Goal: Task Accomplishment & Management: Complete application form

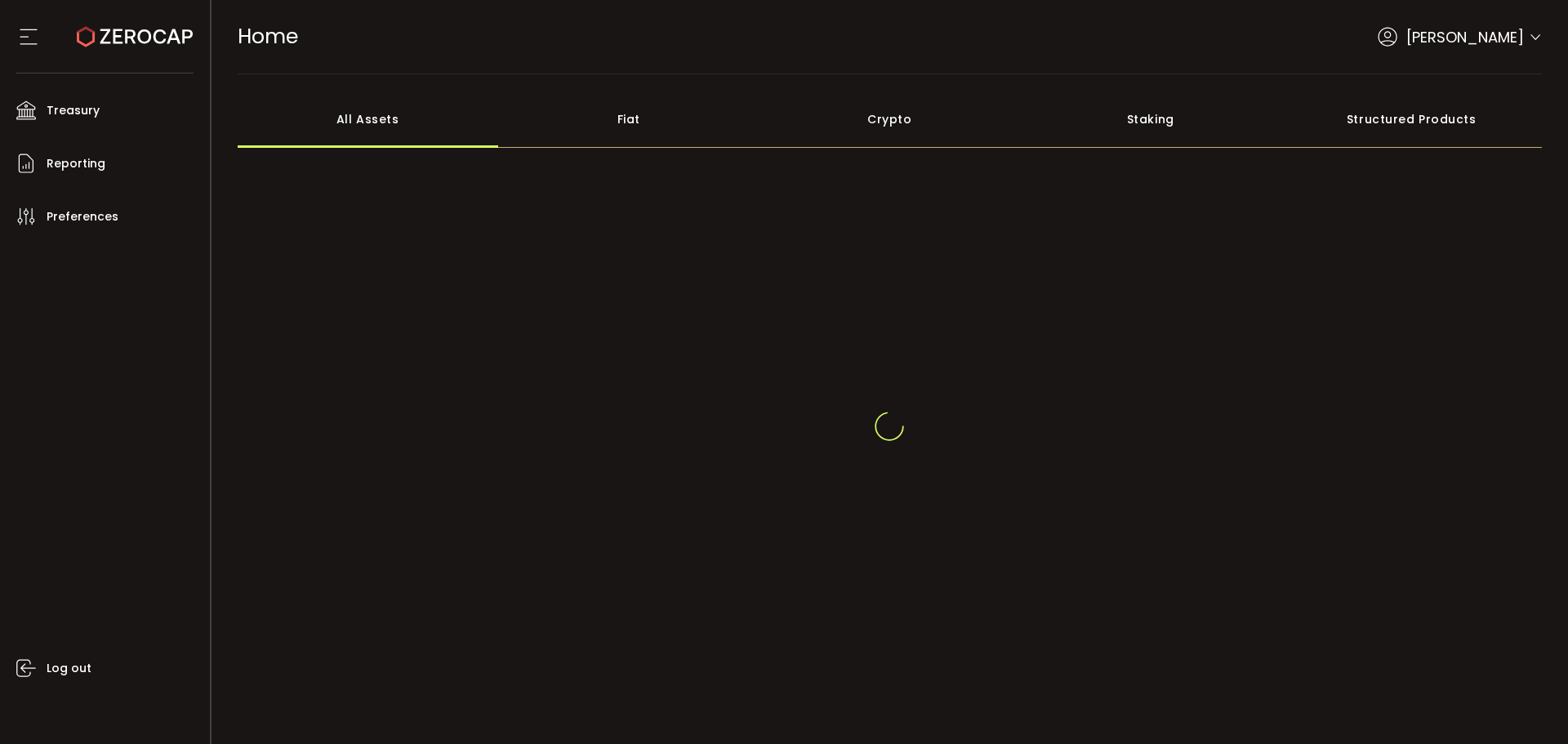
click at [1530, 29] on div "Aaditya Achreja" at bounding box center [1460, 37] width 165 height 22
click at [1523, 45] on span "Raw Trading Ltd (af7c49)" at bounding box center [1461, 55] width 164 height 19
click at [1529, 28] on icon at bounding box center [1535, 26] width 13 height 13
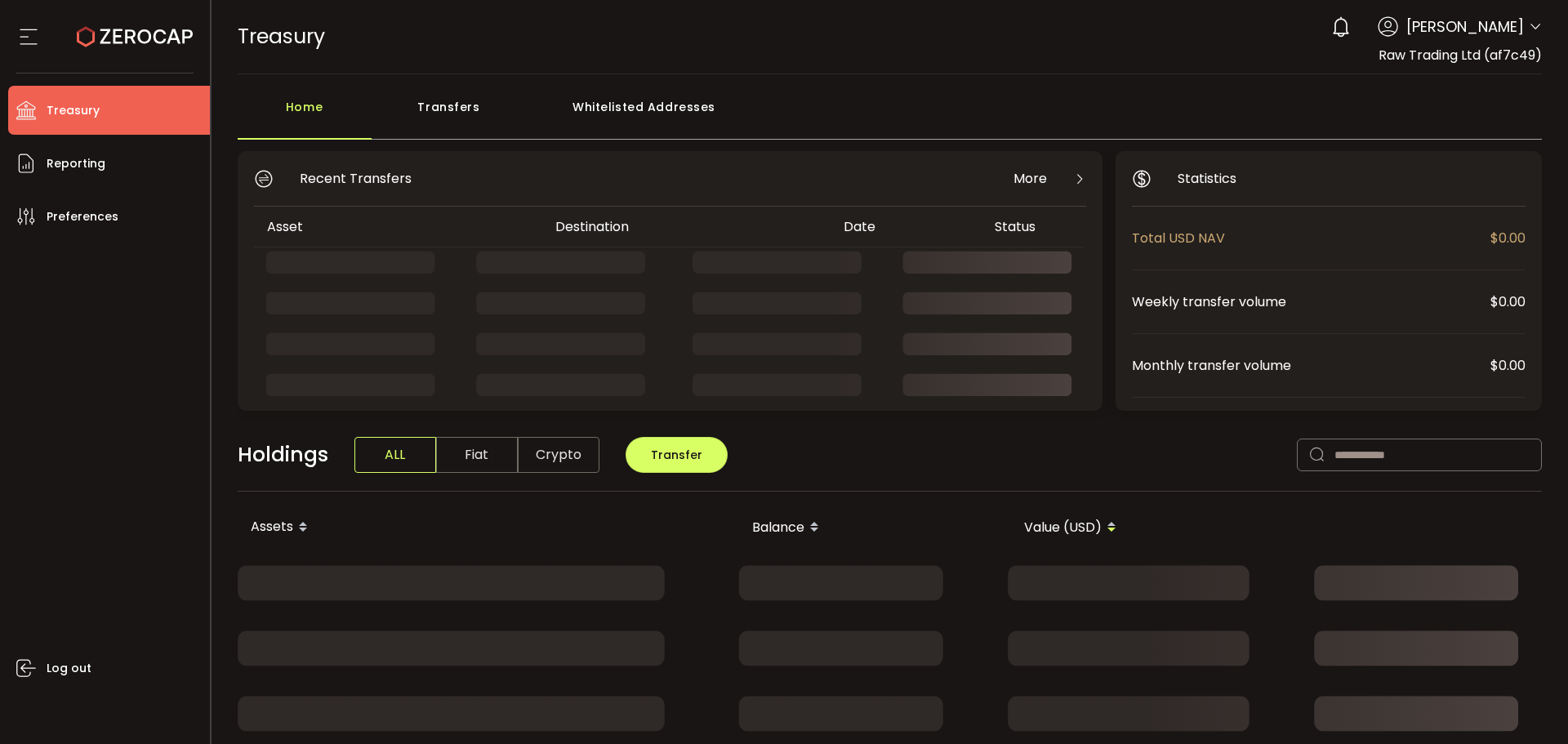
click at [1534, 24] on icon at bounding box center [1535, 26] width 13 height 13
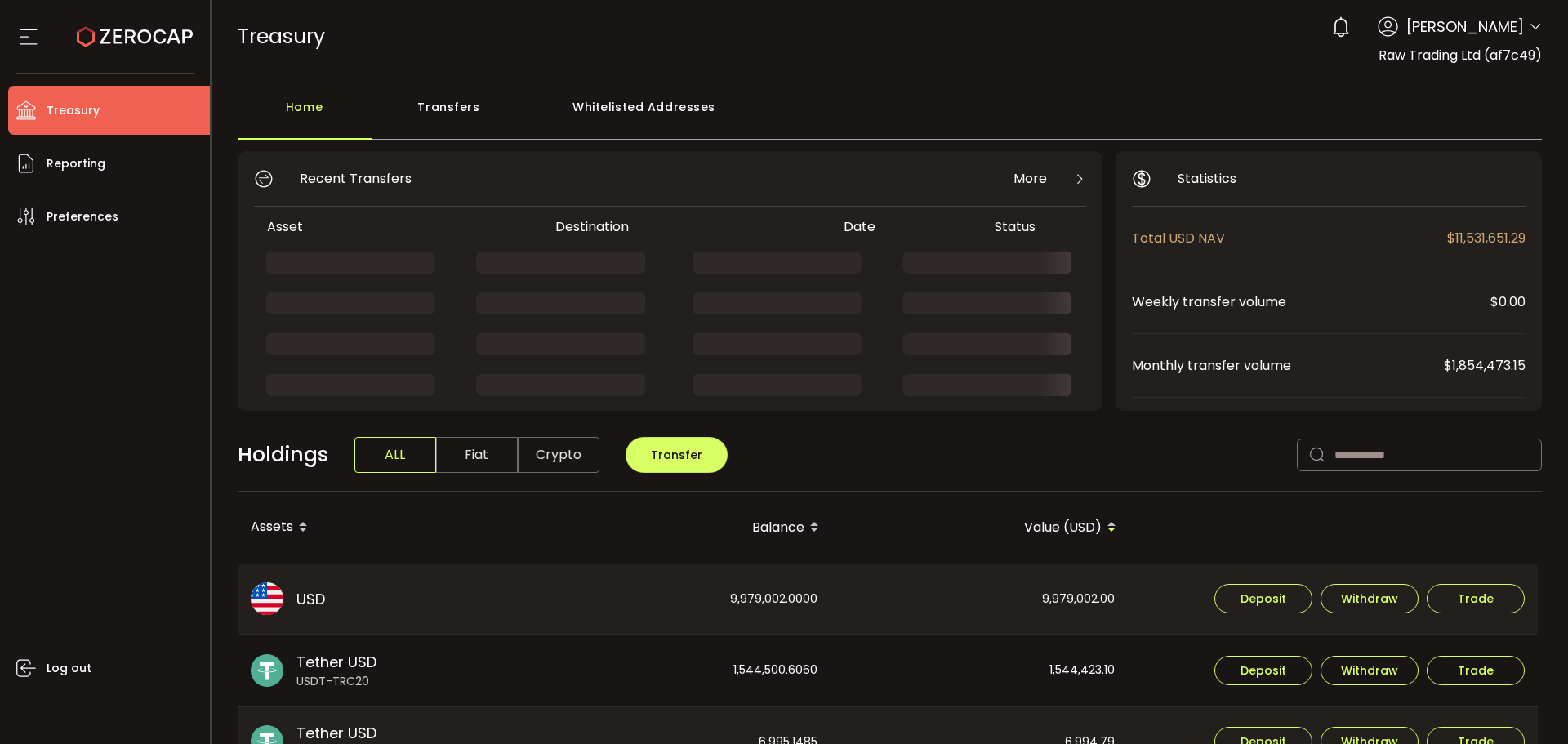
click at [1529, 24] on icon at bounding box center [1535, 26] width 13 height 13
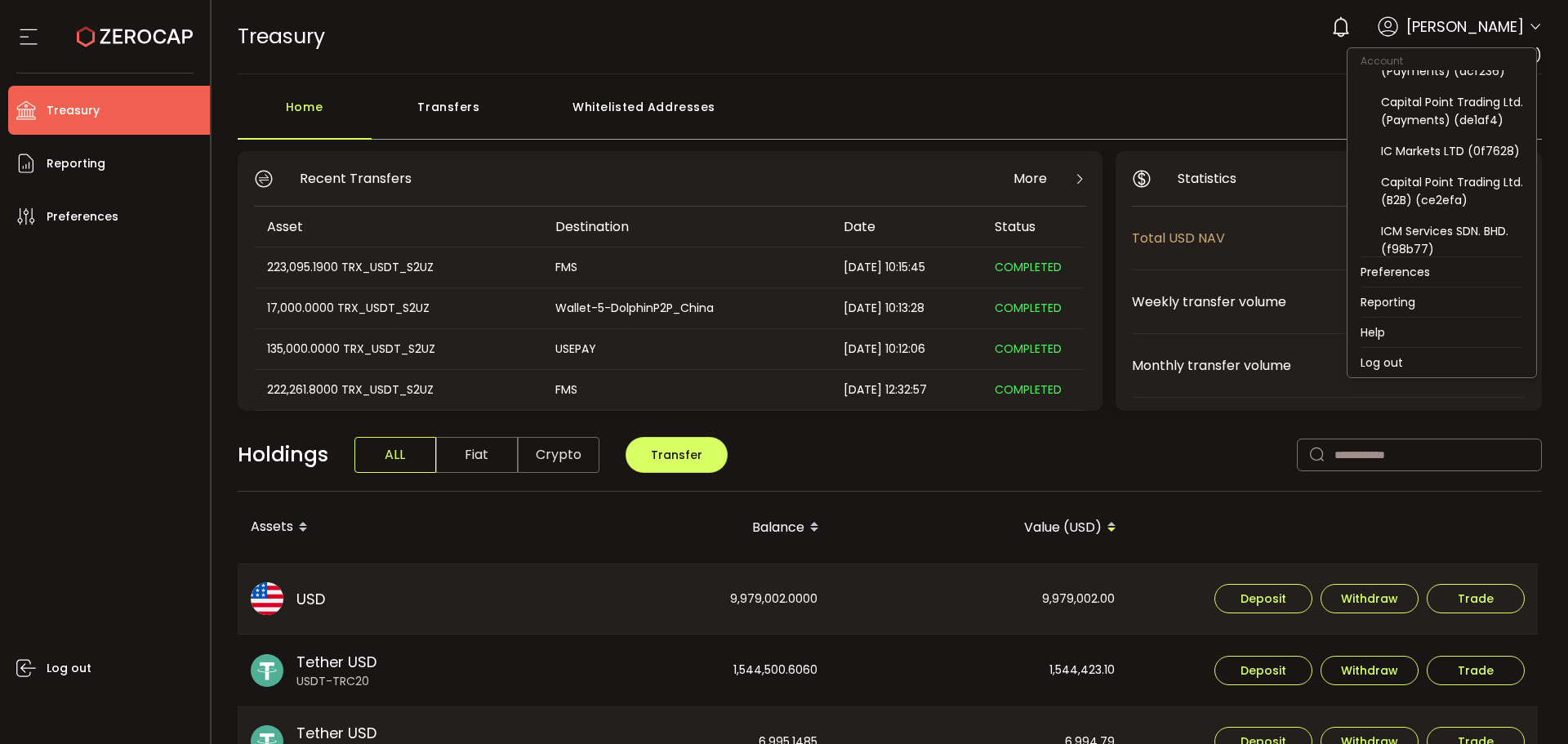
scroll to position [164, 0]
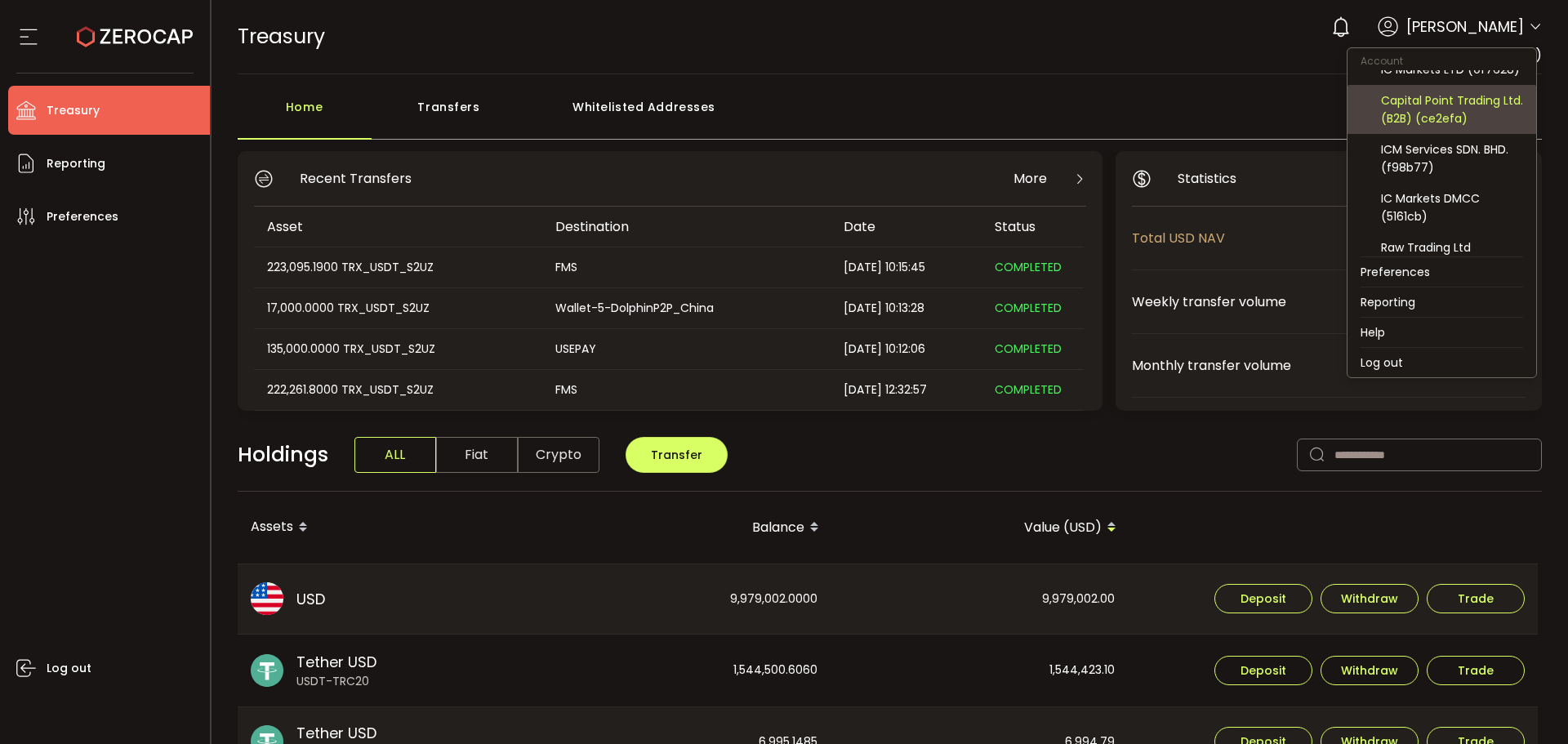
click at [1452, 127] on div "Capital Point Trading Ltd. (B2B) (ce2efa)" at bounding box center [1452, 110] width 142 height 36
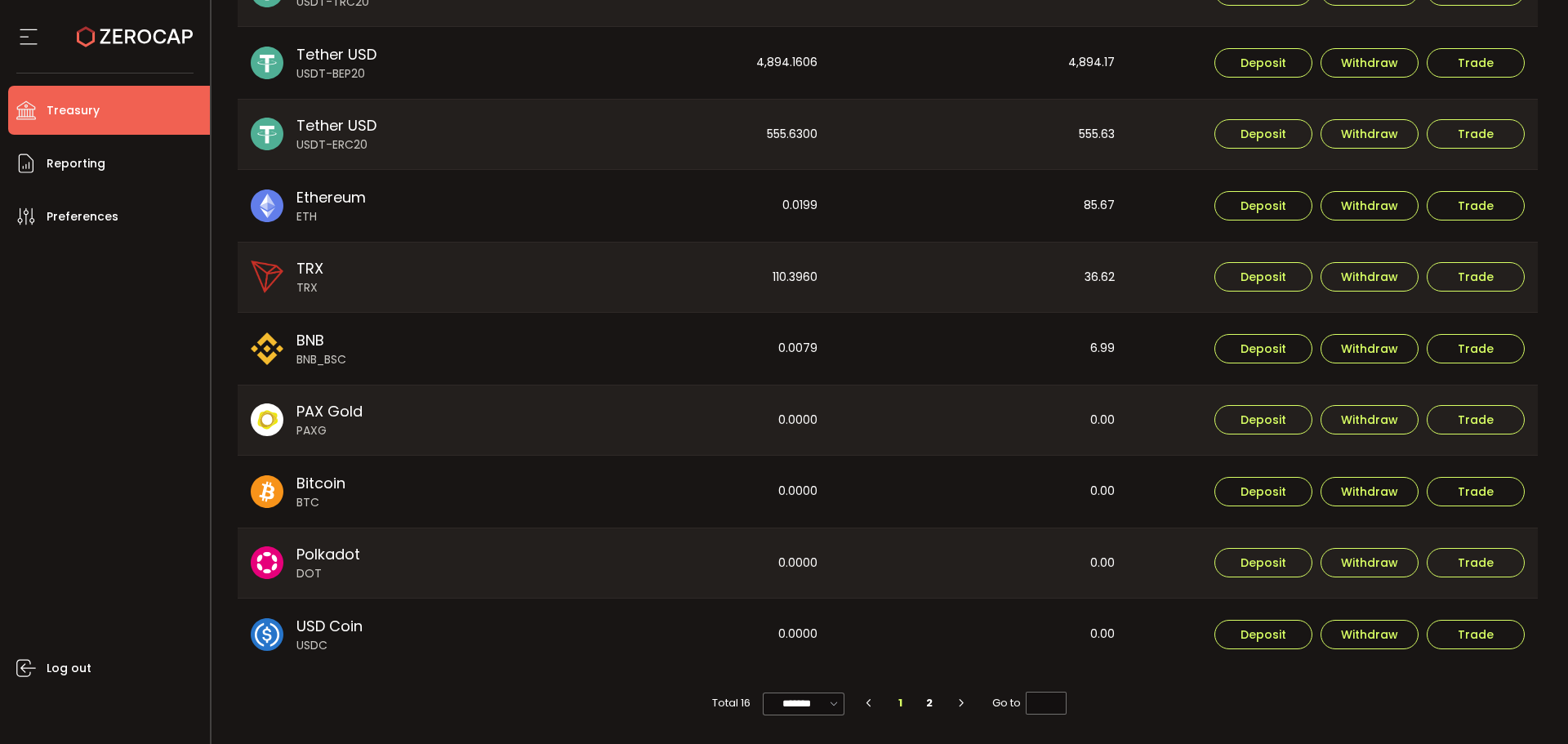
scroll to position [117, 0]
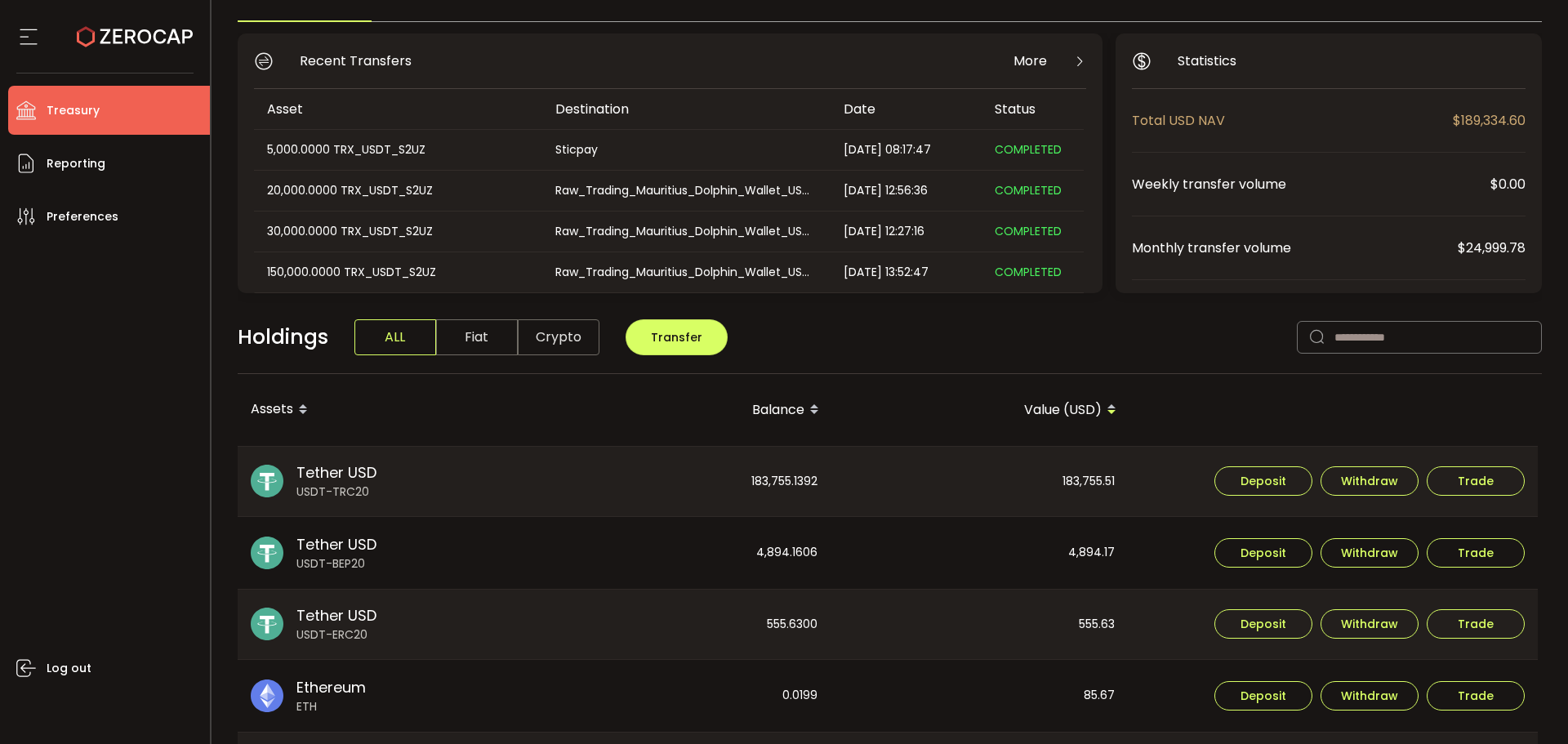
click at [478, 340] on span "Fiat" at bounding box center [477, 337] width 82 height 36
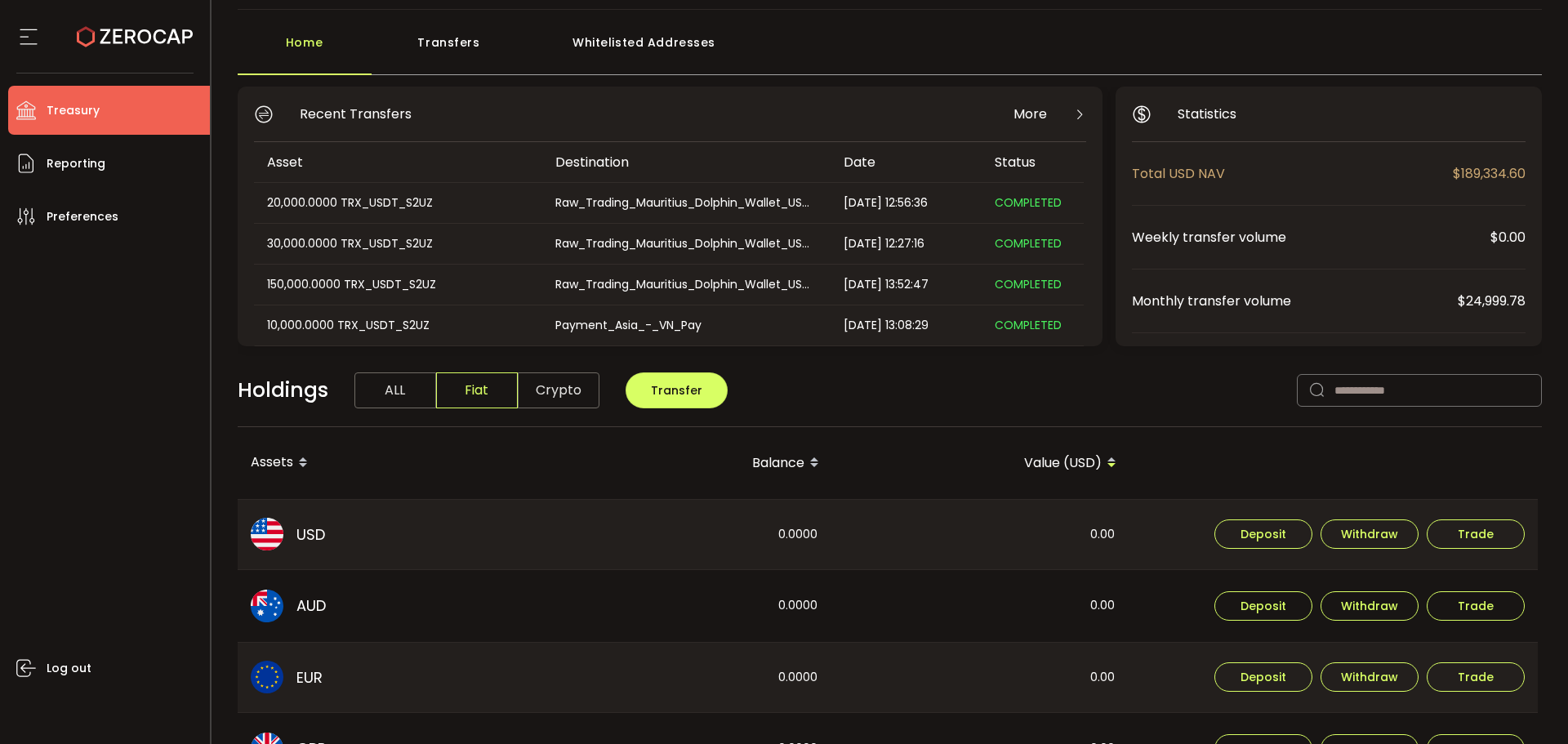
scroll to position [164, 0]
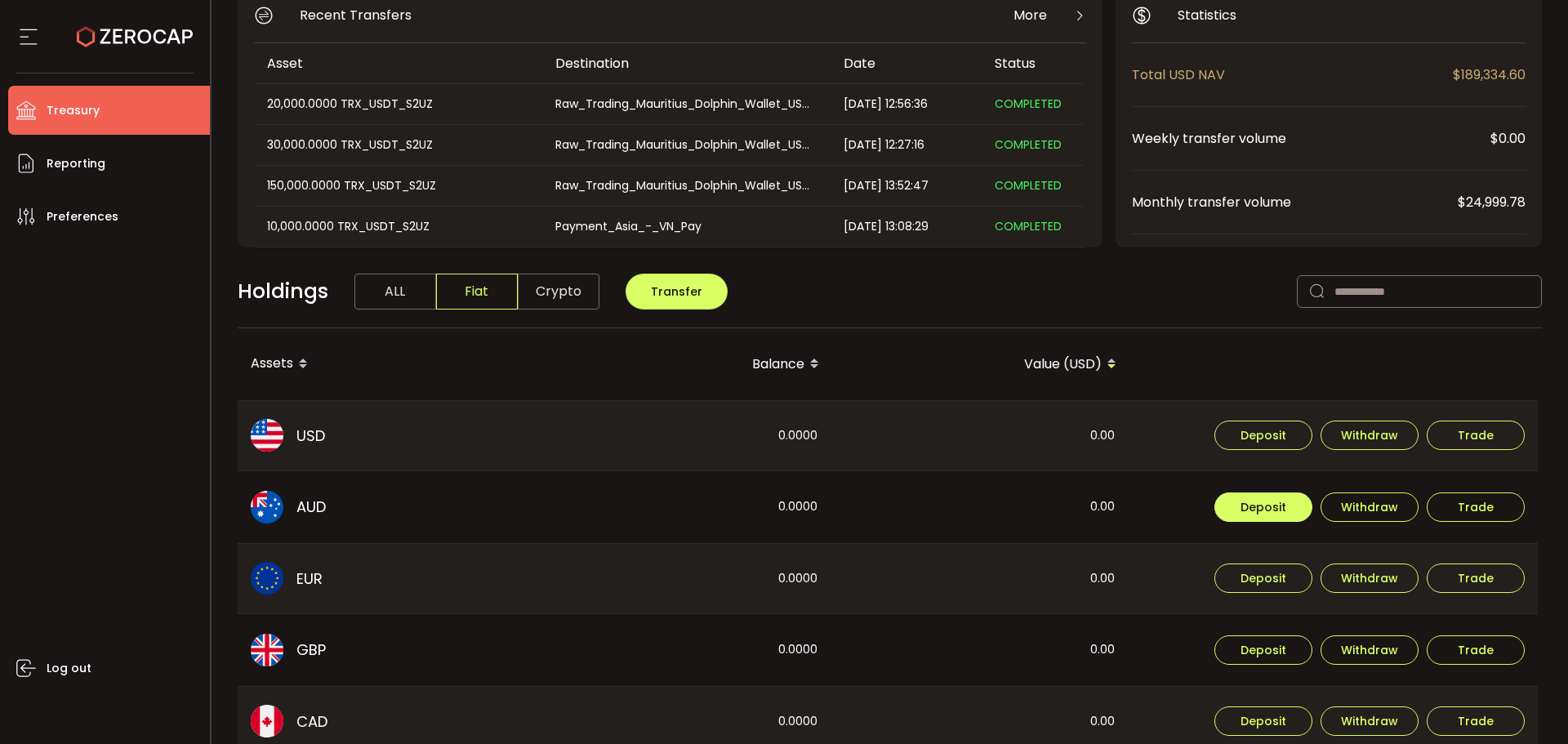
click at [1243, 508] on span "Deposit" at bounding box center [1263, 507] width 45 height 12
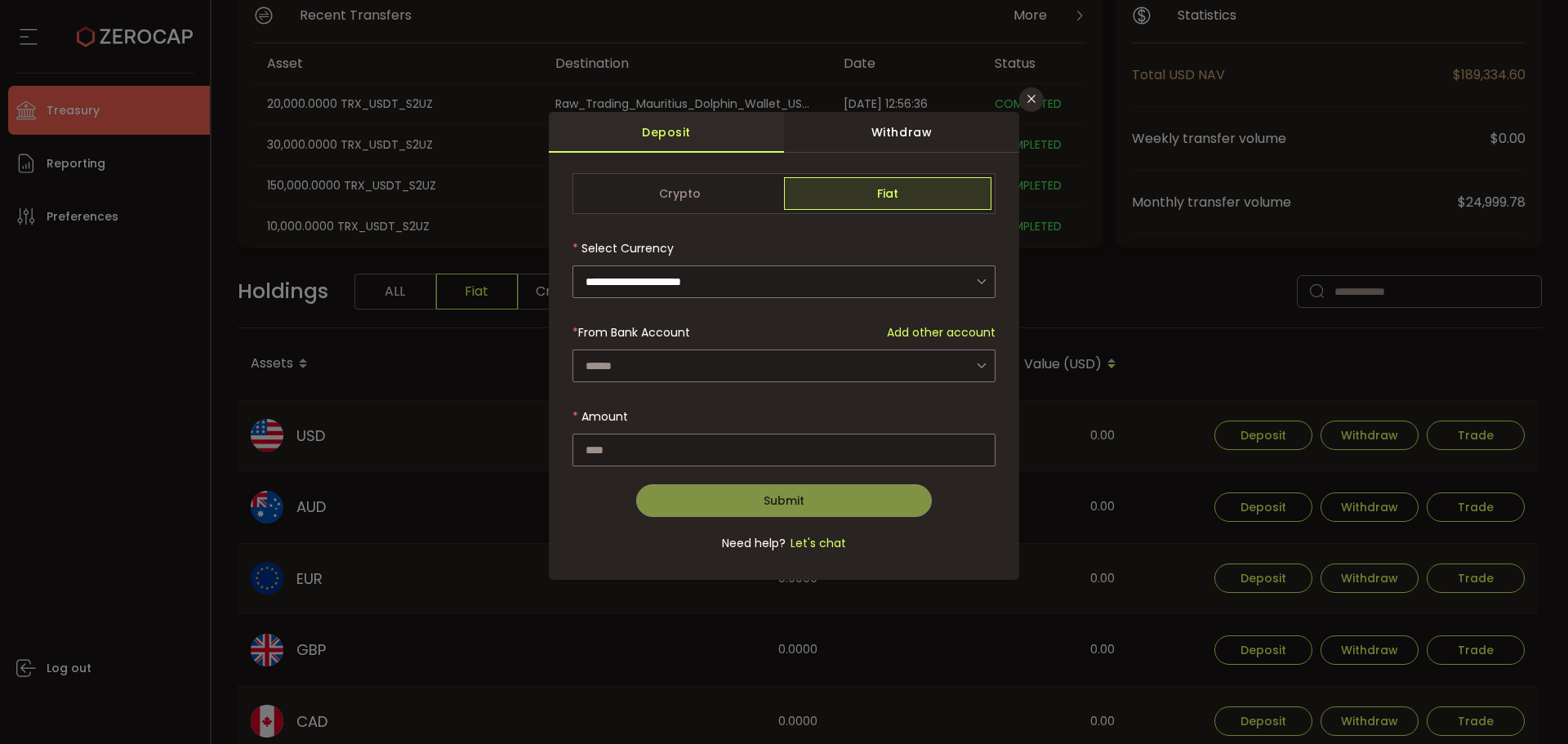
click at [926, 333] on span "Add other account" at bounding box center [940, 333] width 108 height 17
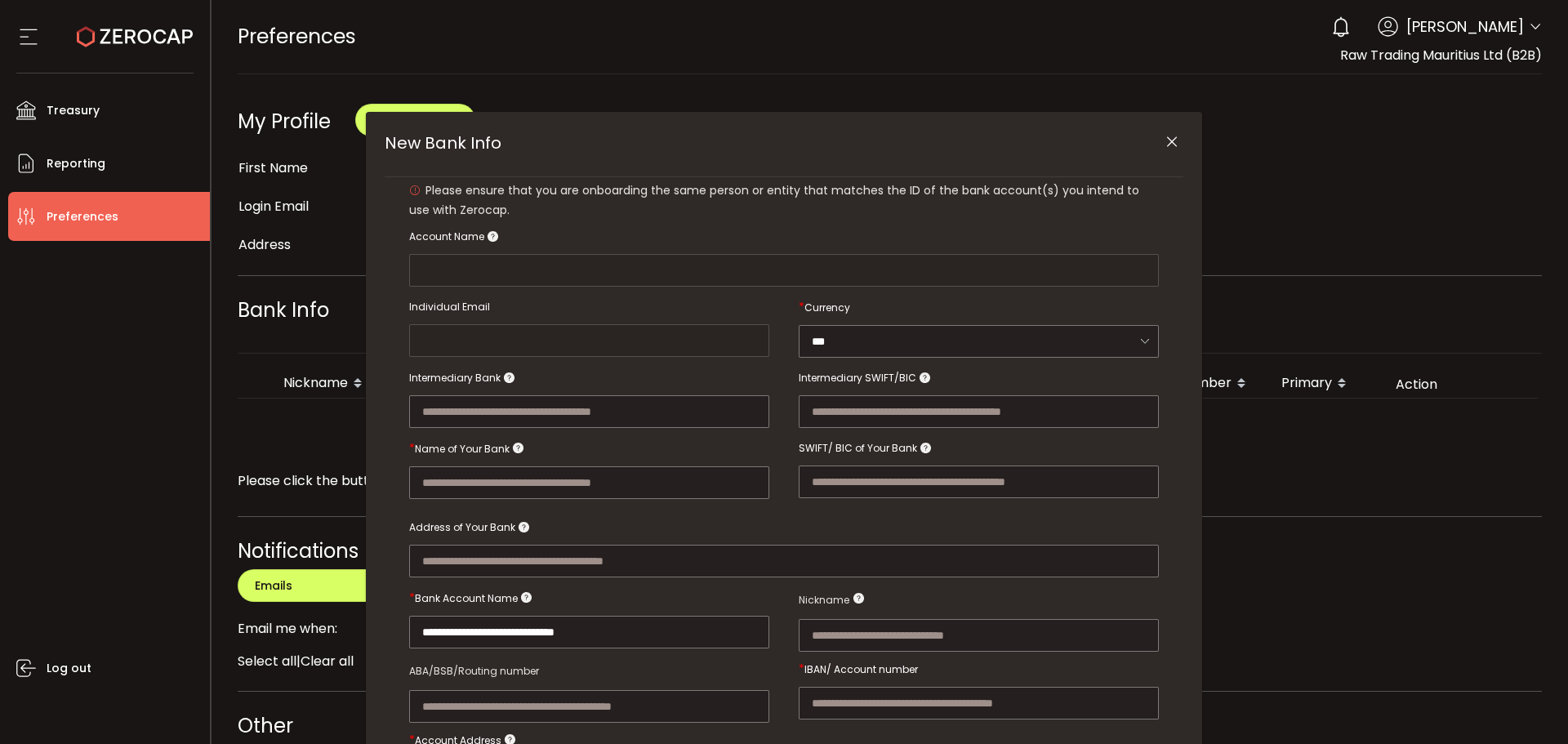
click at [805, 369] on div "New Bank Info" at bounding box center [979, 395] width 360 height 66
type input "**********"
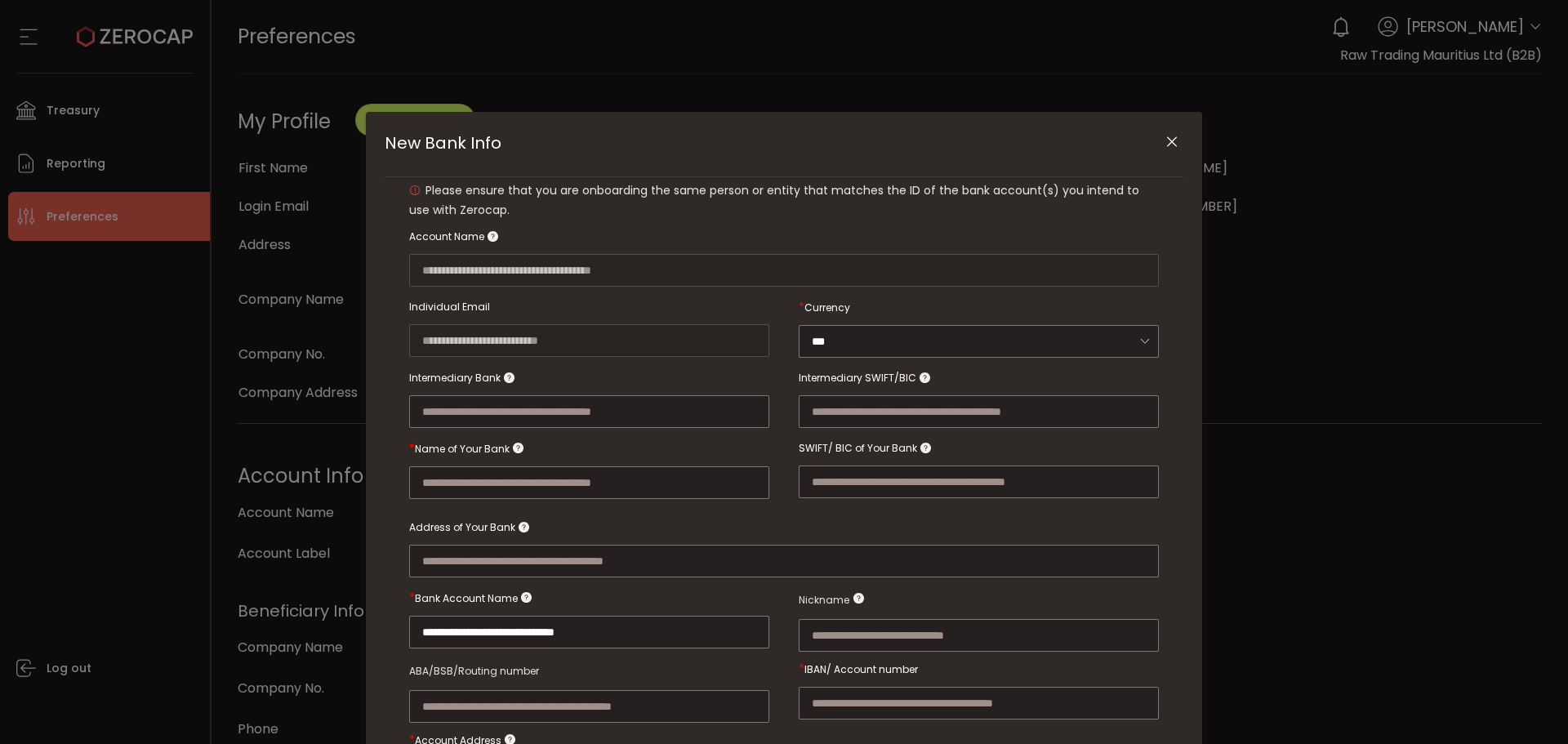
click at [1171, 139] on icon "Close" at bounding box center [1172, 142] width 16 height 16
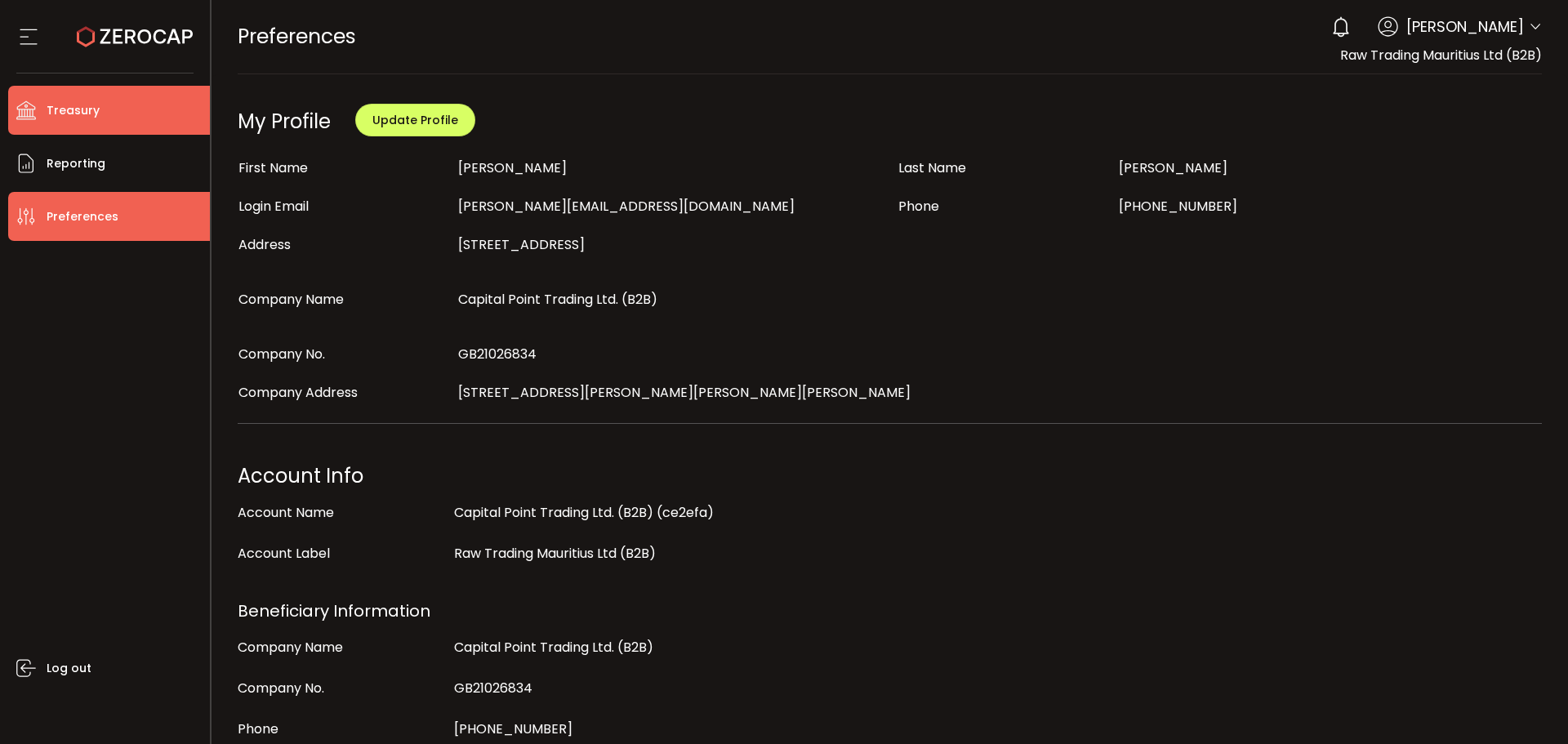
click at [33, 125] on li "Treasury" at bounding box center [109, 110] width 202 height 49
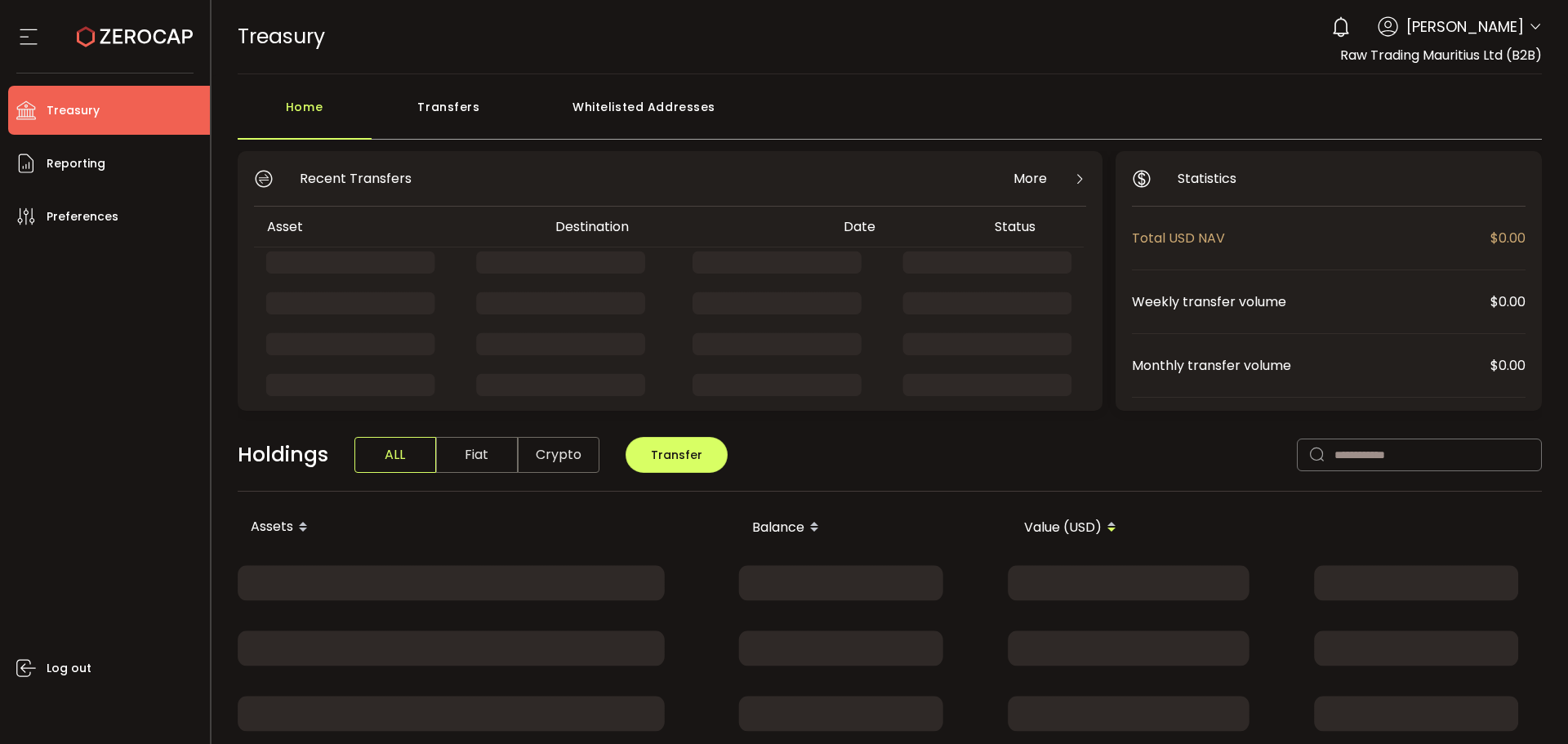
click at [100, 43] on icon at bounding box center [135, 37] width 116 height 116
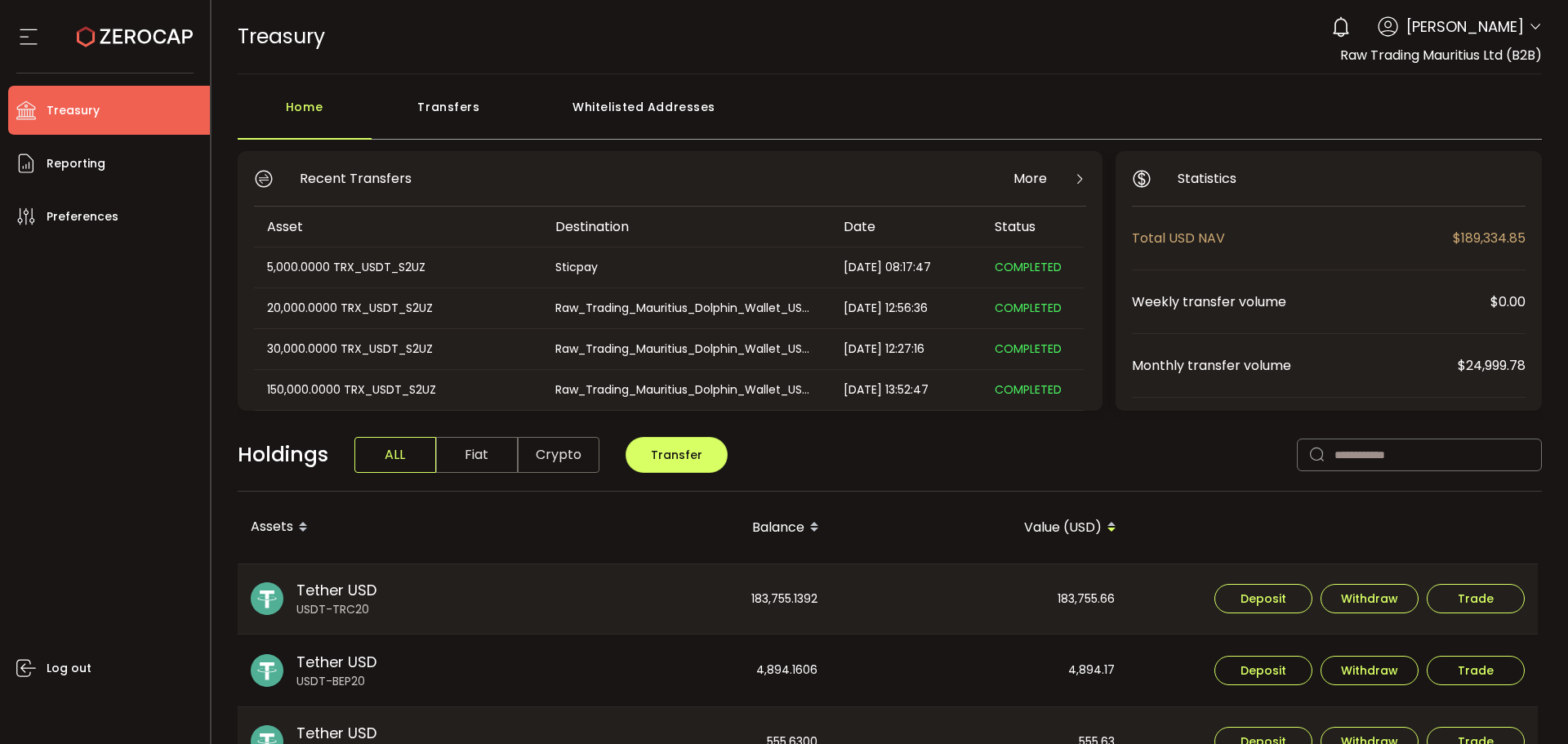
click at [453, 448] on span "Fiat" at bounding box center [477, 455] width 82 height 36
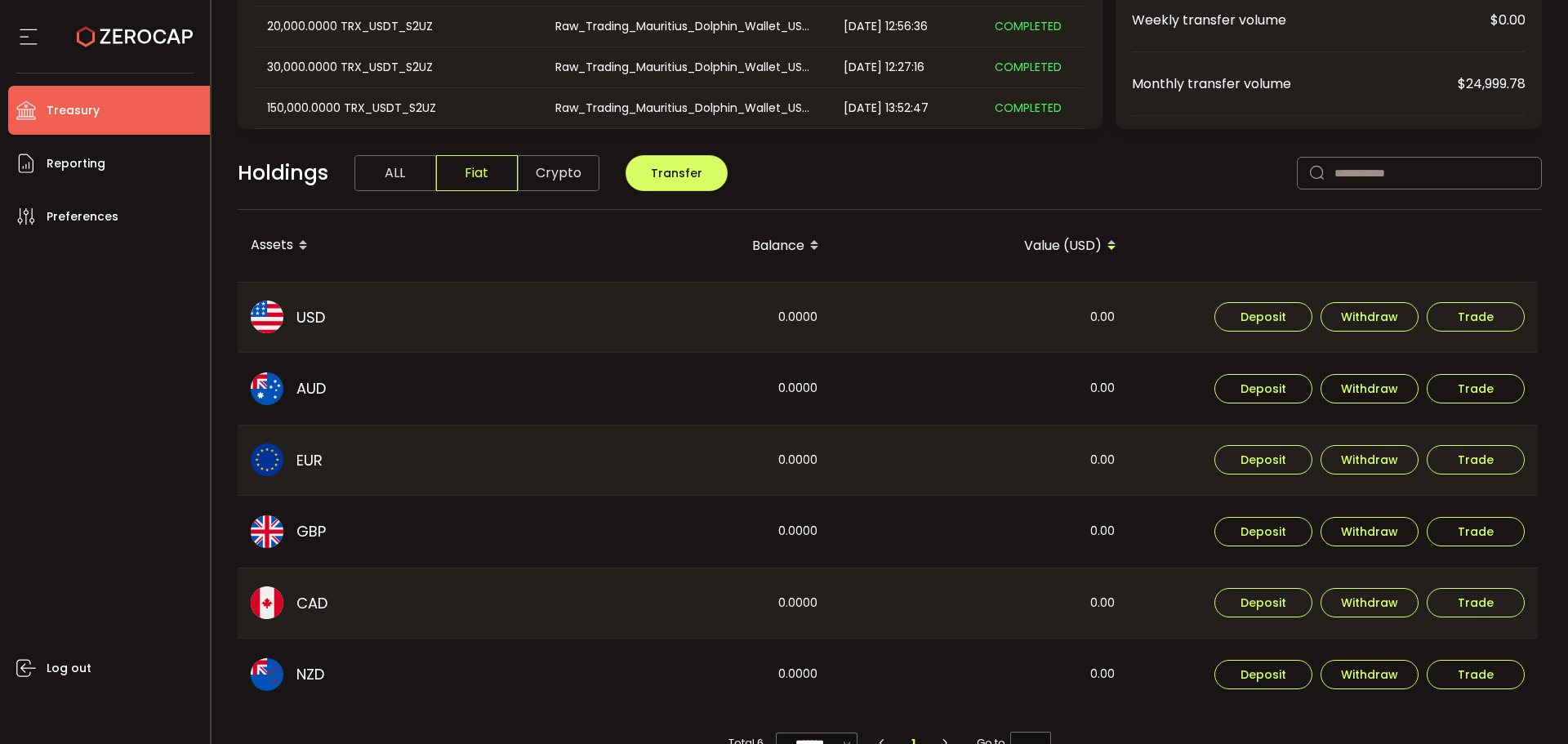
scroll to position [322, 0]
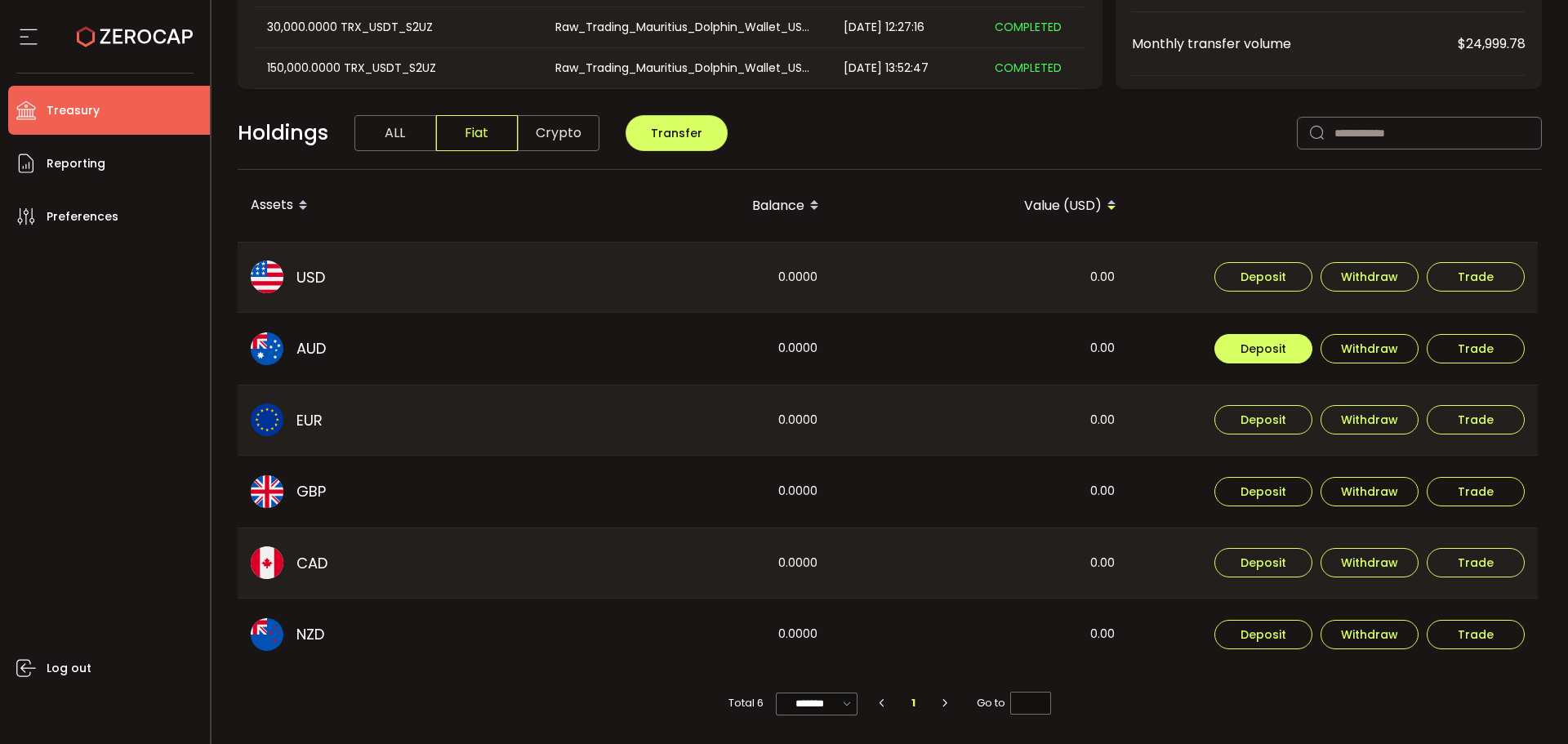
click at [1276, 357] on button "Deposit" at bounding box center [1263, 348] width 98 height 29
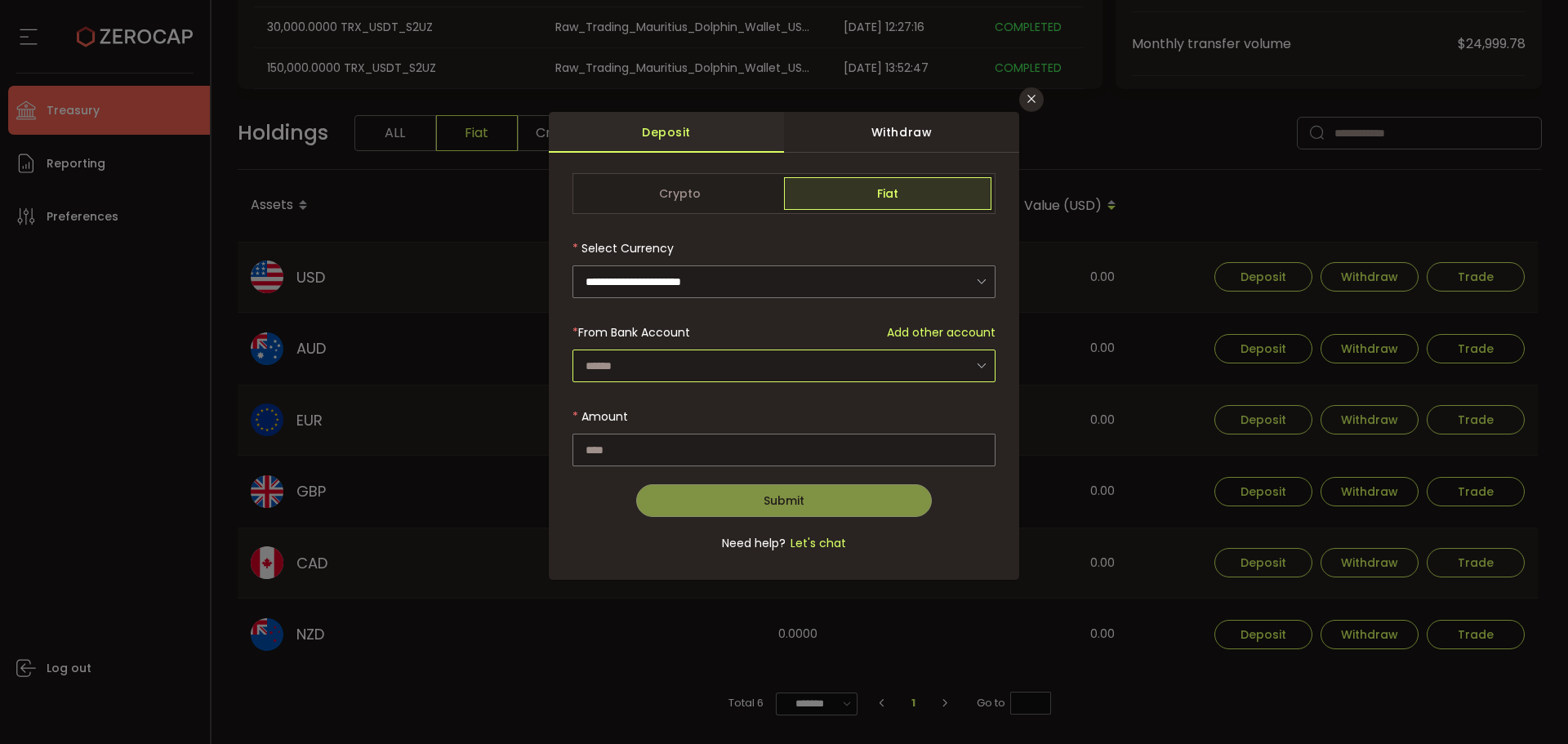
click at [685, 367] on input "dialog" at bounding box center [784, 366] width 423 height 33
click at [920, 333] on span "Add other account" at bounding box center [940, 333] width 108 height 17
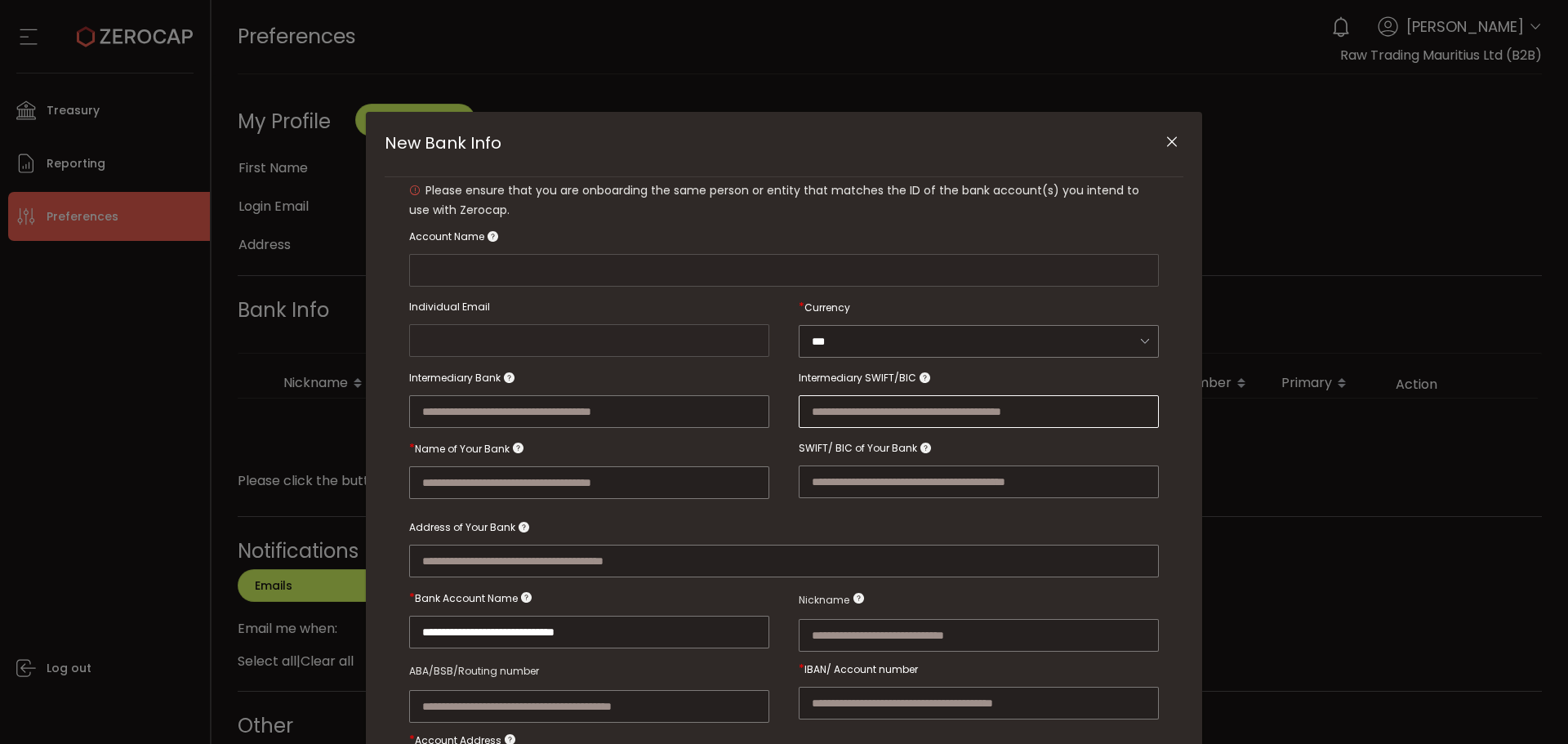
type input "**********"
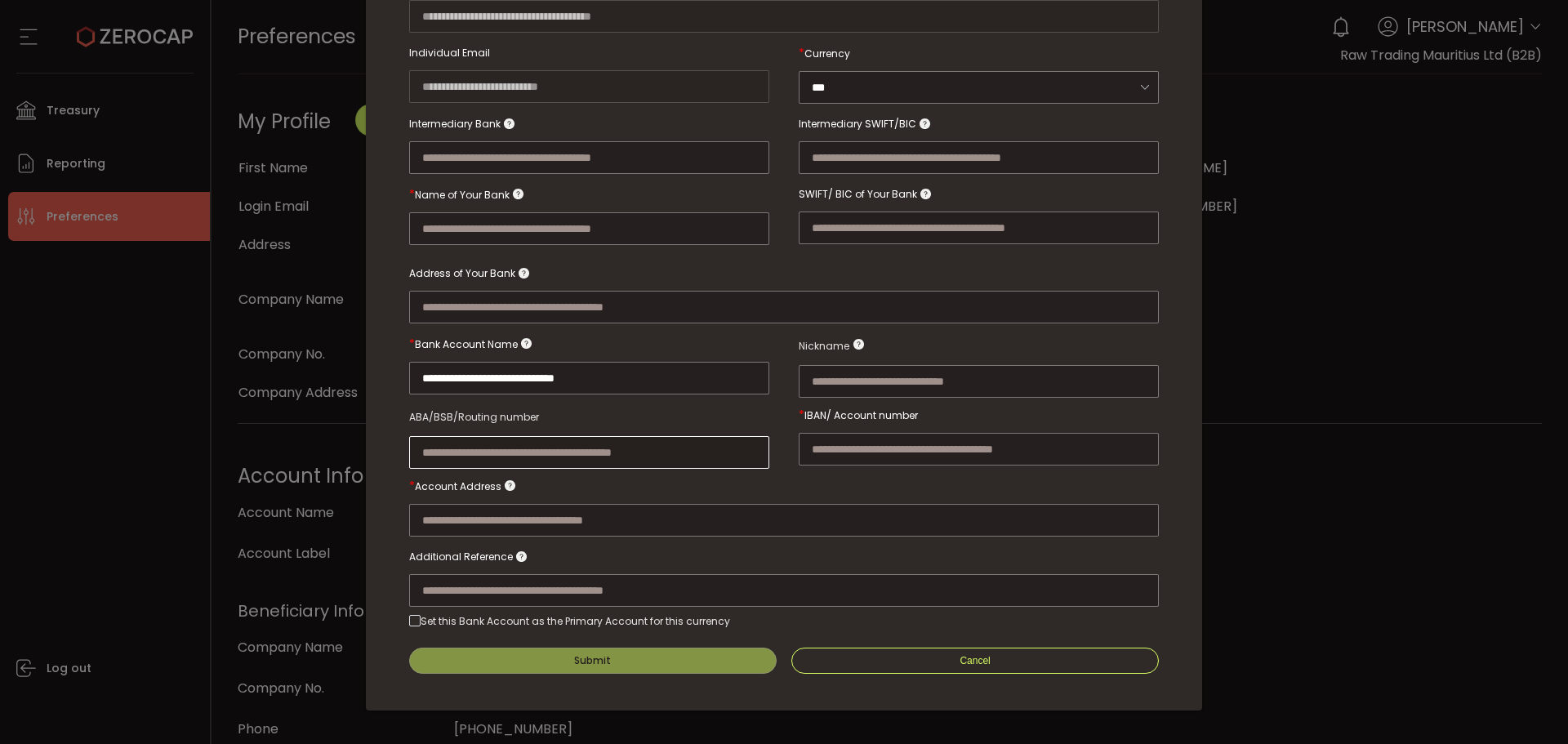
scroll to position [172, 0]
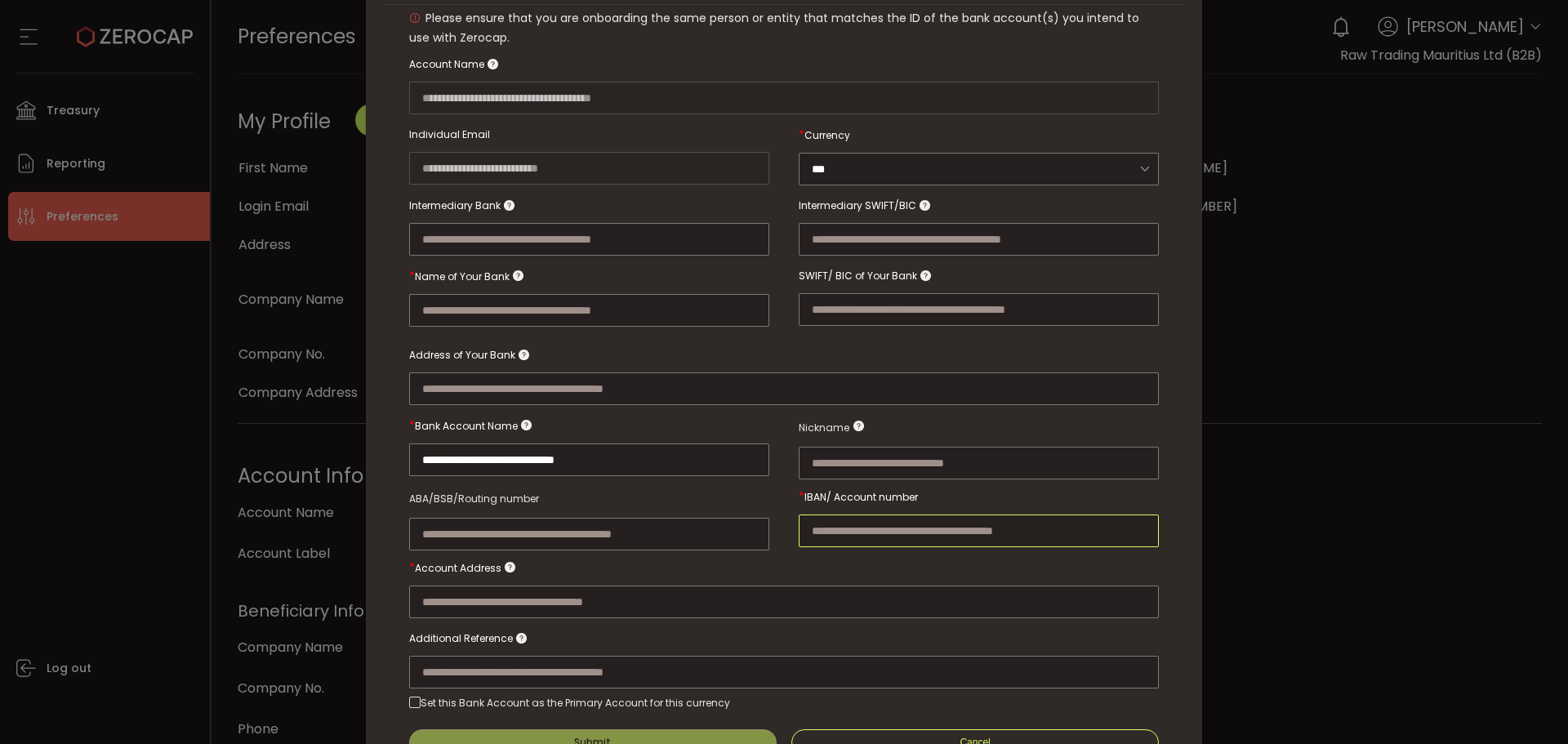
click at [853, 515] on input "New Bank Info" at bounding box center [979, 531] width 360 height 33
click at [807, 568] on div "New Bank Info" at bounding box center [784, 585] width 749 height 67
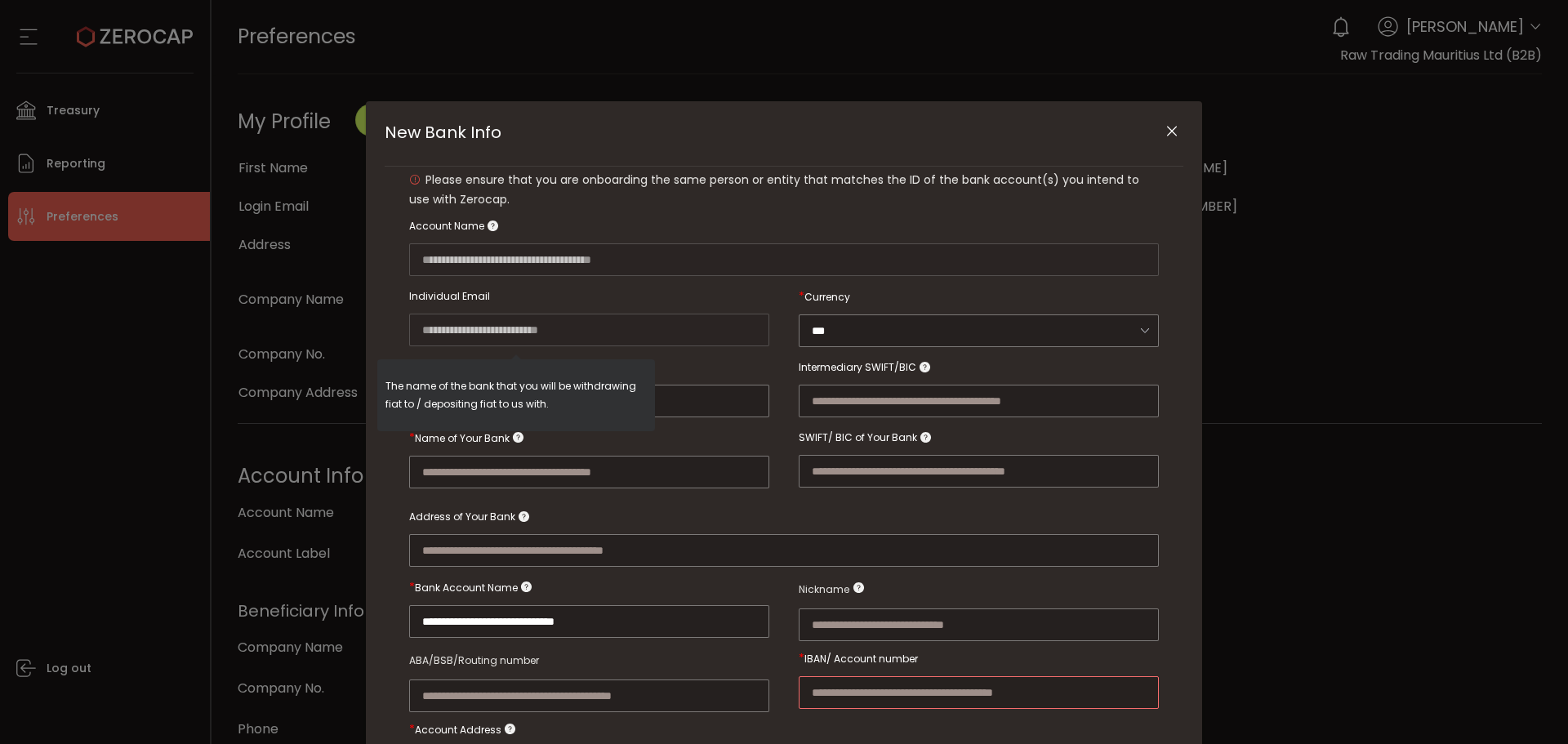
scroll to position [9, 0]
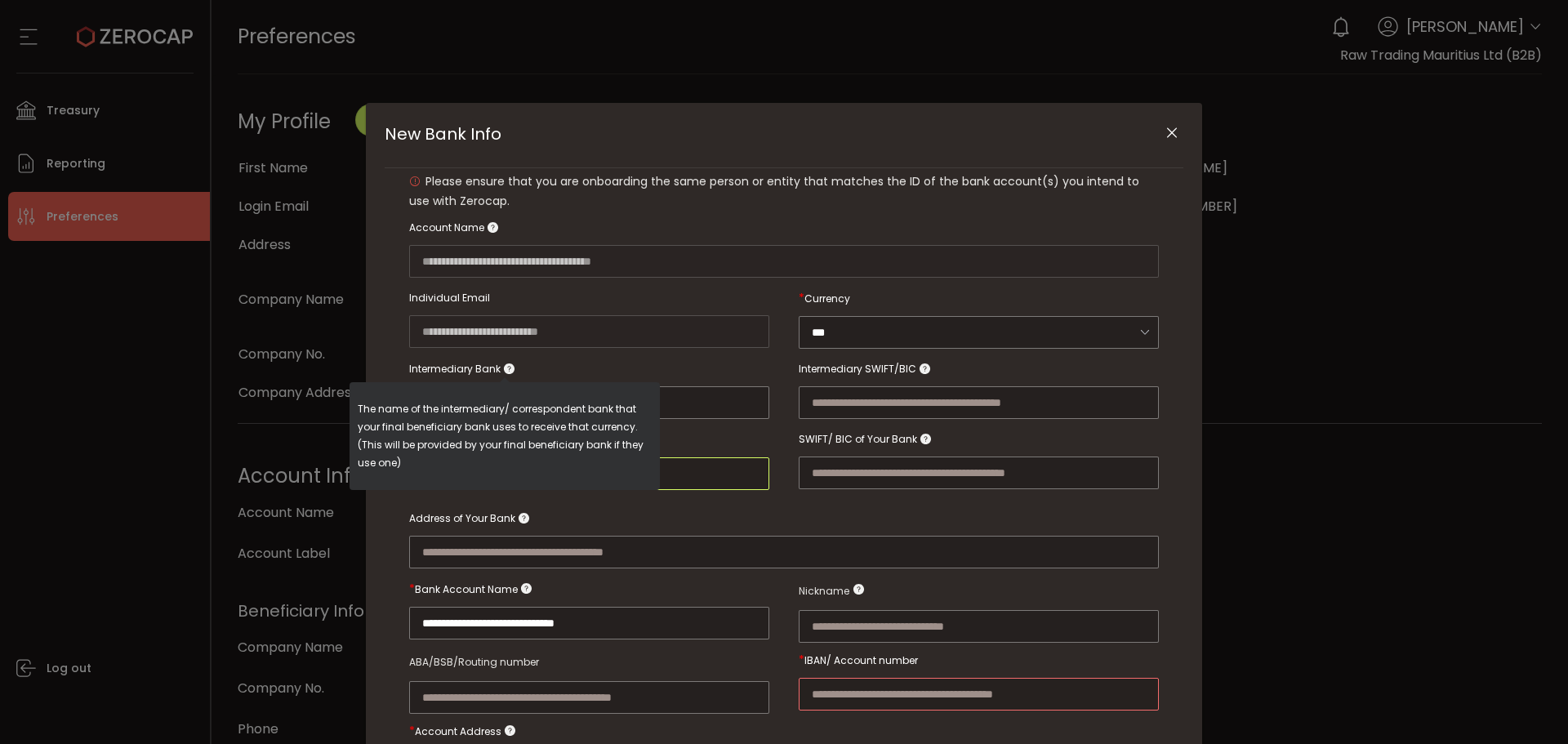
click at [709, 466] on input "New Bank Info" at bounding box center [589, 474] width 360 height 33
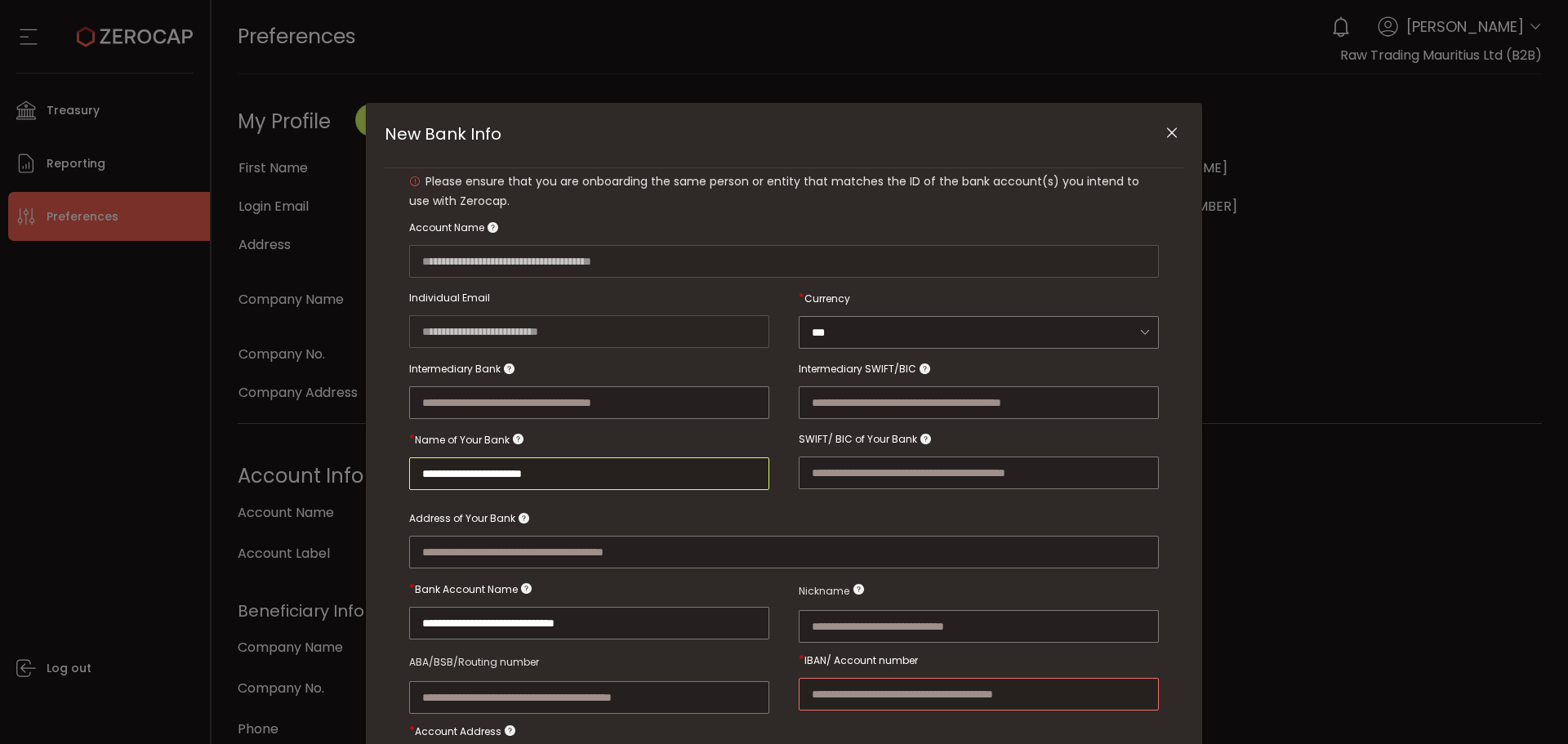
click at [482, 466] on input "**********" at bounding box center [589, 474] width 360 height 33
type input "**********"
click at [1164, 136] on icon "Close" at bounding box center [1172, 133] width 16 height 16
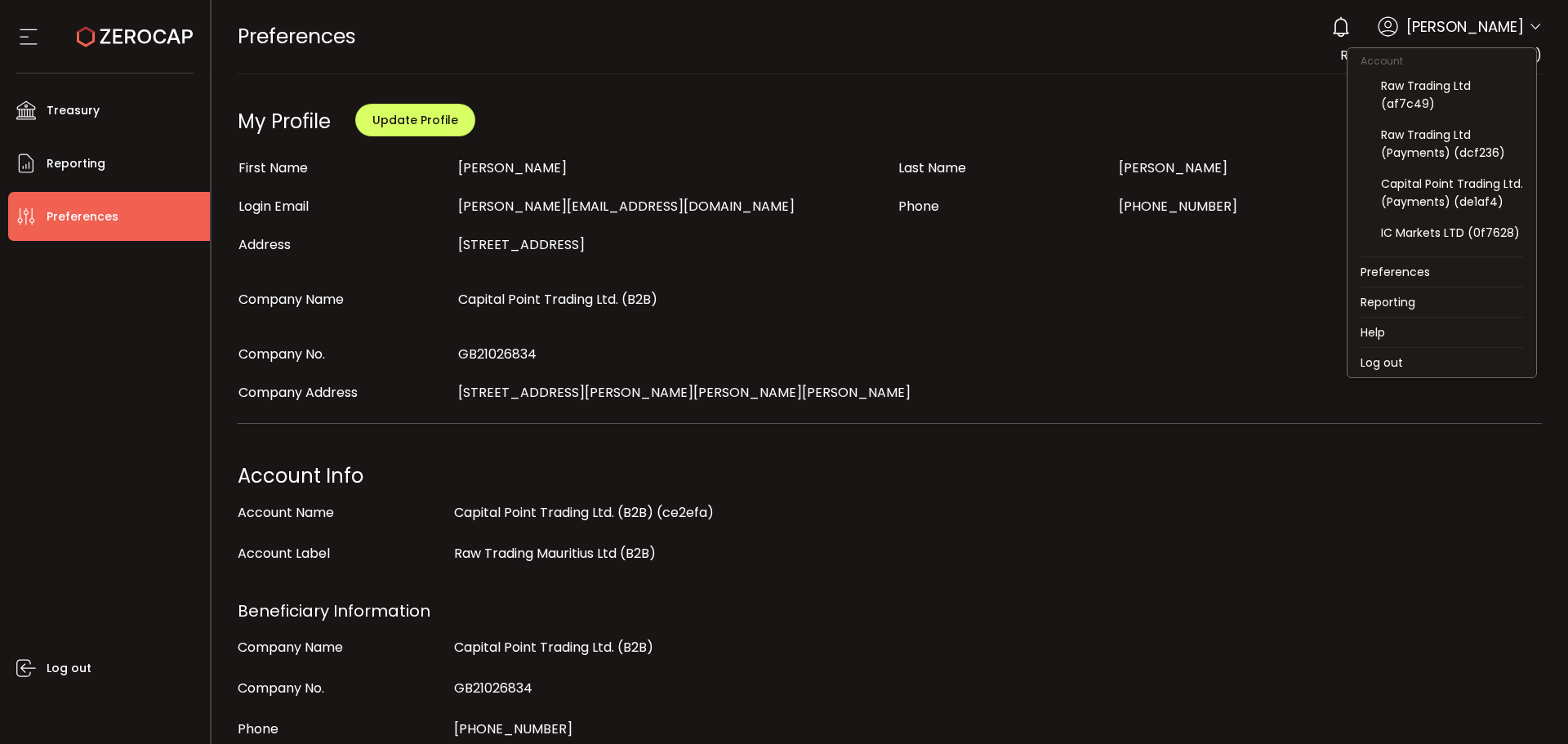
click at [1529, 21] on icon at bounding box center [1535, 26] width 13 height 13
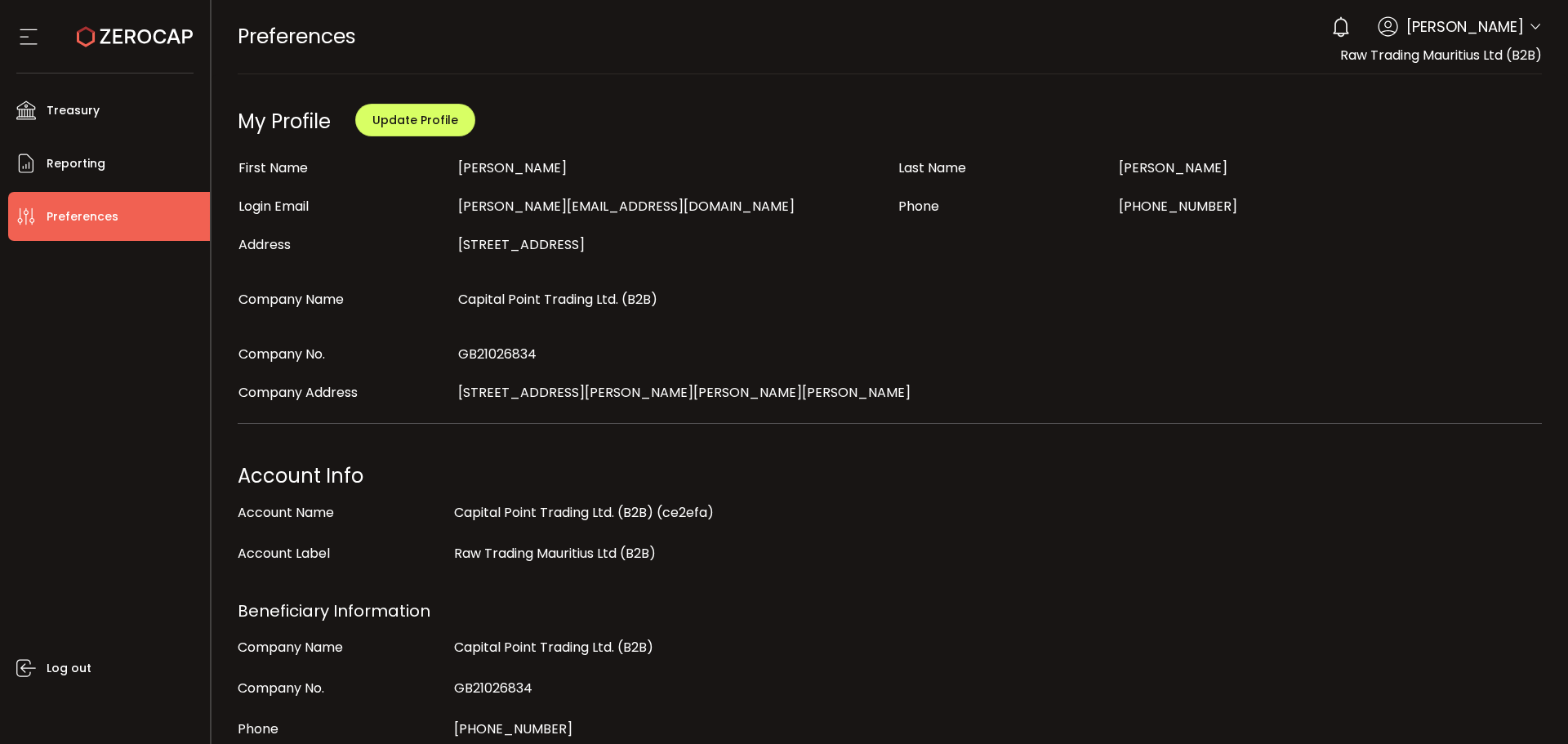
click at [1530, 26] on icon at bounding box center [1535, 26] width 13 height 13
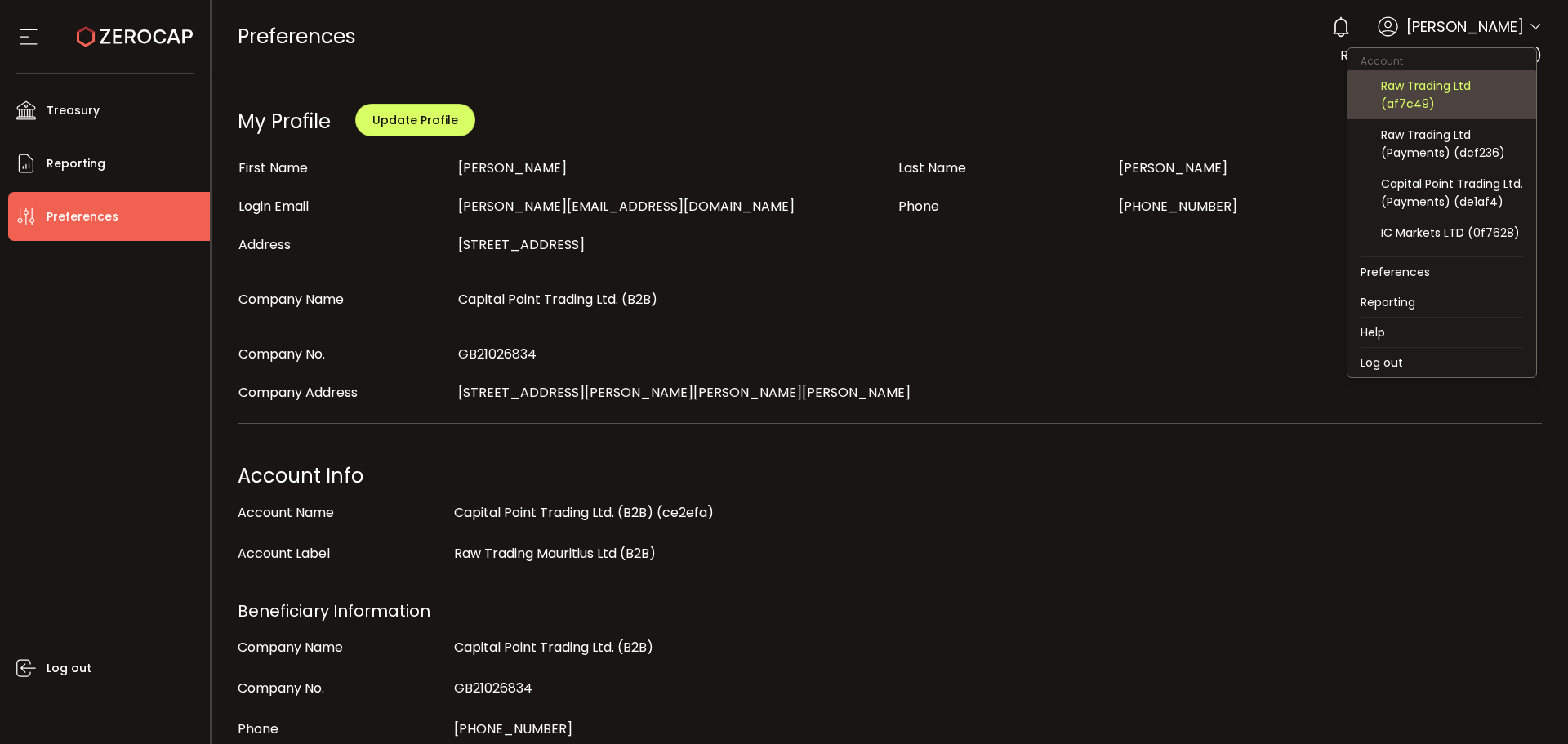
click at [1414, 95] on div "Raw Trading Ltd (af7c49)" at bounding box center [1452, 95] width 142 height 36
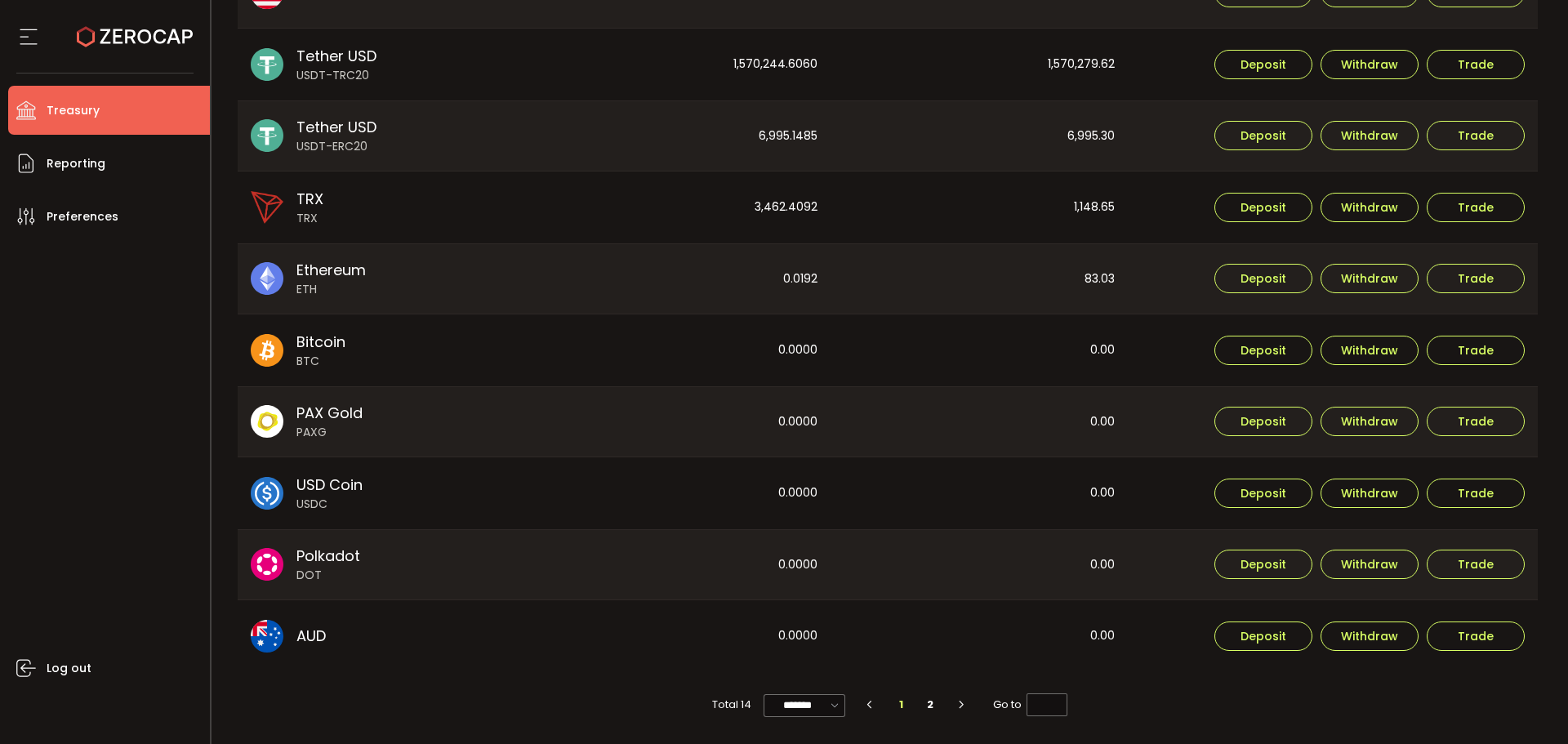
scroll to position [608, 0]
drag, startPoint x: 1260, startPoint y: 620, endPoint x: 1260, endPoint y: 632, distance: 12.0
click at [1260, 620] on button "Deposit" at bounding box center [1263, 635] width 98 height 29
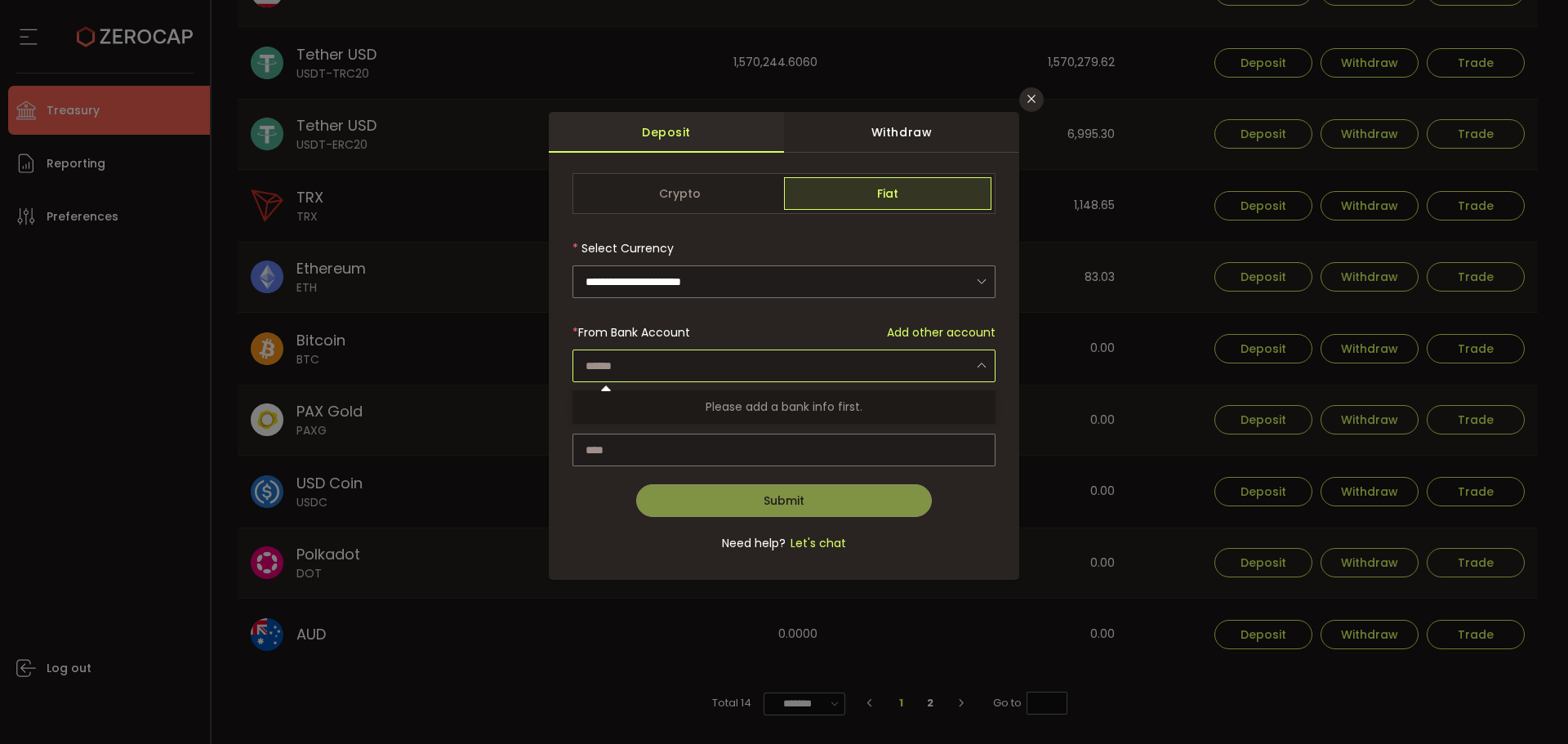
click at [743, 367] on input "dialog" at bounding box center [784, 366] width 423 height 33
click at [935, 331] on span "Add other account" at bounding box center [940, 333] width 108 height 17
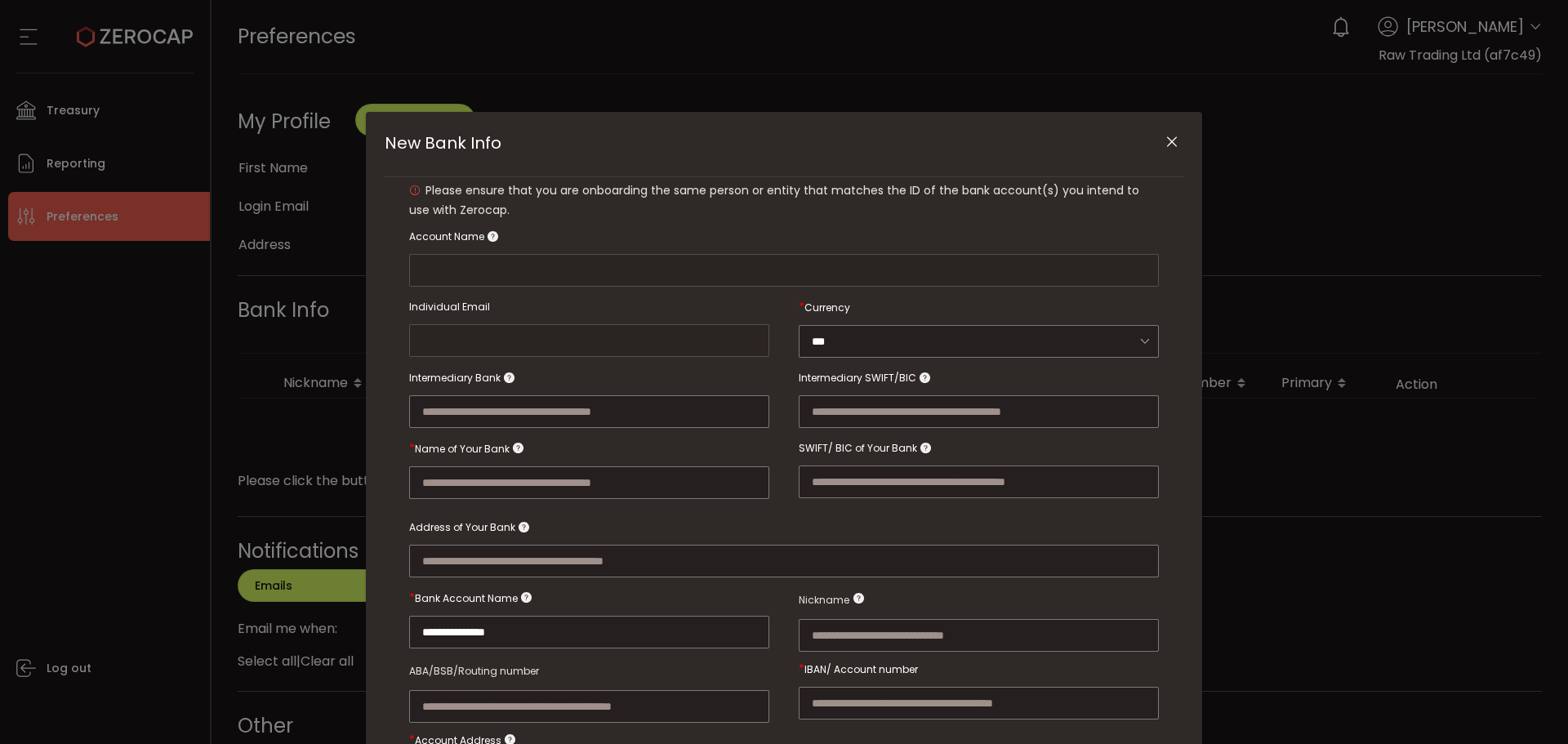
type input "**********"
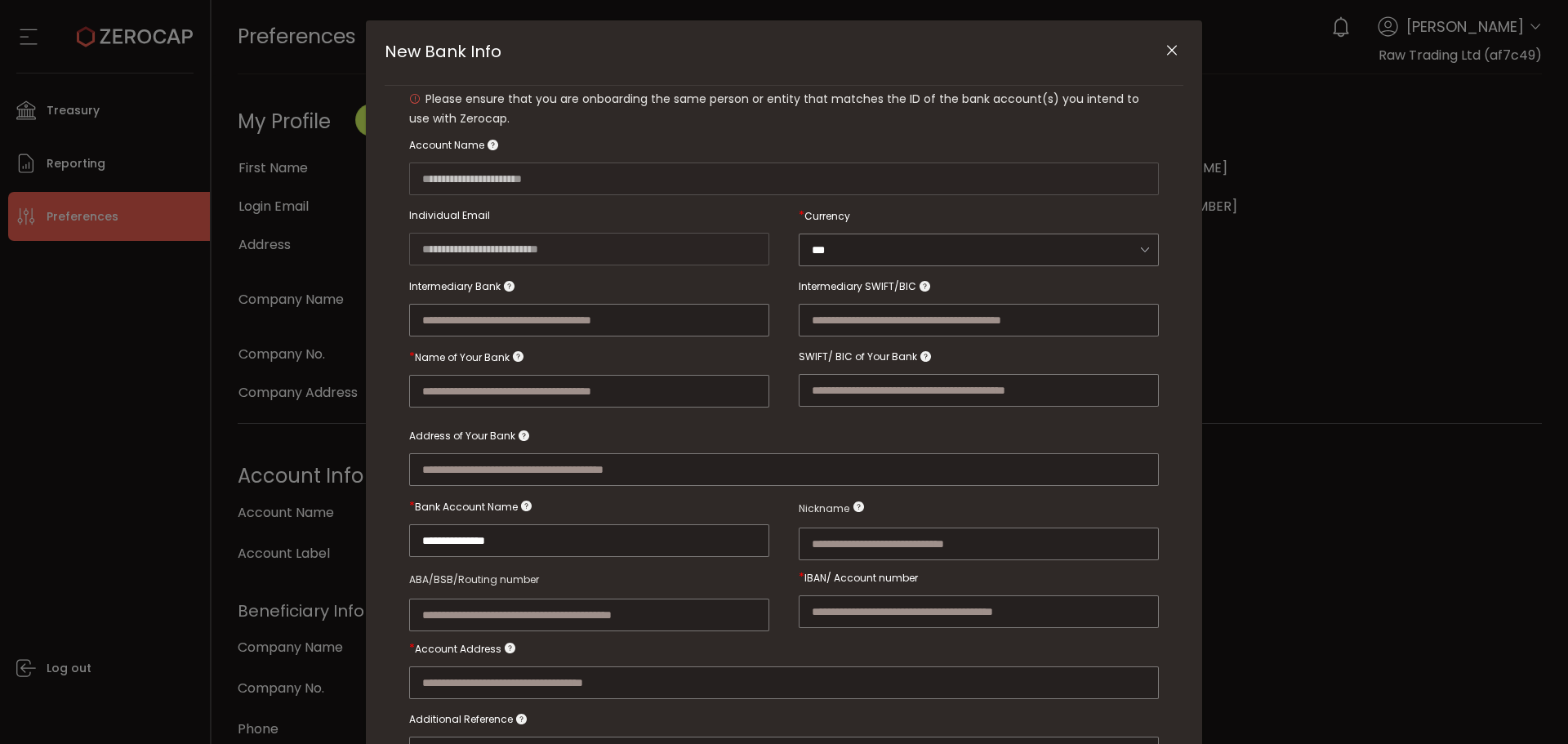
scroll to position [91, 0]
click at [527, 381] on input "New Bank Info" at bounding box center [589, 392] width 360 height 33
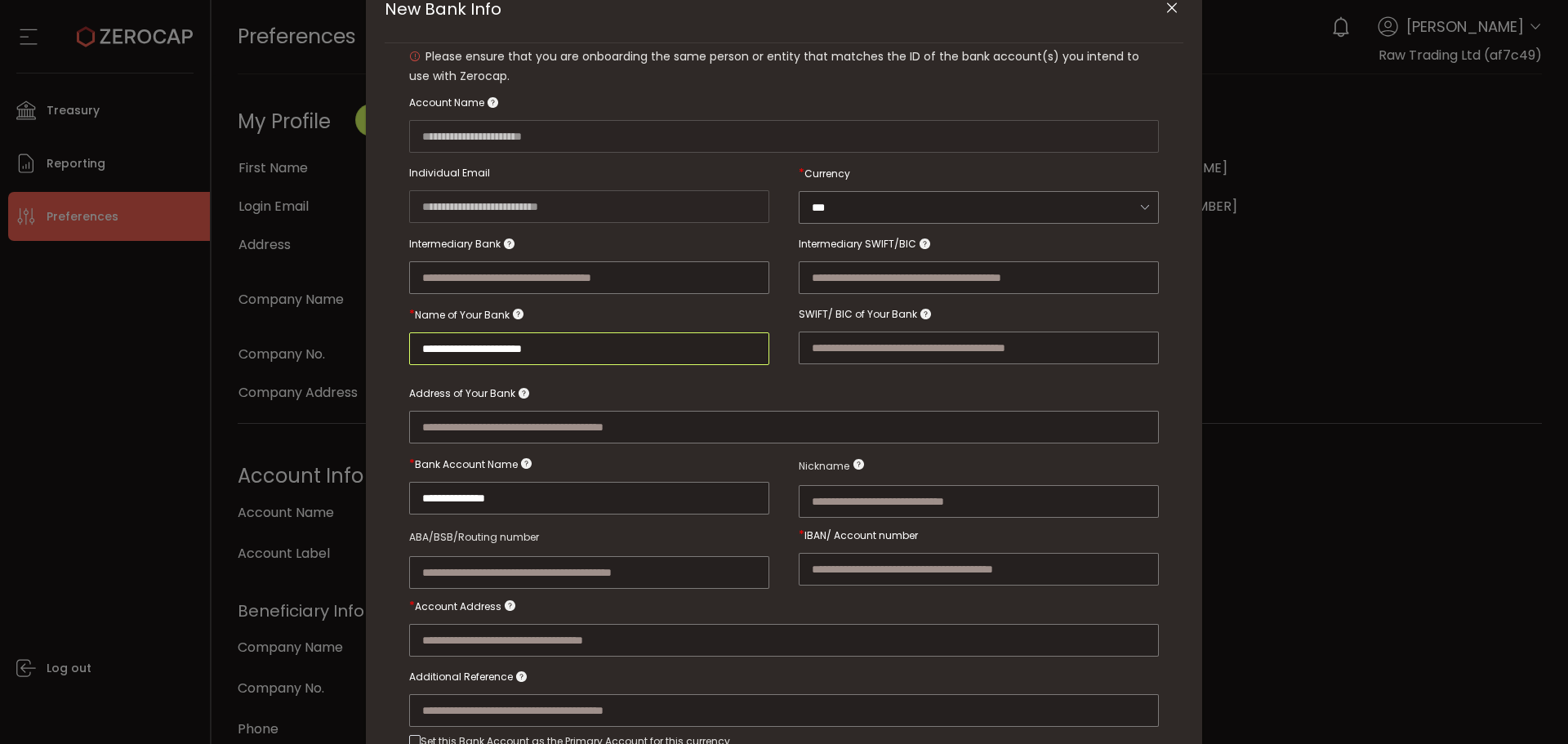
scroll to position [172, 0]
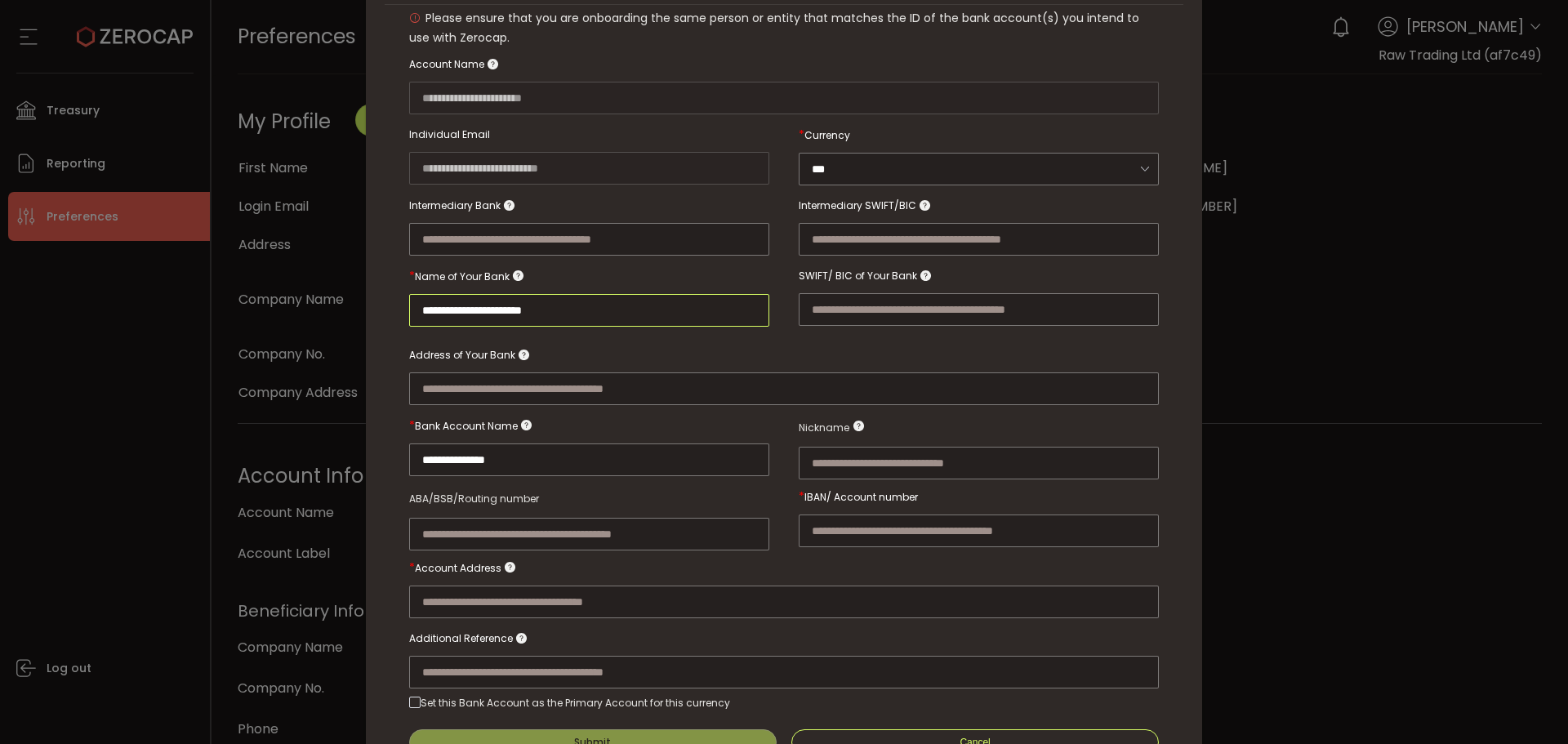
type input "**********"
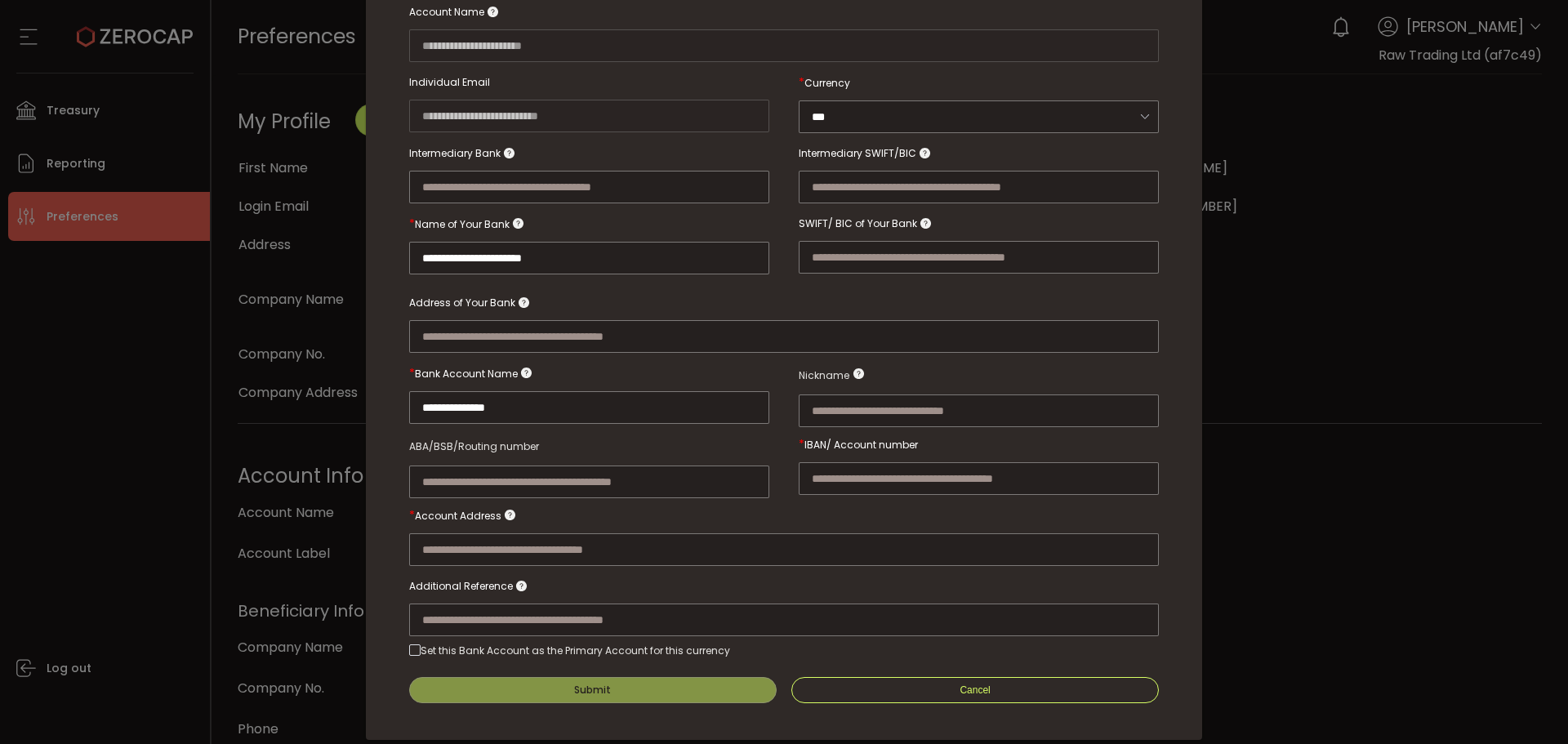
scroll to position [254, 0]
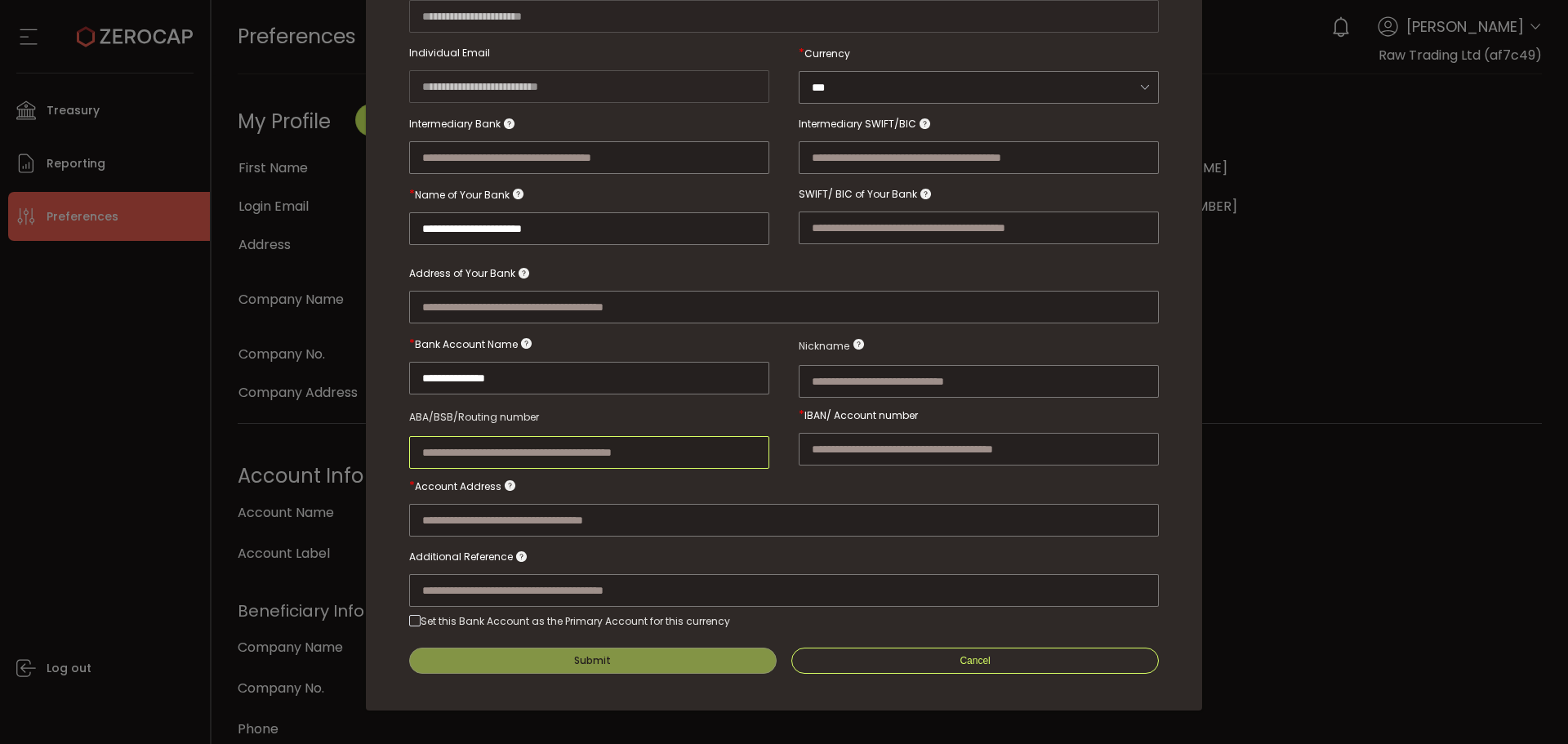
click at [494, 457] on input "New Bank Info" at bounding box center [589, 453] width 360 height 33
paste input "**********"
type input "**********"
click at [861, 449] on input "New Bank Info" at bounding box center [979, 449] width 360 height 33
paste input "**********"
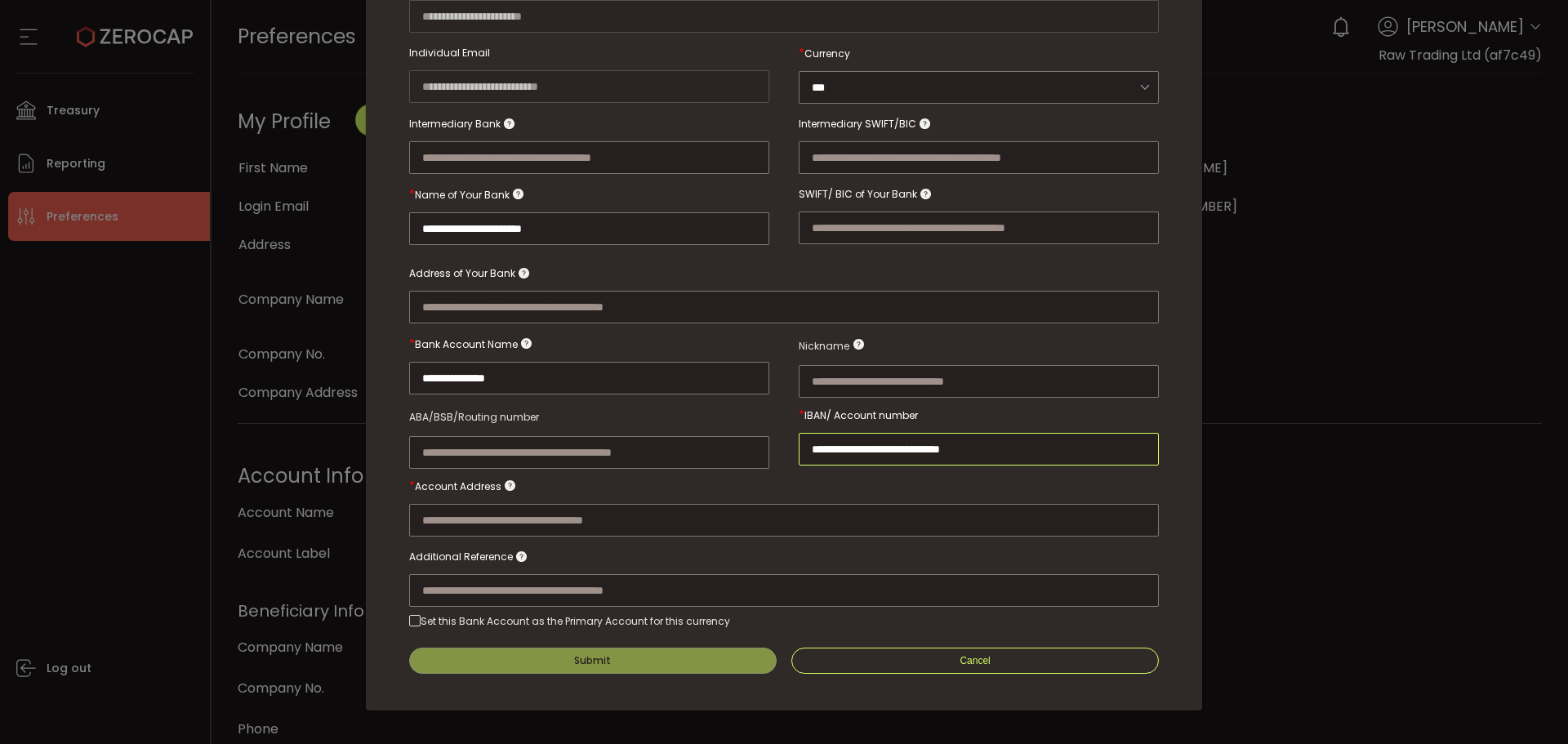
type input "**********"
click at [778, 473] on div "New Bank Info" at bounding box center [784, 503] width 749 height 67
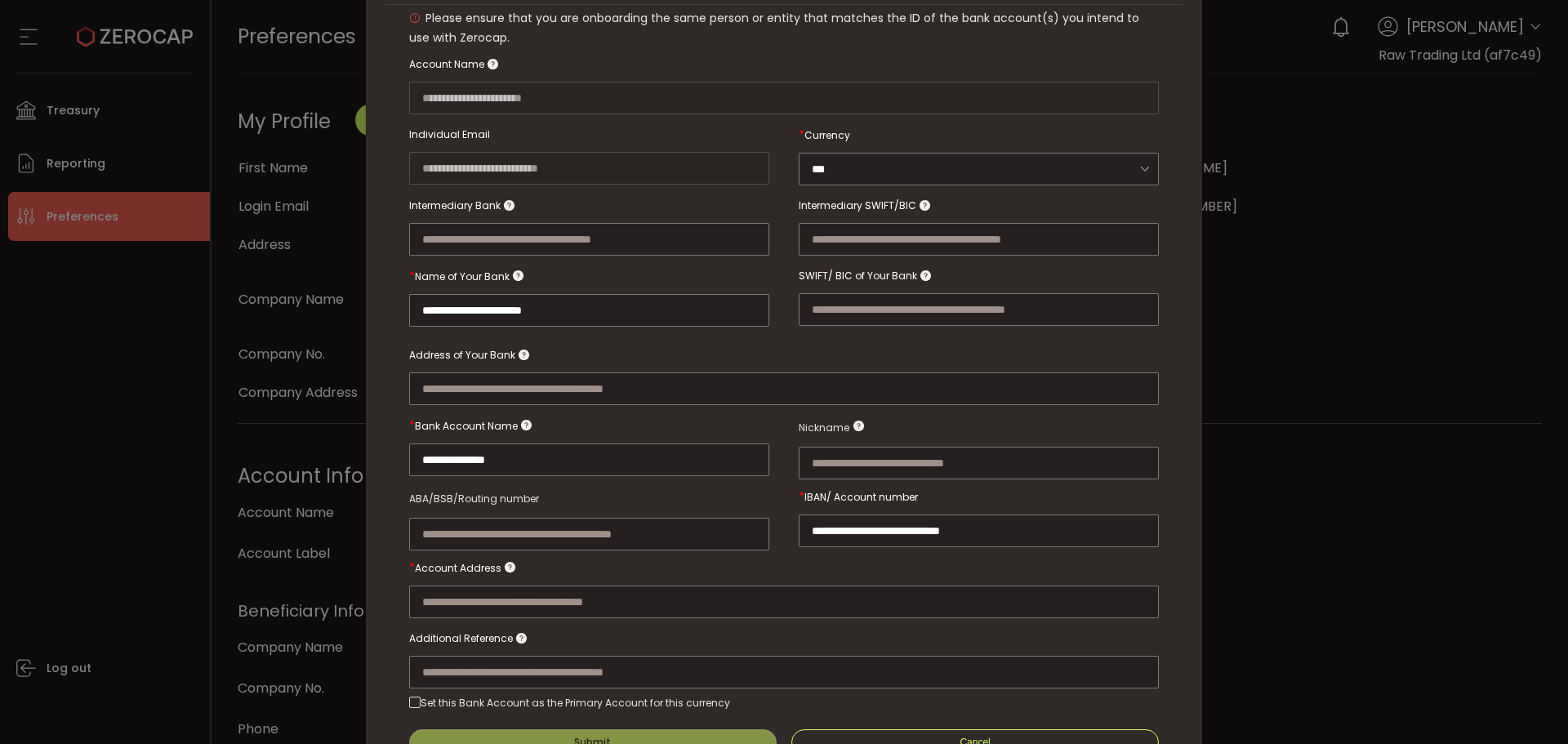
scroll to position [91, 0]
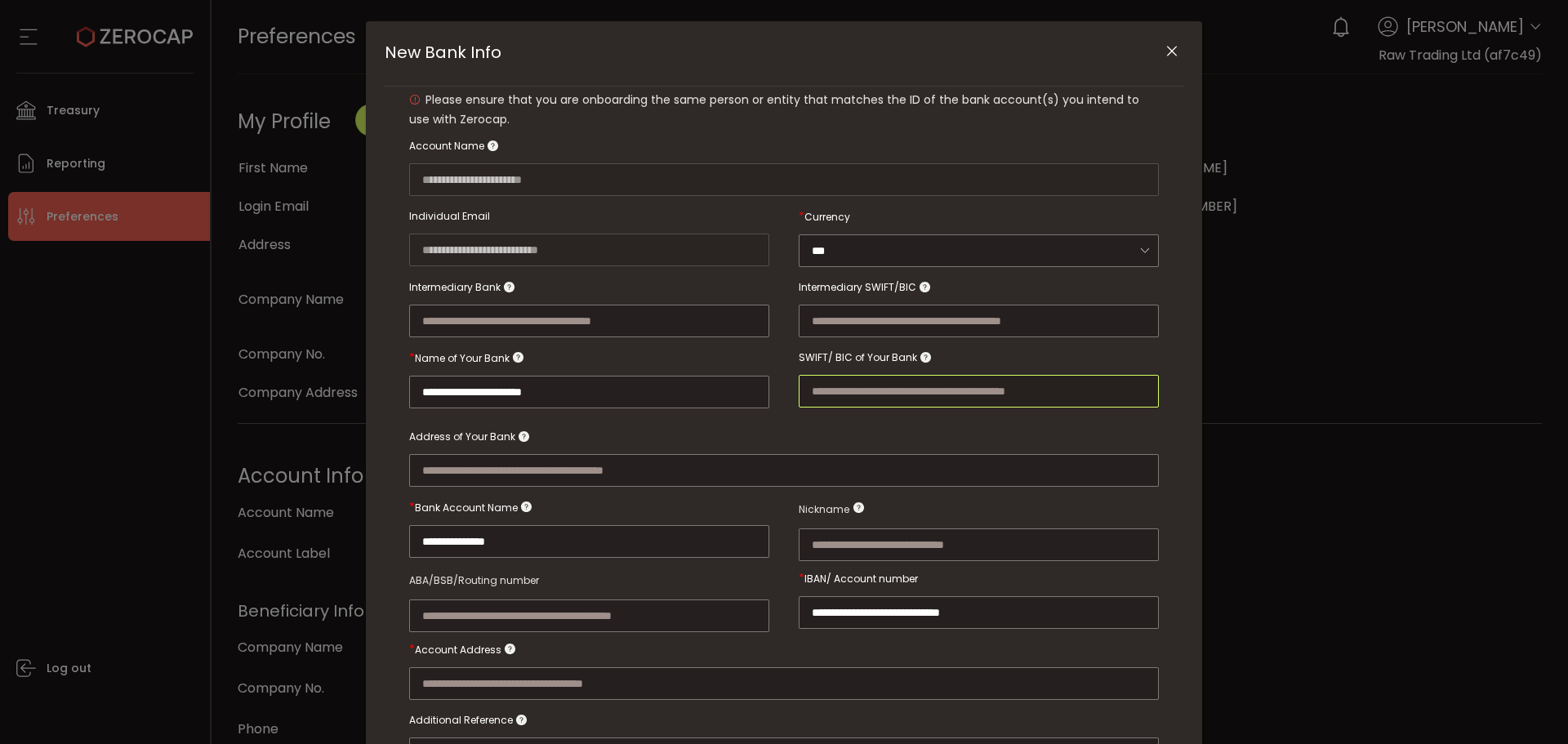
click at [885, 388] on input "New Bank Info" at bounding box center [979, 391] width 360 height 33
paste input "********"
type input "********"
click at [848, 437] on div "New Bank Info" at bounding box center [784, 453] width 749 height 66
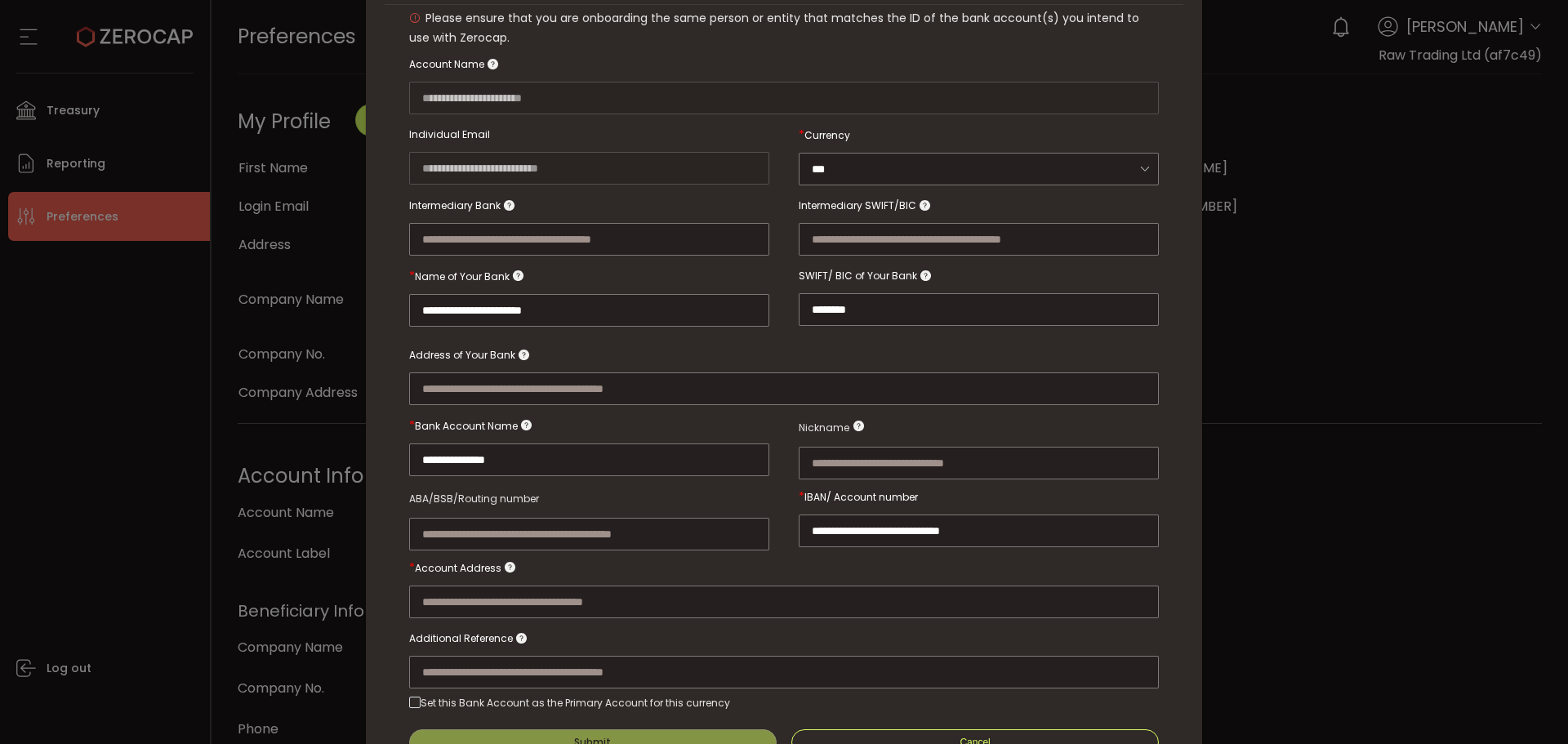
click at [749, 348] on div "New Bank Info" at bounding box center [784, 372] width 749 height 66
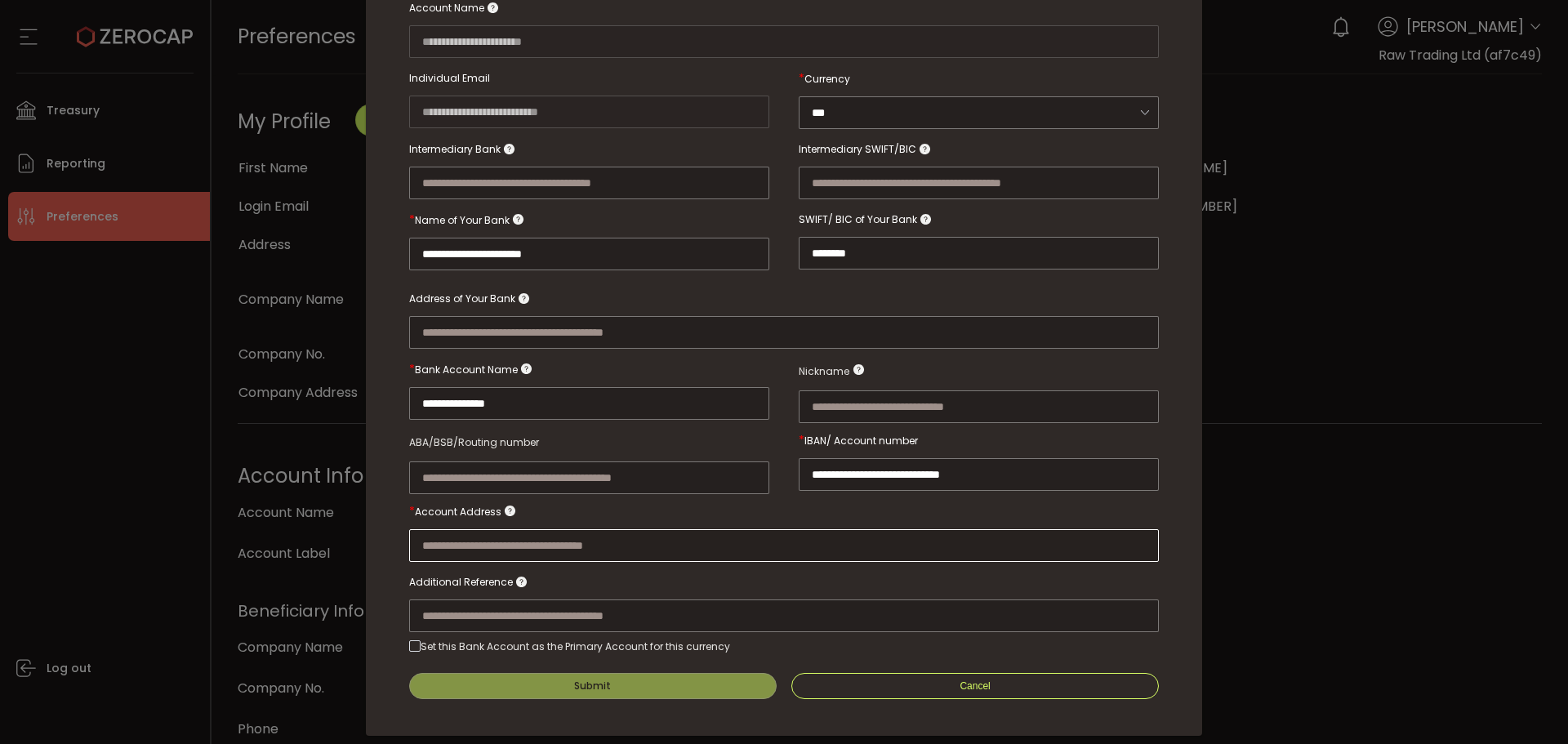
scroll to position [254, 0]
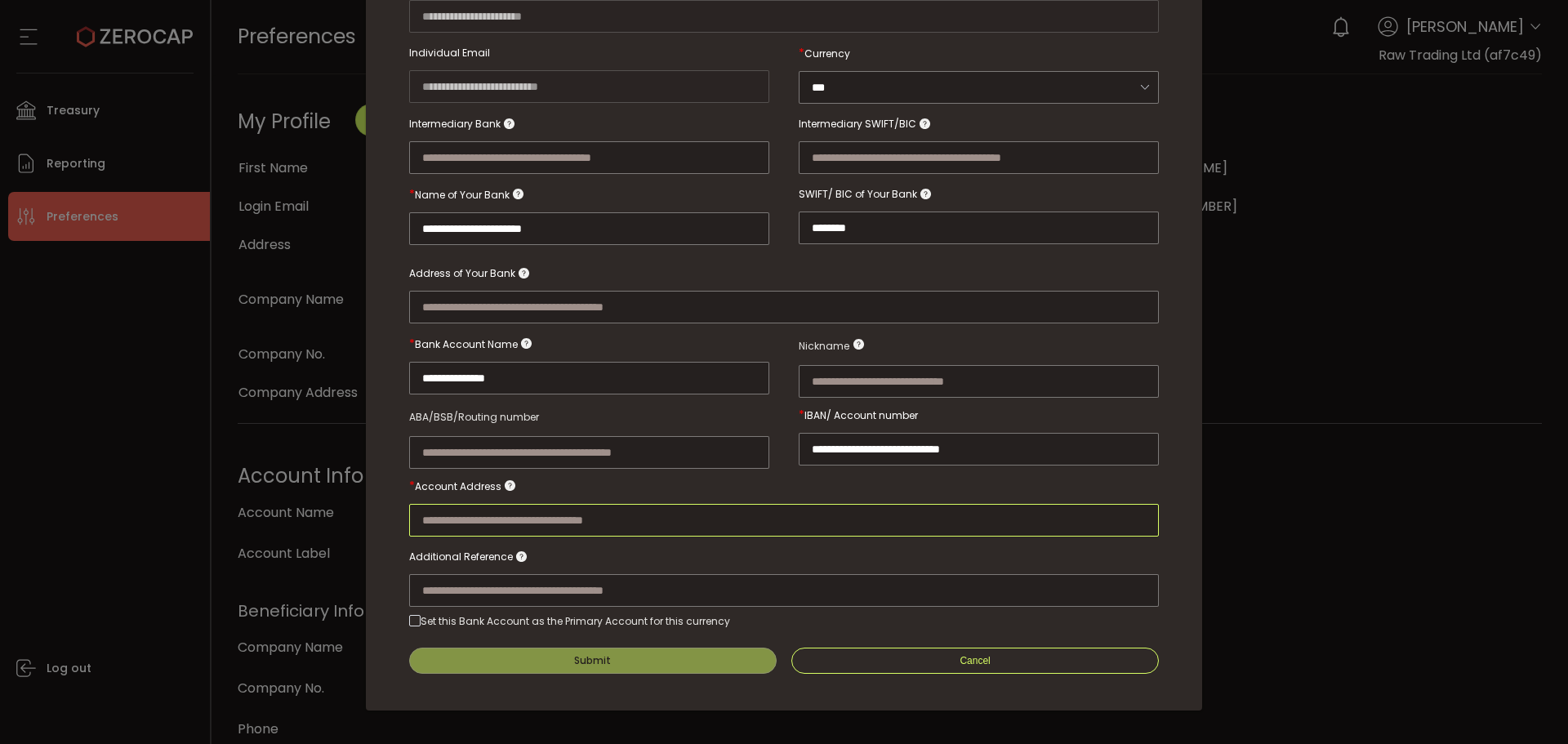
click at [585, 509] on input "New Bank Info" at bounding box center [784, 520] width 749 height 33
click at [529, 517] on input "New Bank Info" at bounding box center [784, 520] width 749 height 33
paste input "**********"
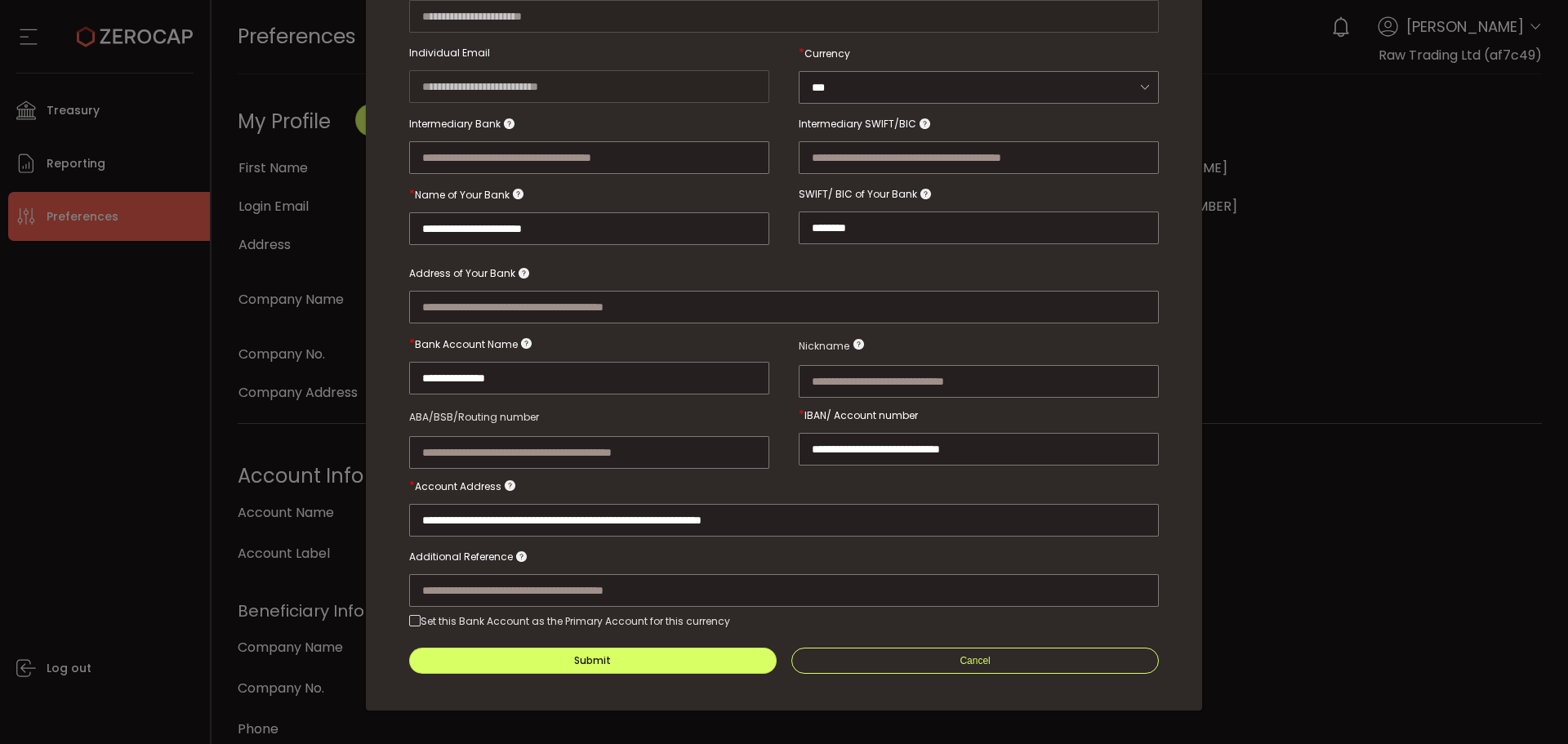
click at [819, 557] on div "New Bank Info" at bounding box center [784, 573] width 749 height 66
drag, startPoint x: 505, startPoint y: 515, endPoint x: 287, endPoint y: 513, distance: 218.0
click at [300, 510] on div "**********" at bounding box center [784, 372] width 1568 height 744
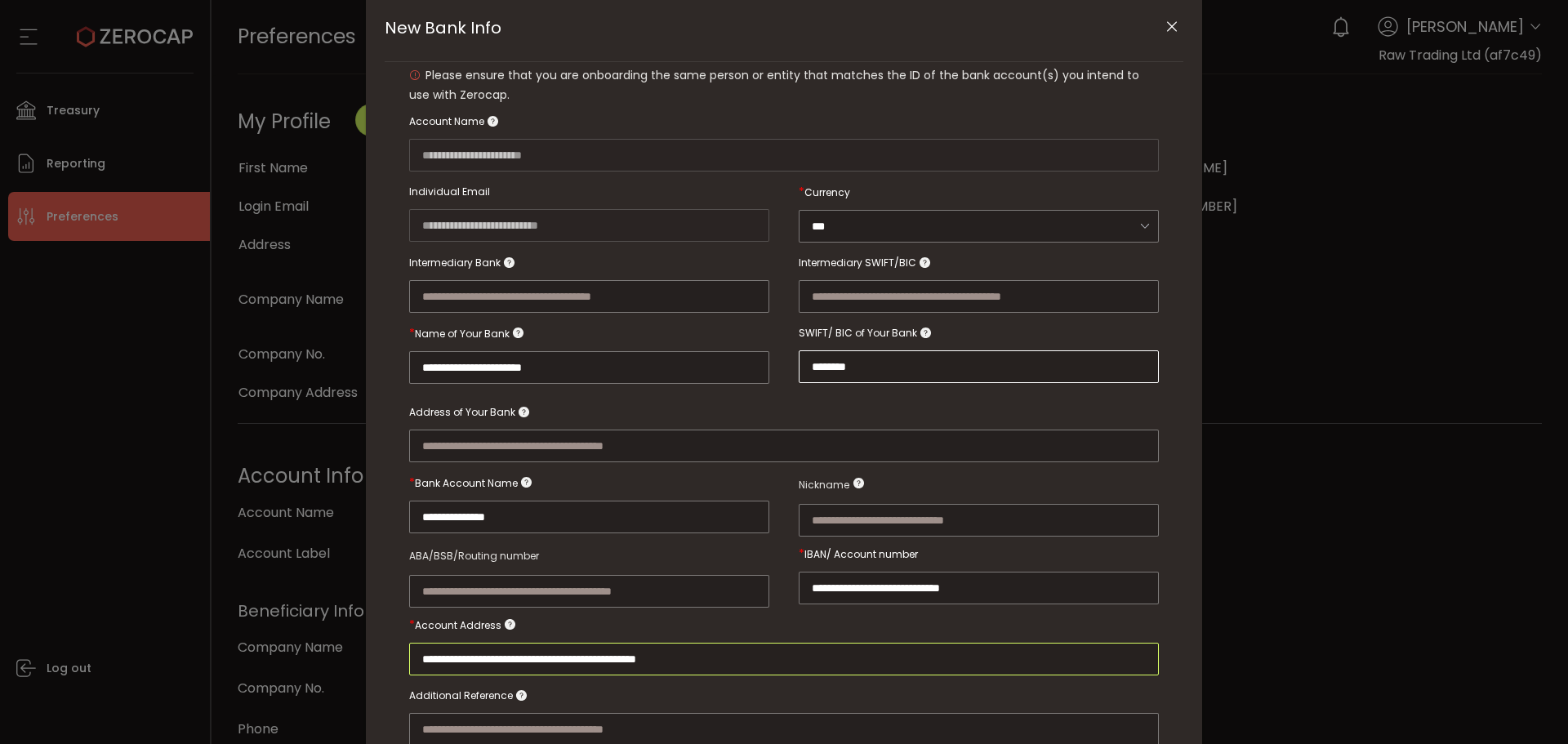
scroll to position [91, 0]
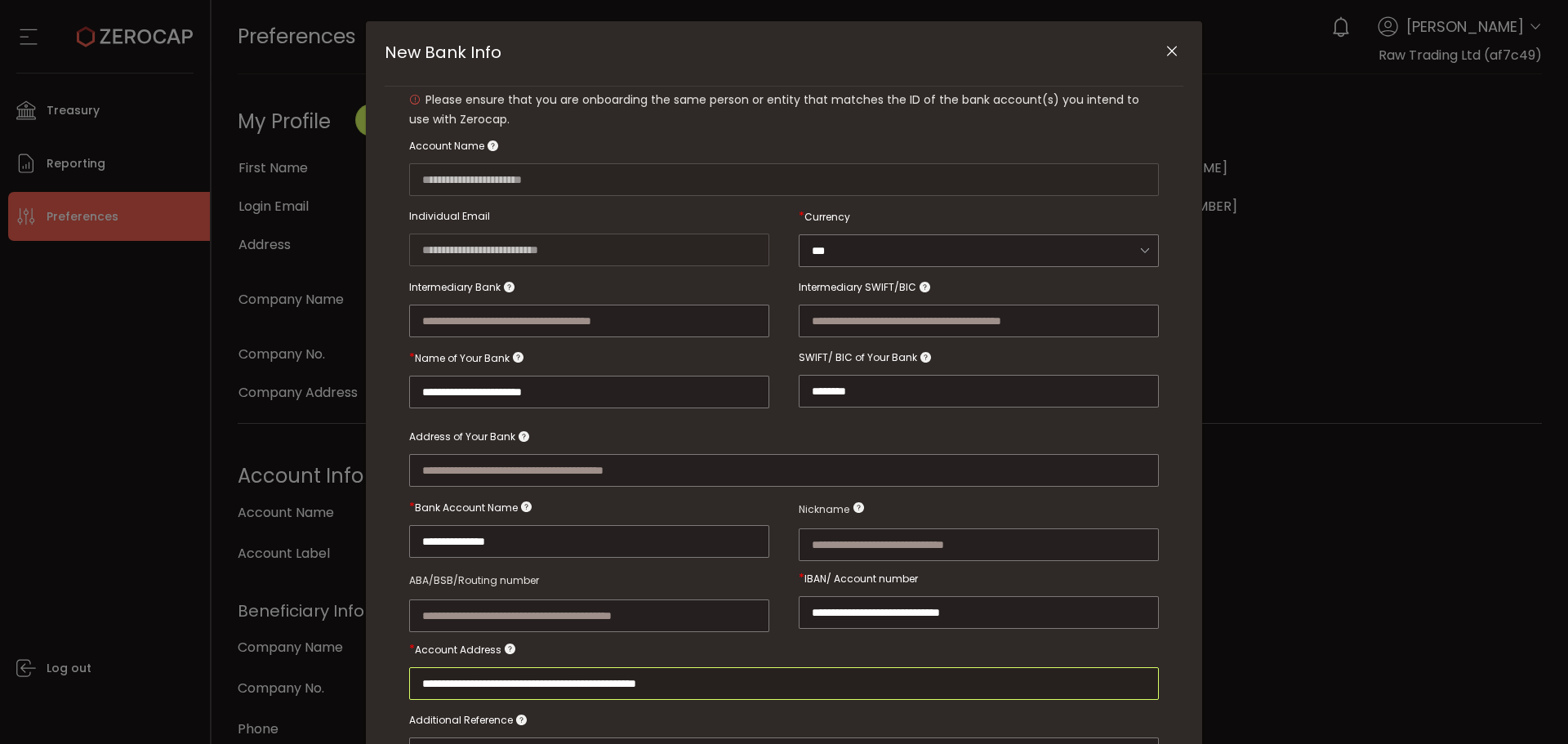
type input "**********"
click at [195, 410] on div "**********" at bounding box center [784, 372] width 1568 height 744
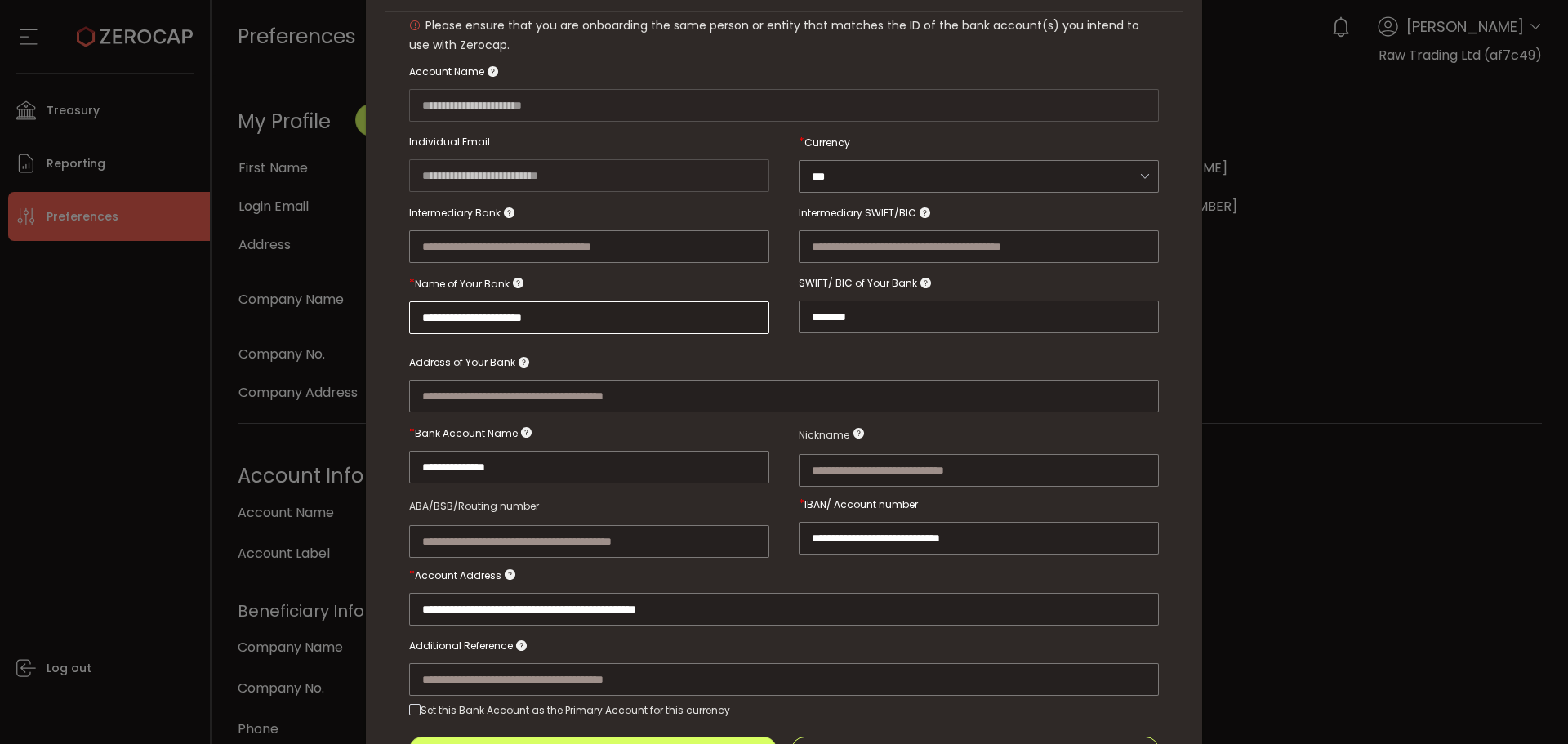
scroll to position [254, 0]
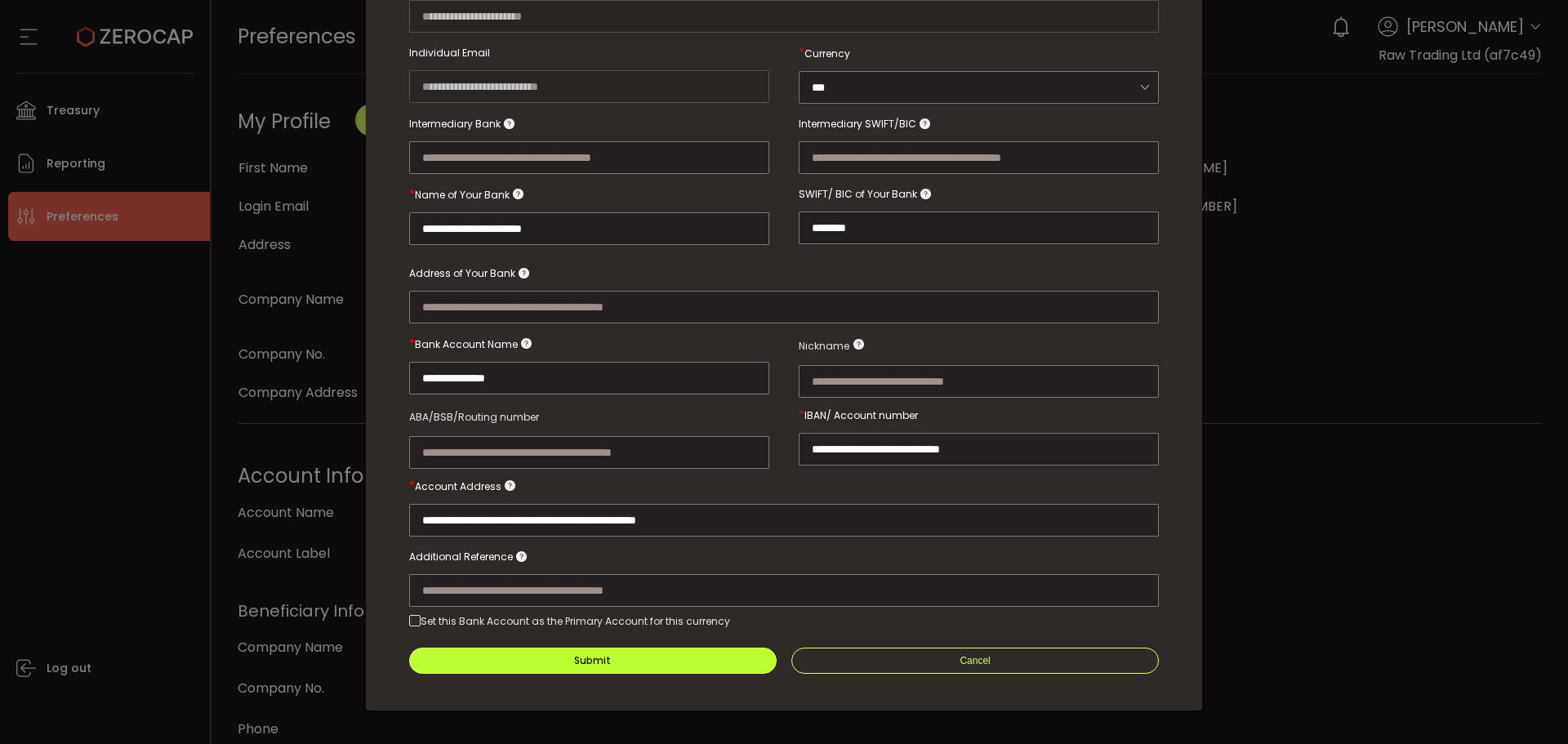
click at [601, 656] on div "Submit" at bounding box center [592, 660] width 36 height 10
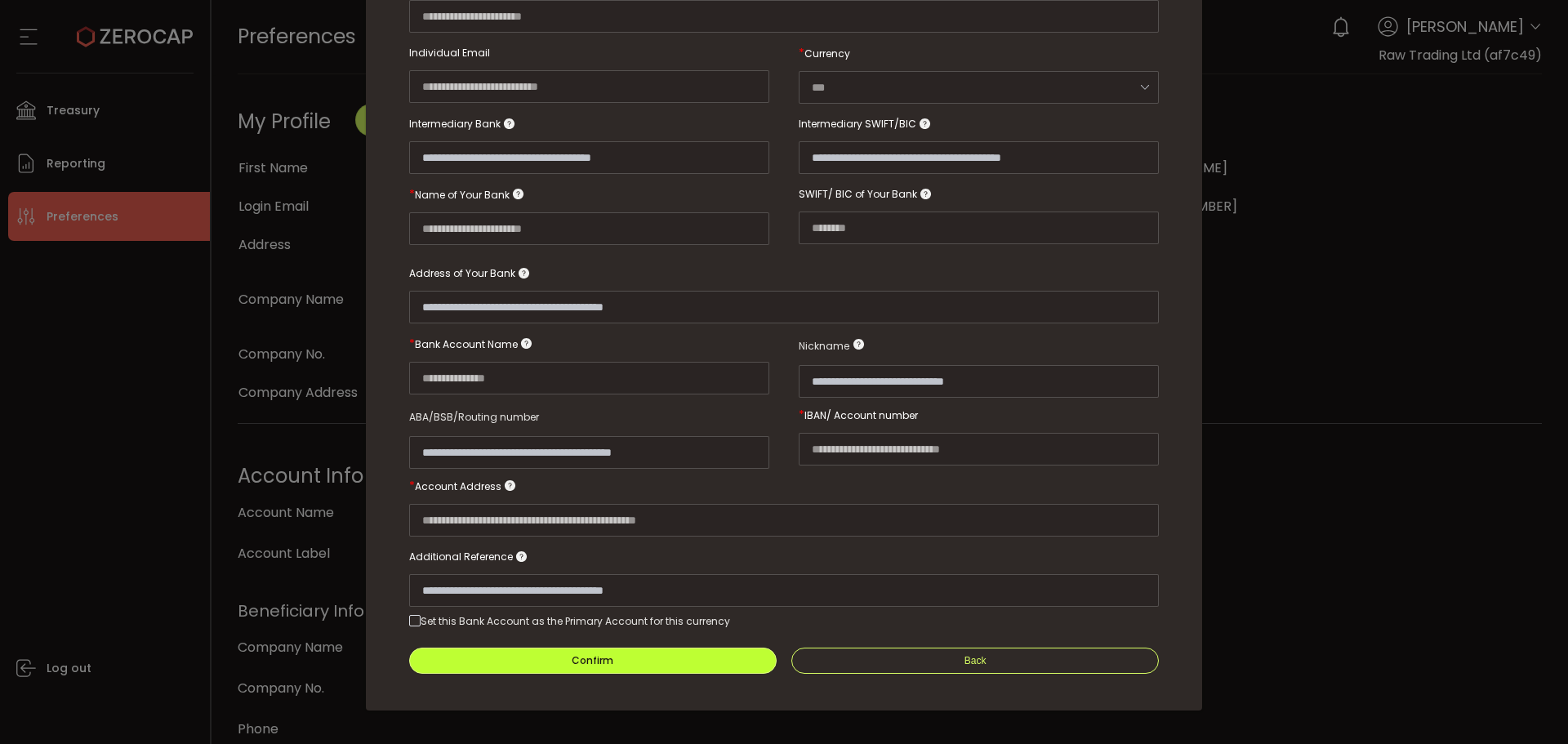
click at [690, 648] on button "Confirm" at bounding box center [593, 660] width 367 height 26
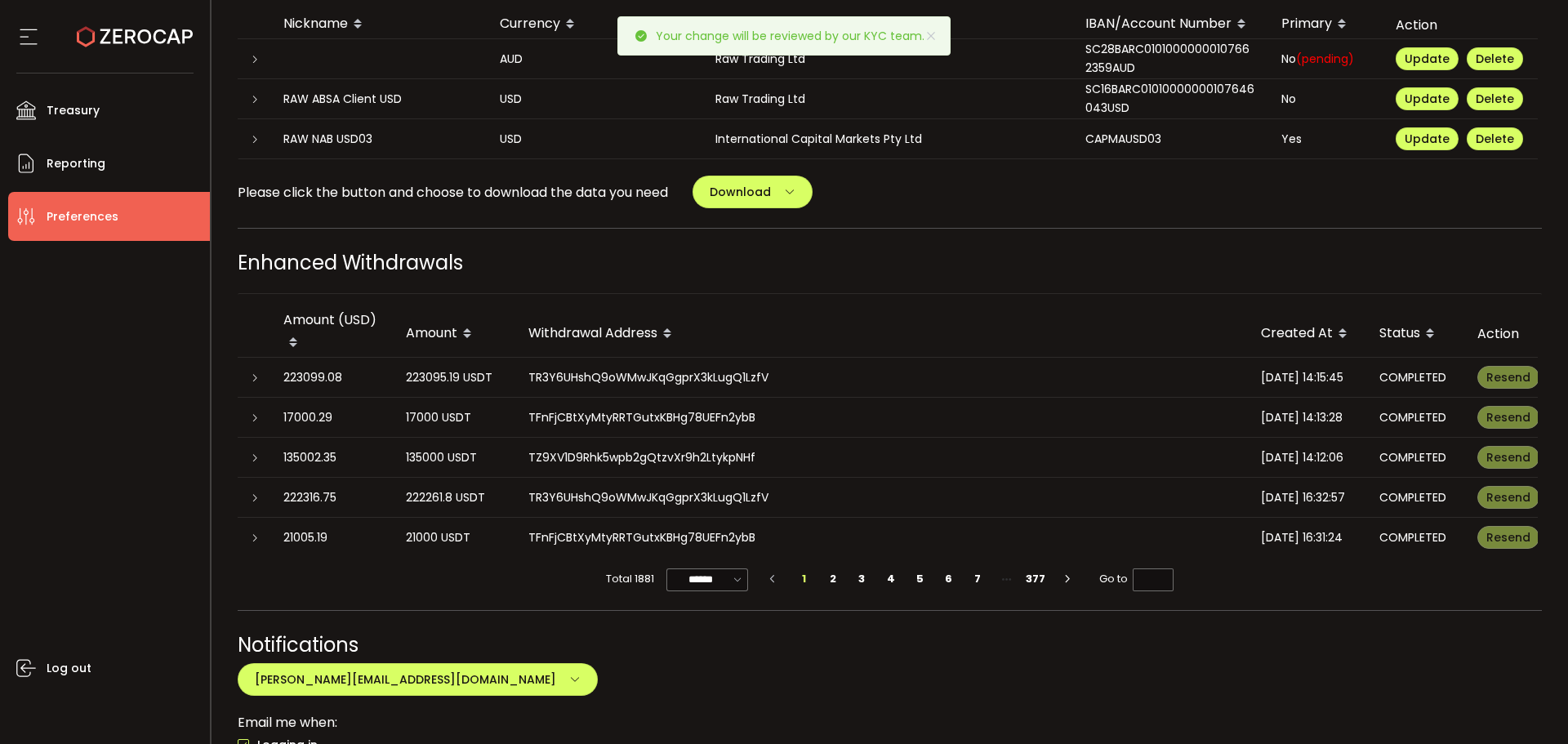
scroll to position [653, 0]
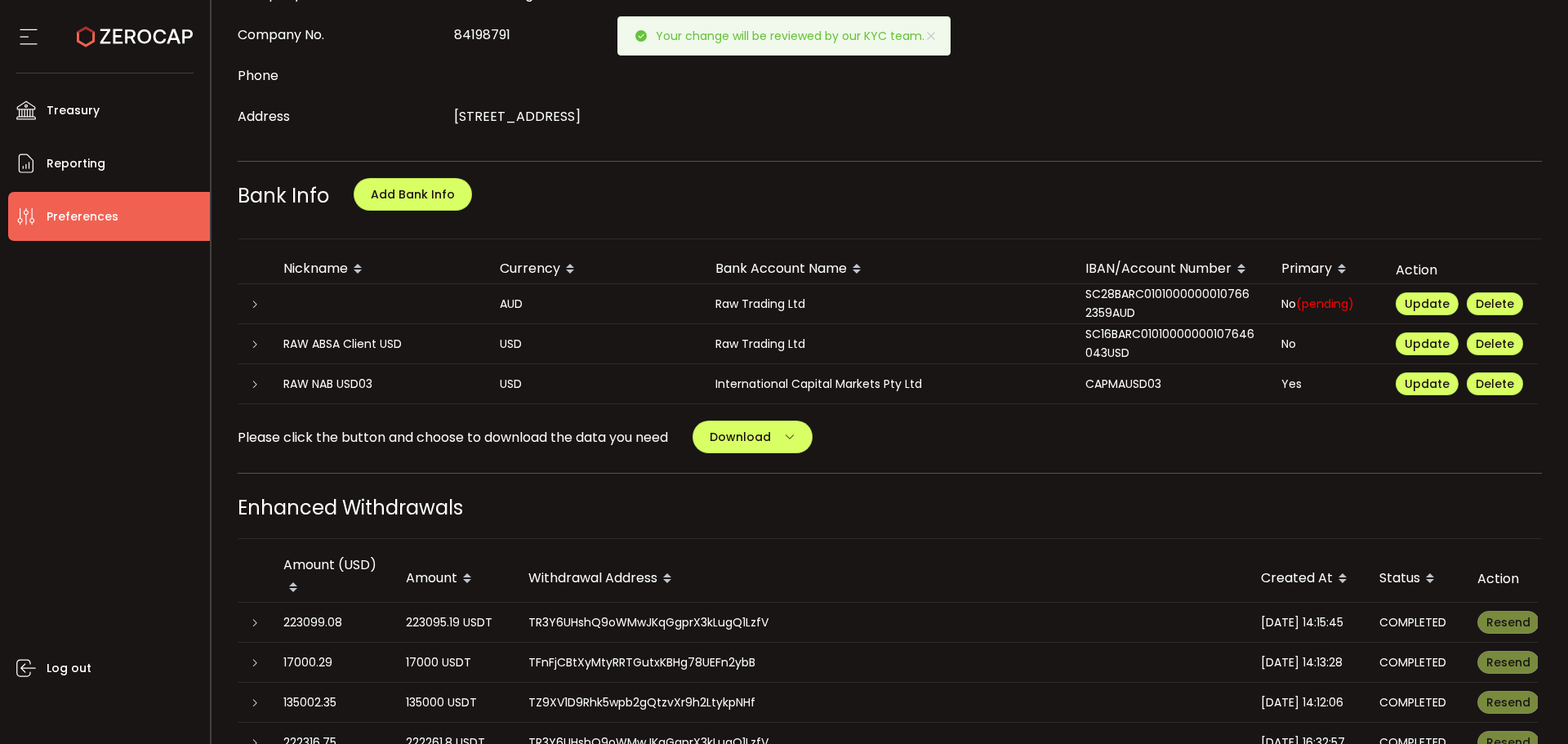
click at [1163, 502] on div "Enhanced Withdrawals" at bounding box center [890, 507] width 1305 height 28
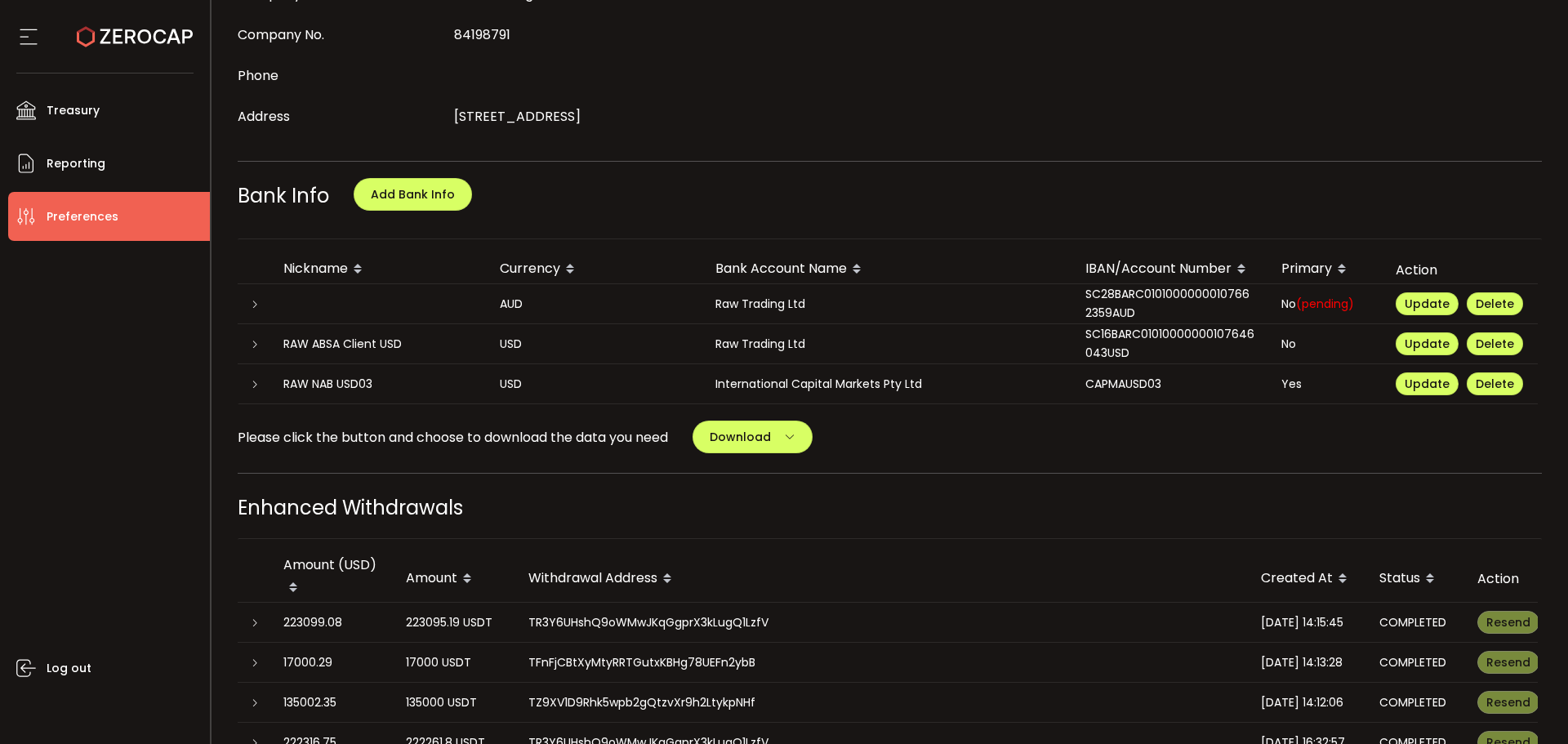
drag, startPoint x: 998, startPoint y: 442, endPoint x: 1018, endPoint y: 439, distance: 20.2
click at [998, 442] on div "Please click the button and choose to download the data you need Download All B…" at bounding box center [890, 437] width 1305 height 33
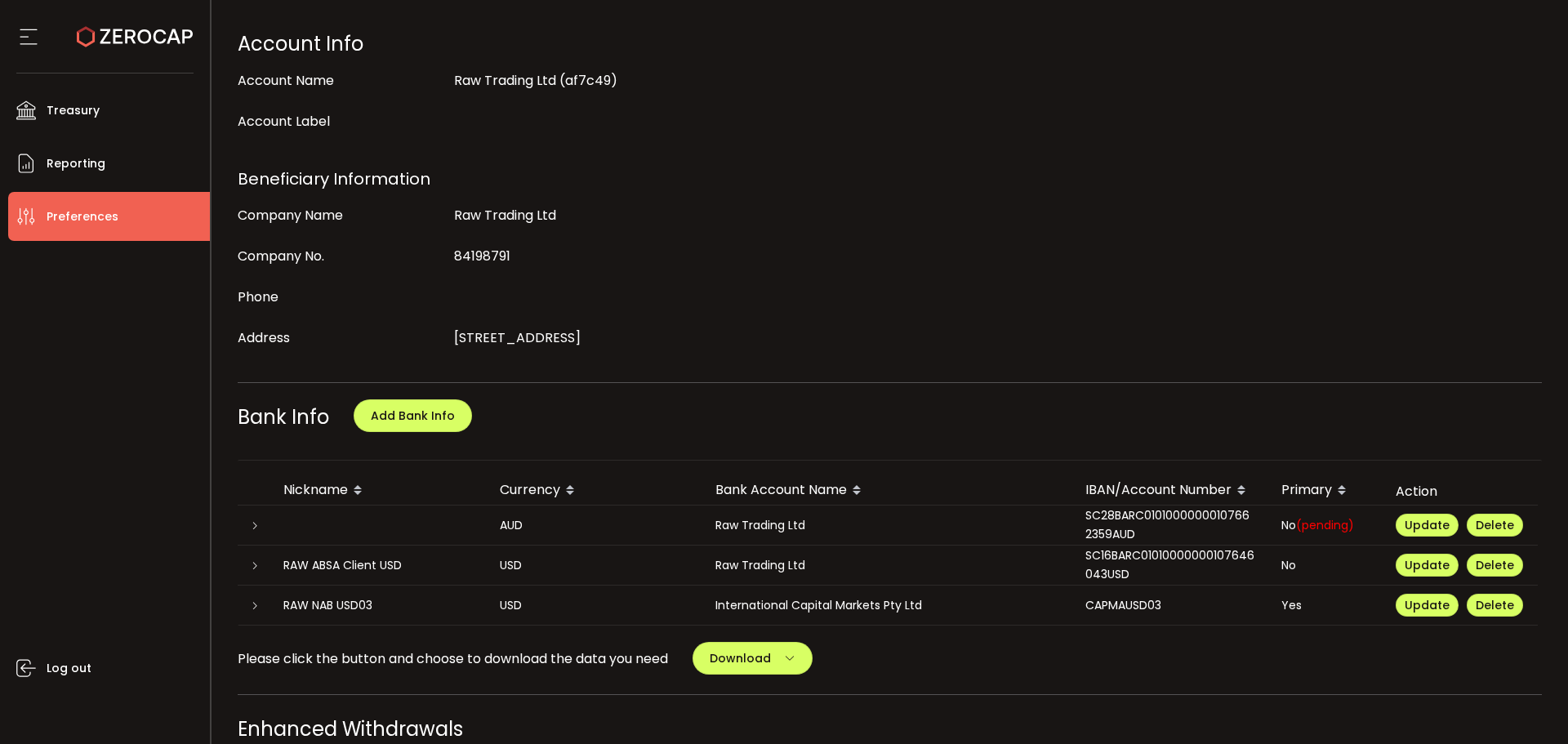
scroll to position [408, 0]
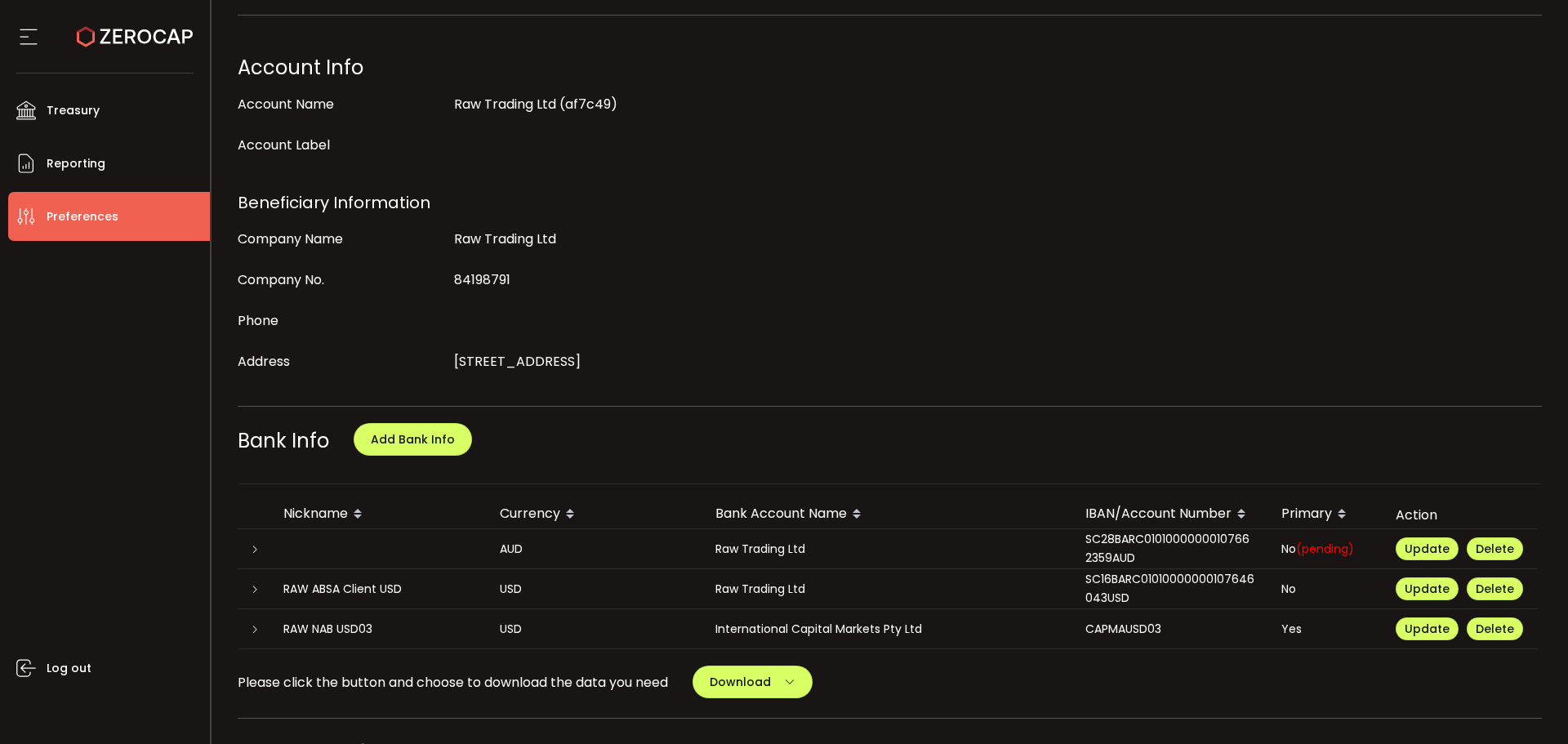
click at [253, 545] on icon at bounding box center [255, 549] width 10 height 10
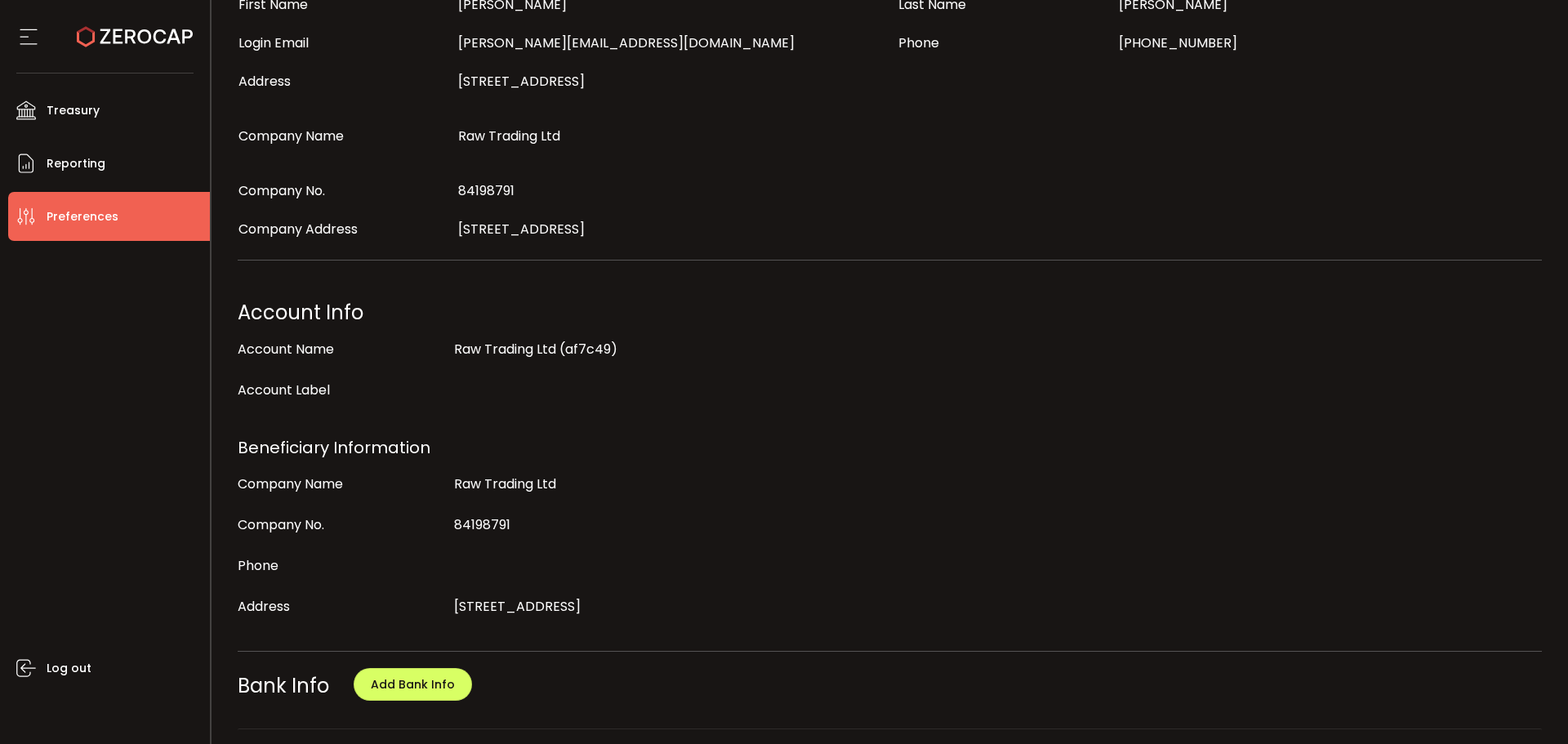
scroll to position [0, 0]
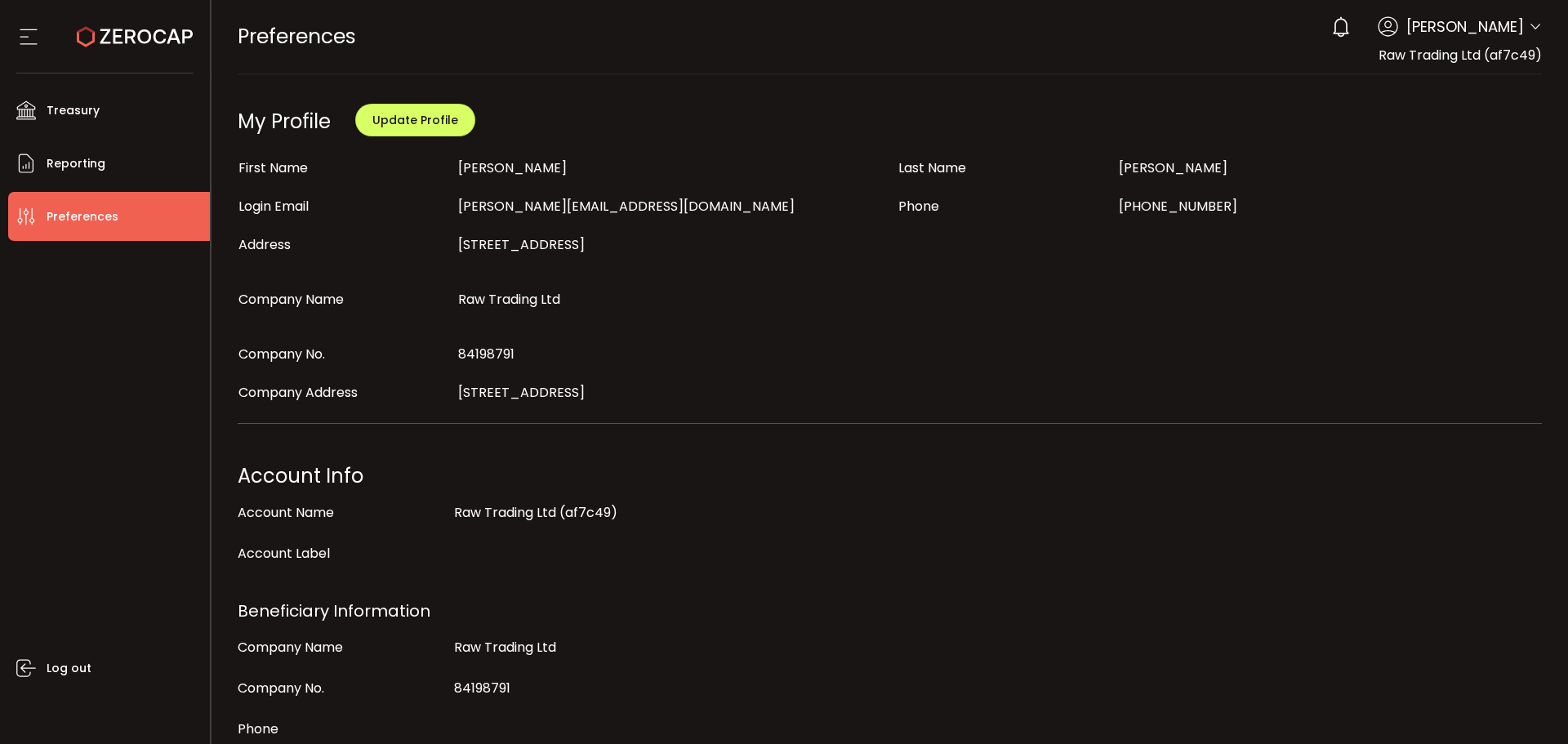
drag, startPoint x: 90, startPoint y: 16, endPoint x: 118, endPoint y: 35, distance: 33.8
click at [92, 16] on icon at bounding box center [135, 37] width 116 height 116
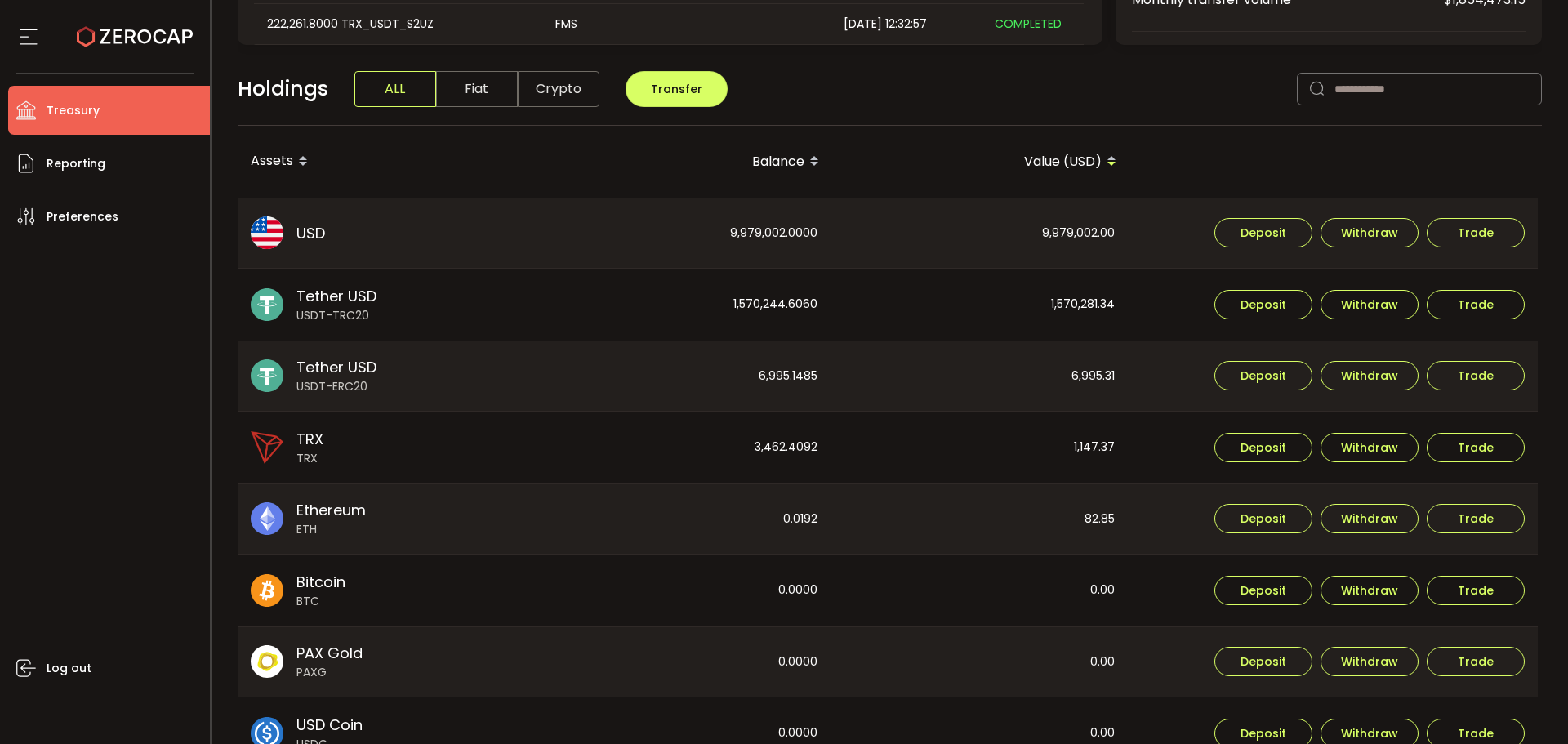
scroll to position [199, 0]
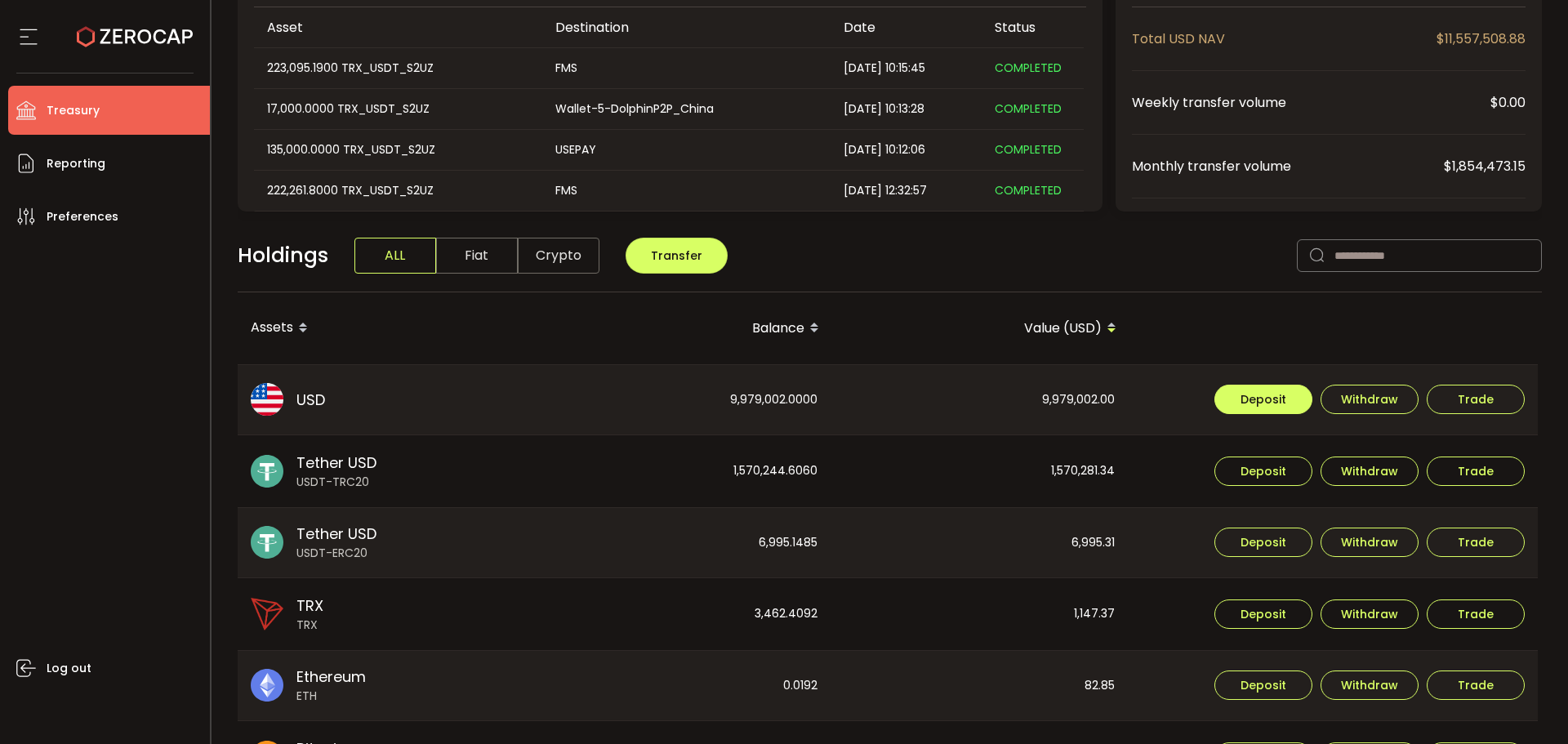
click at [1264, 399] on span "Deposit" at bounding box center [1263, 399] width 45 height 12
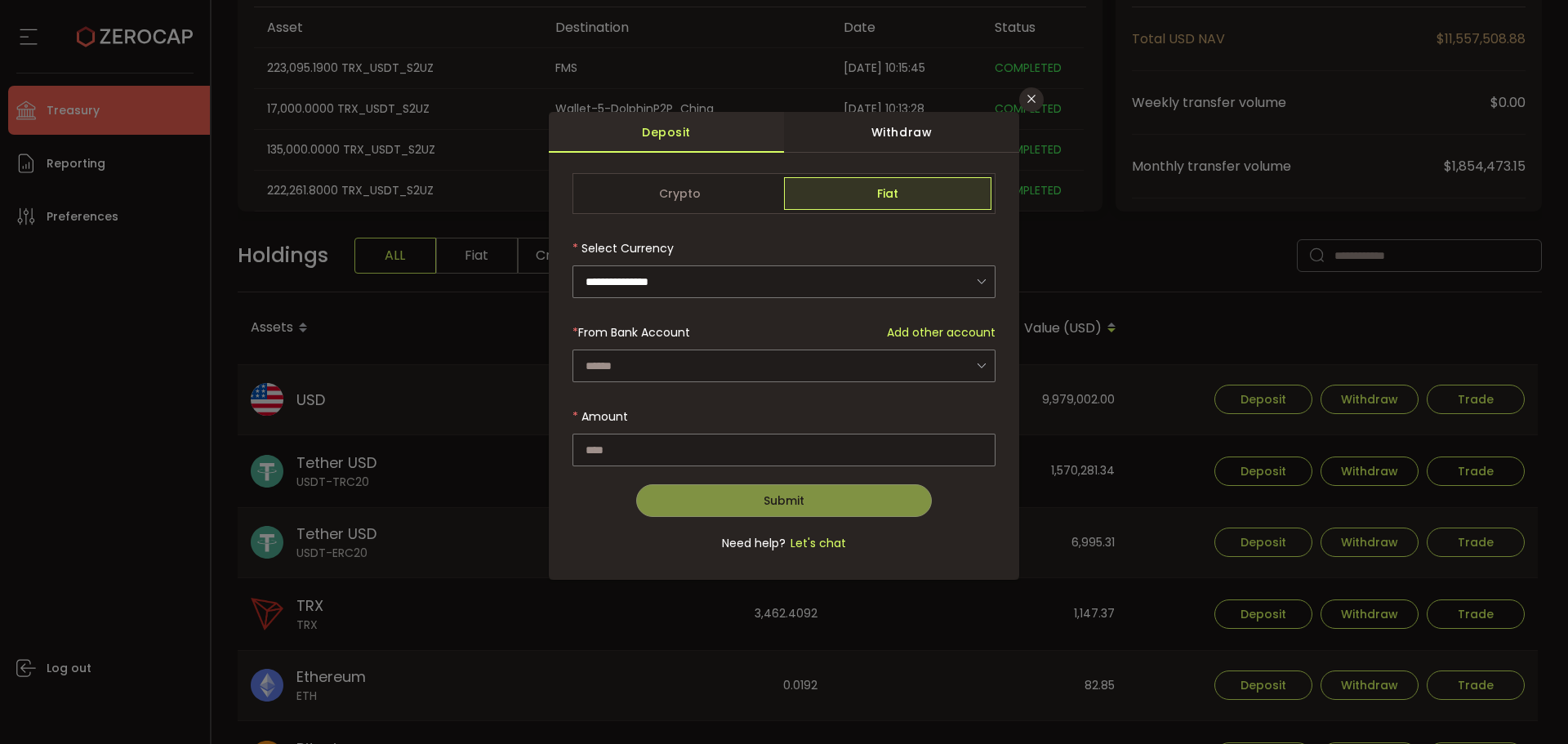
click at [913, 347] on div "* From Bank Account Add other account" at bounding box center [784, 333] width 423 height 33
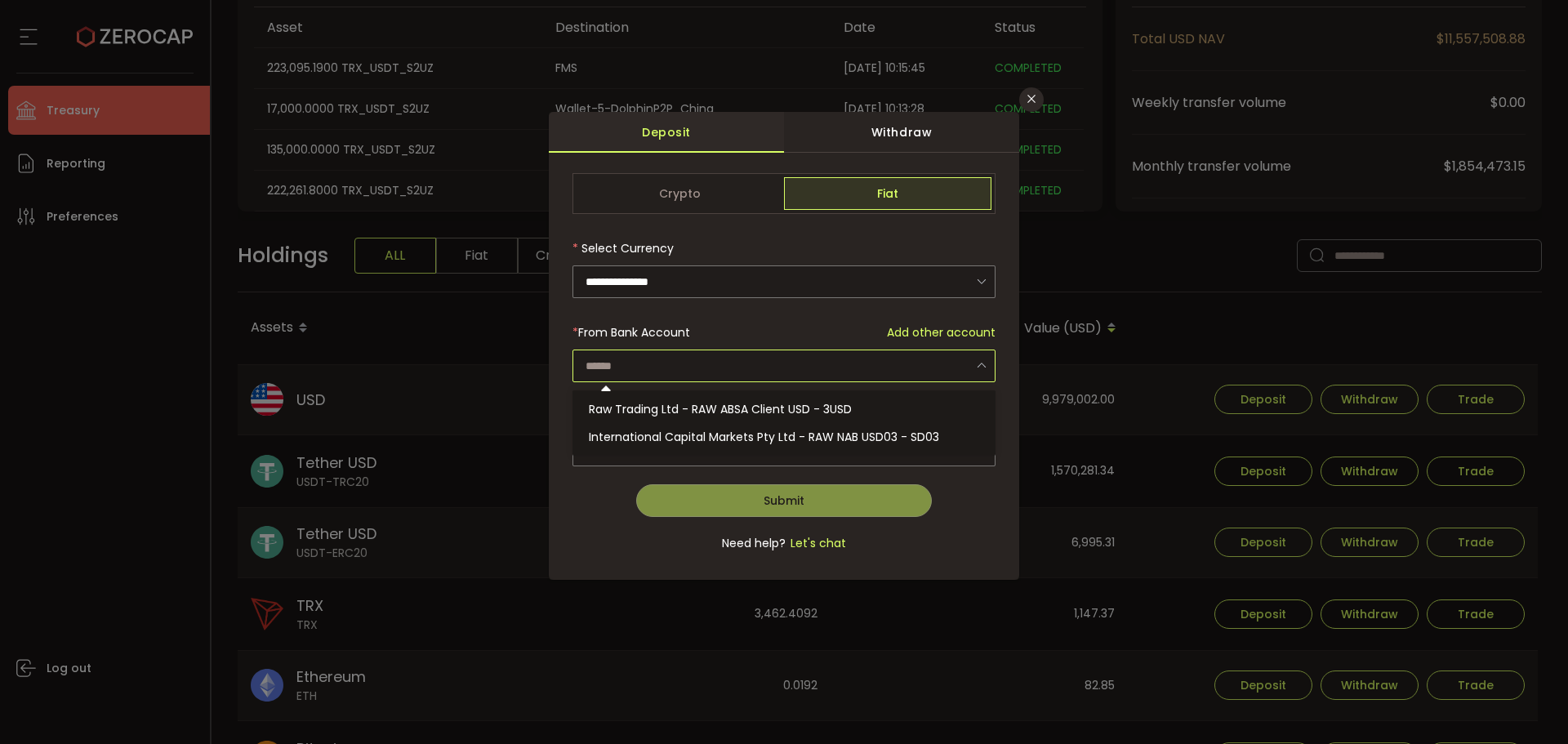
click at [879, 357] on input "dialog" at bounding box center [784, 366] width 423 height 33
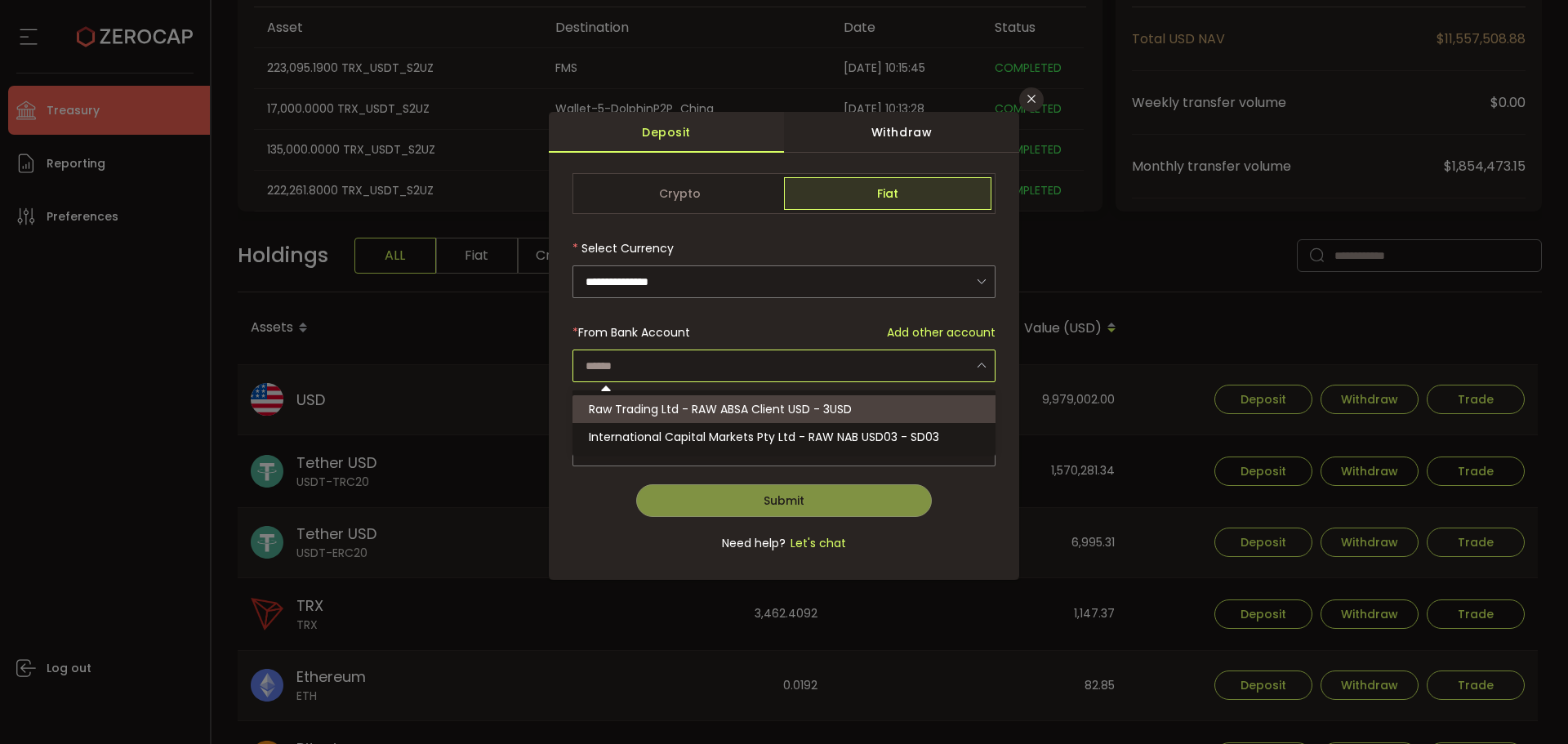
drag, startPoint x: 1022, startPoint y: 98, endPoint x: 1068, endPoint y: 244, distance: 153.1
click at [1023, 98] on button "Close" at bounding box center [1031, 99] width 25 height 25
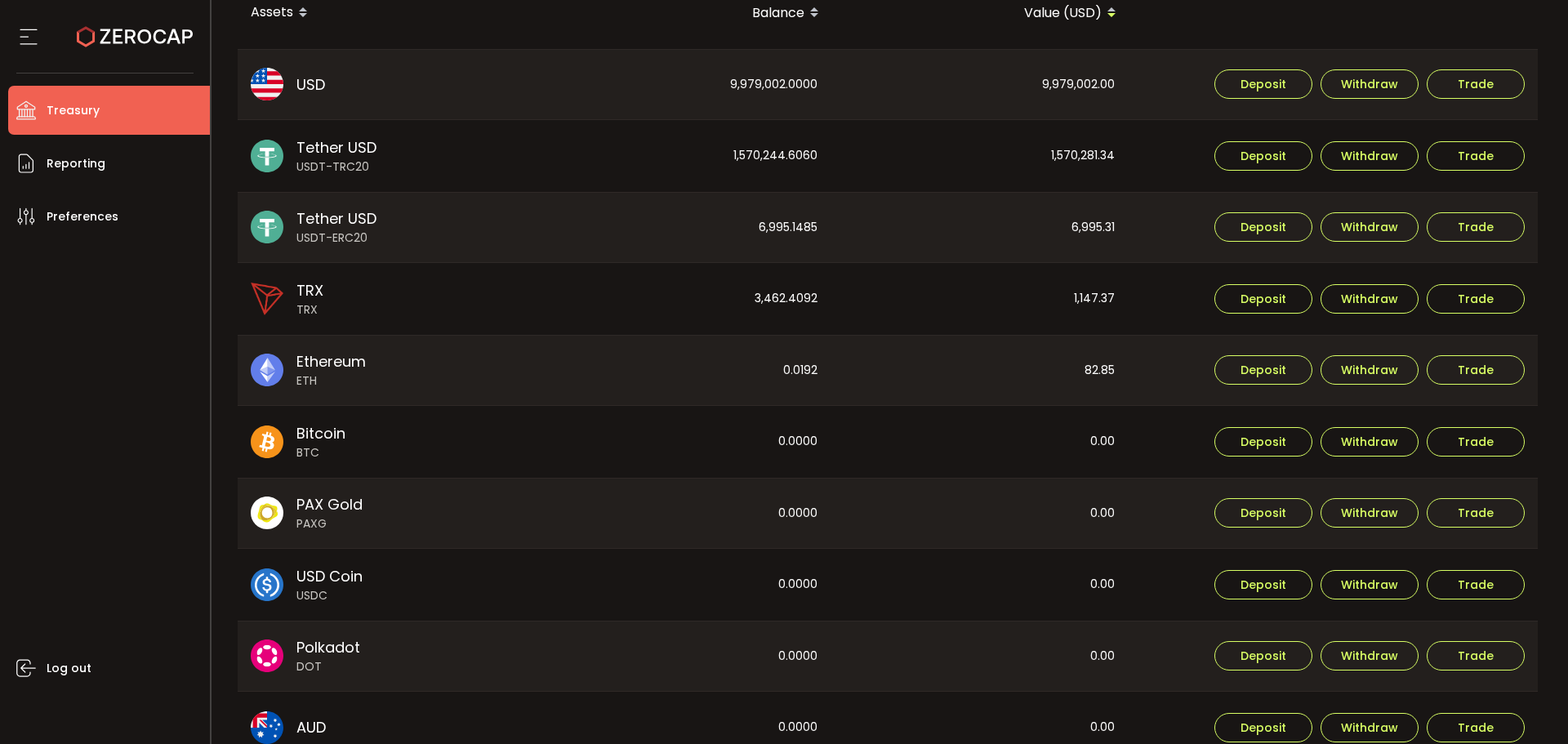
scroll to position [608, 0]
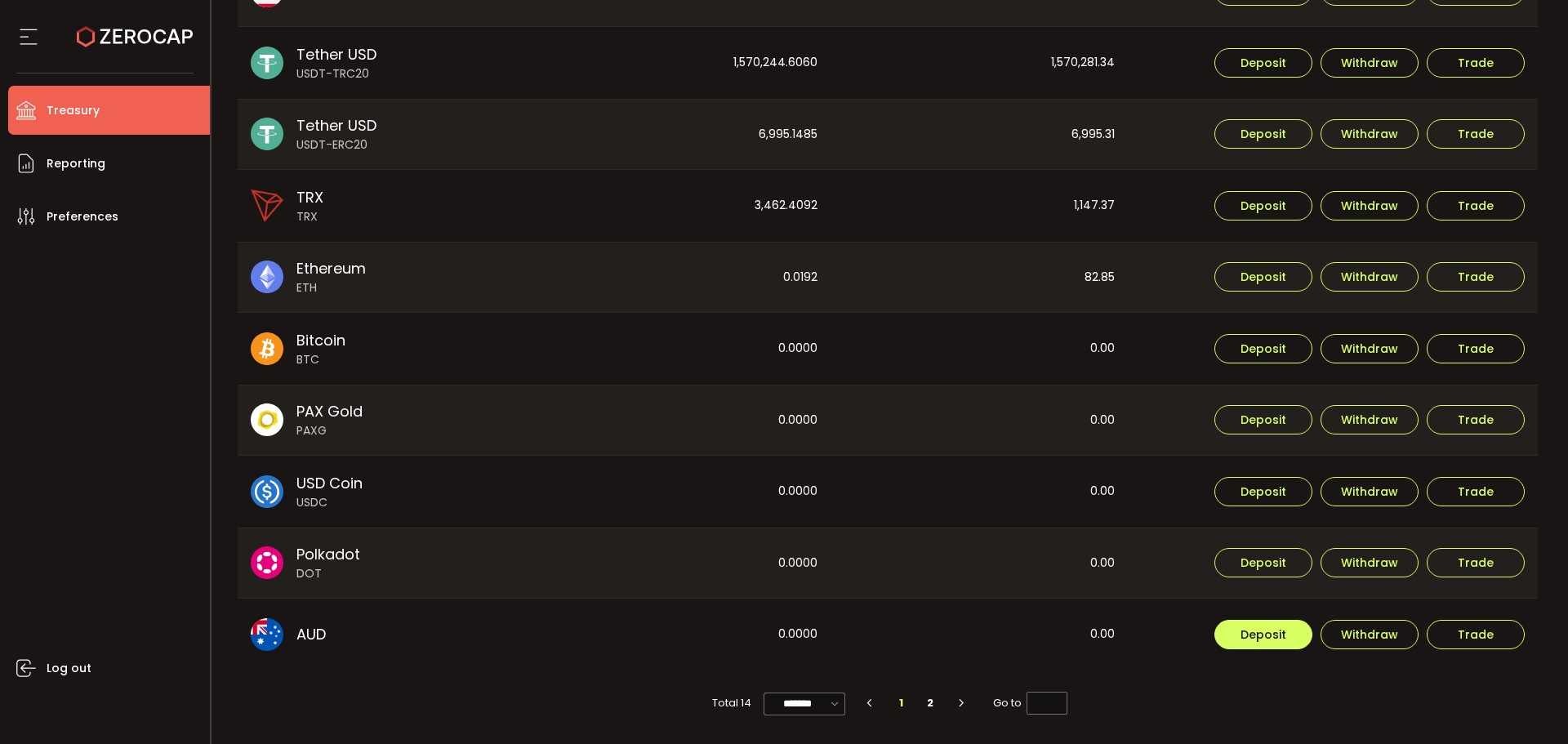
click at [1253, 643] on button "Deposit" at bounding box center [1263, 635] width 98 height 29
type input "**********"
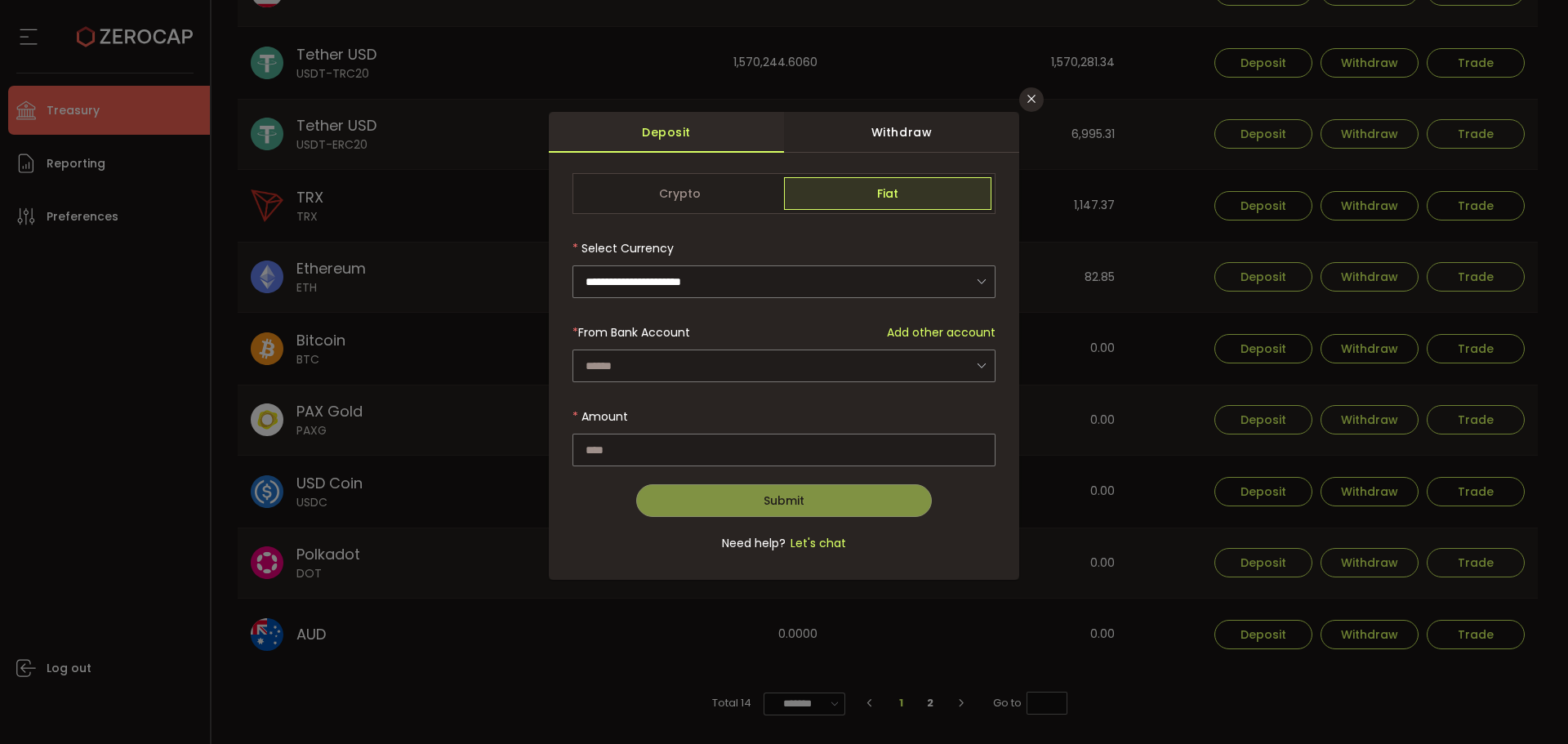
click at [910, 325] on span "Add other account" at bounding box center [940, 333] width 108 height 17
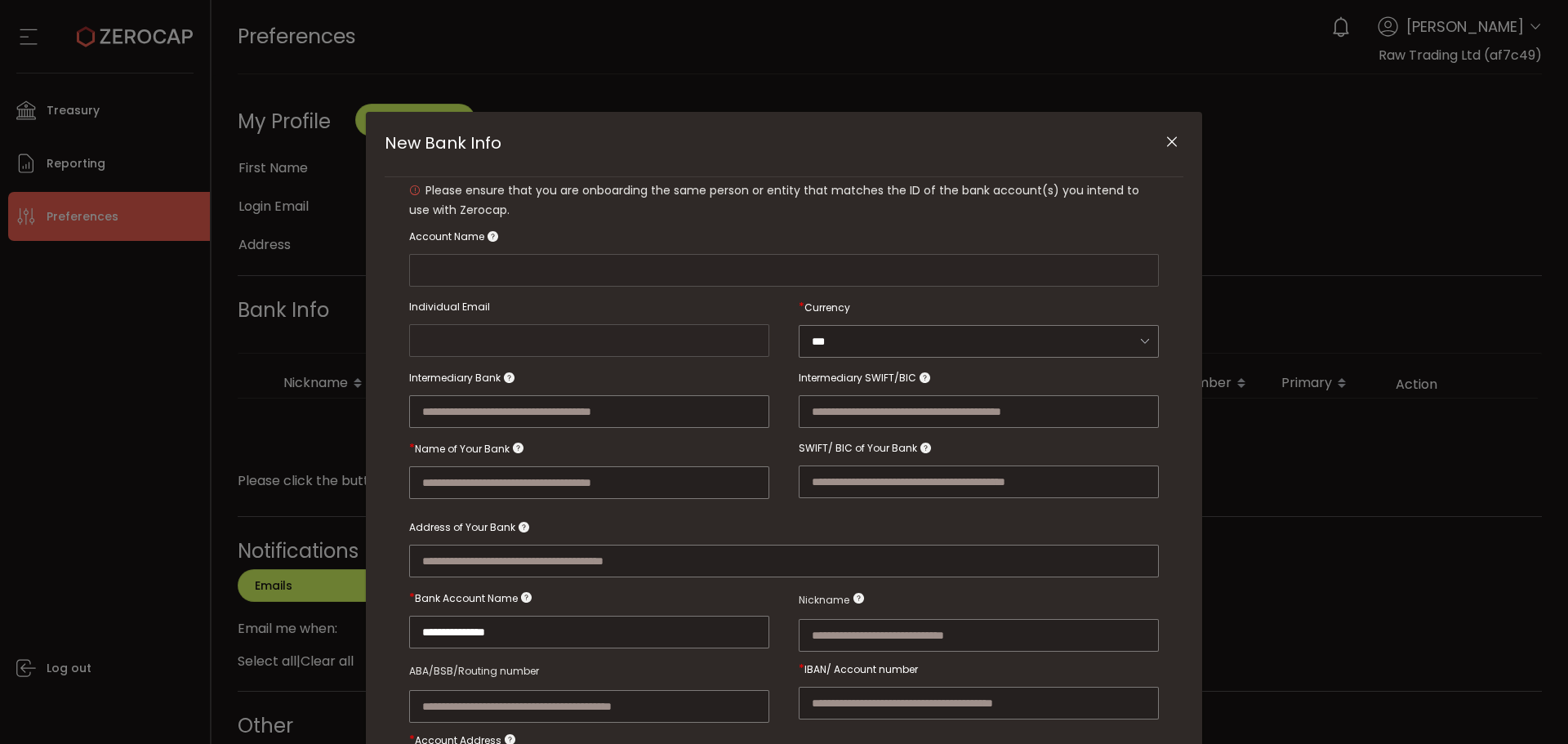
type input "**********"
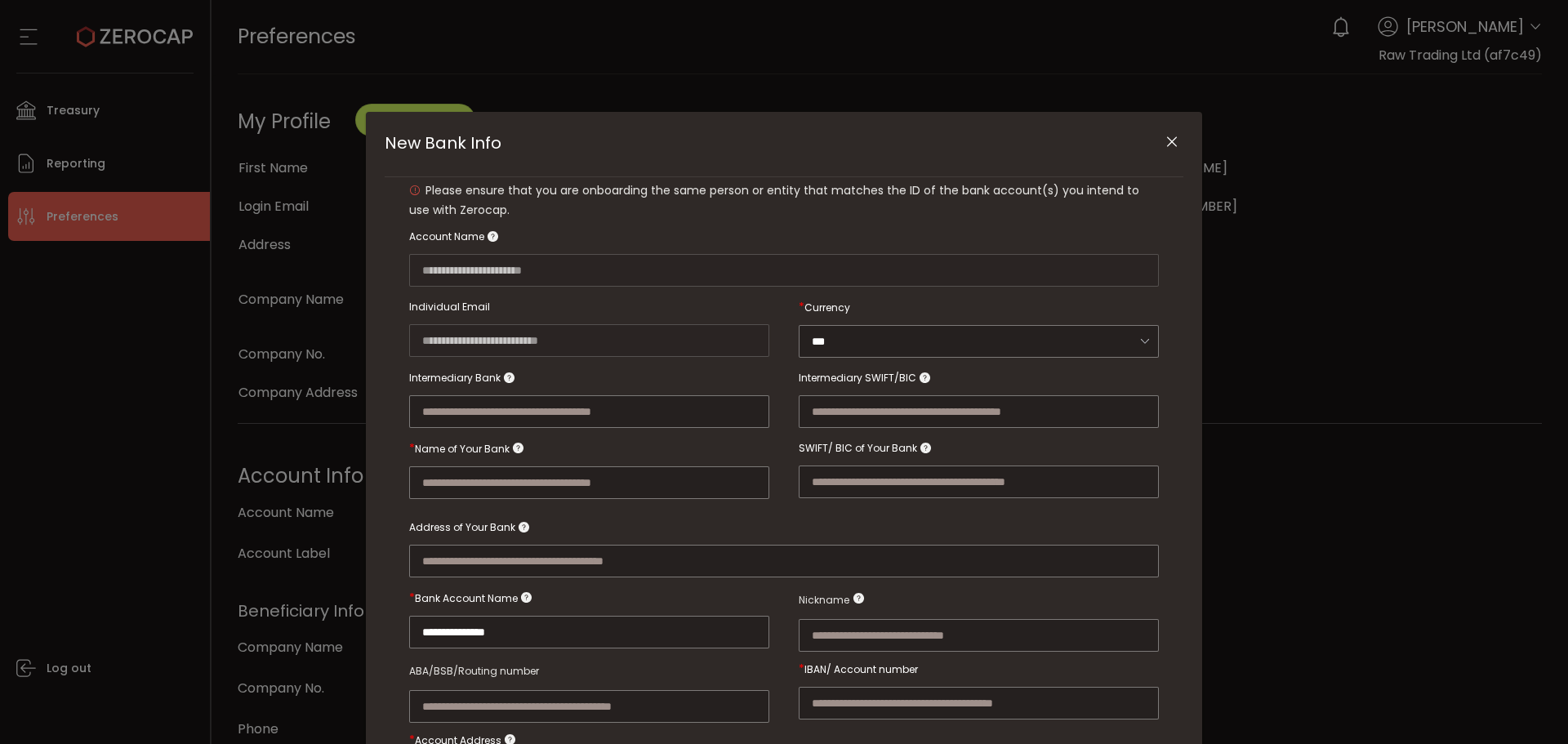
click at [1164, 144] on icon "Close" at bounding box center [1172, 142] width 16 height 16
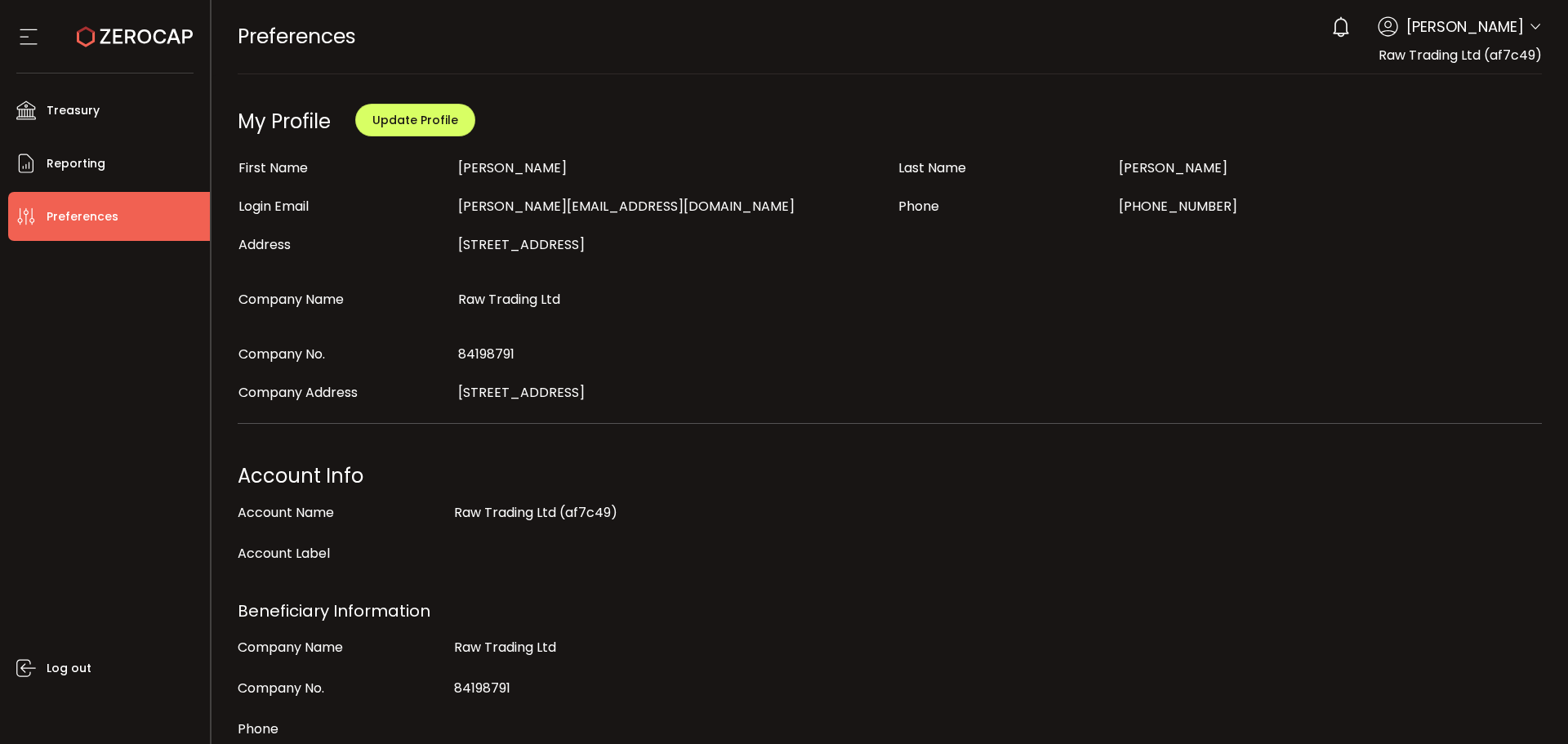
click at [84, 41] on icon at bounding box center [135, 37] width 116 height 116
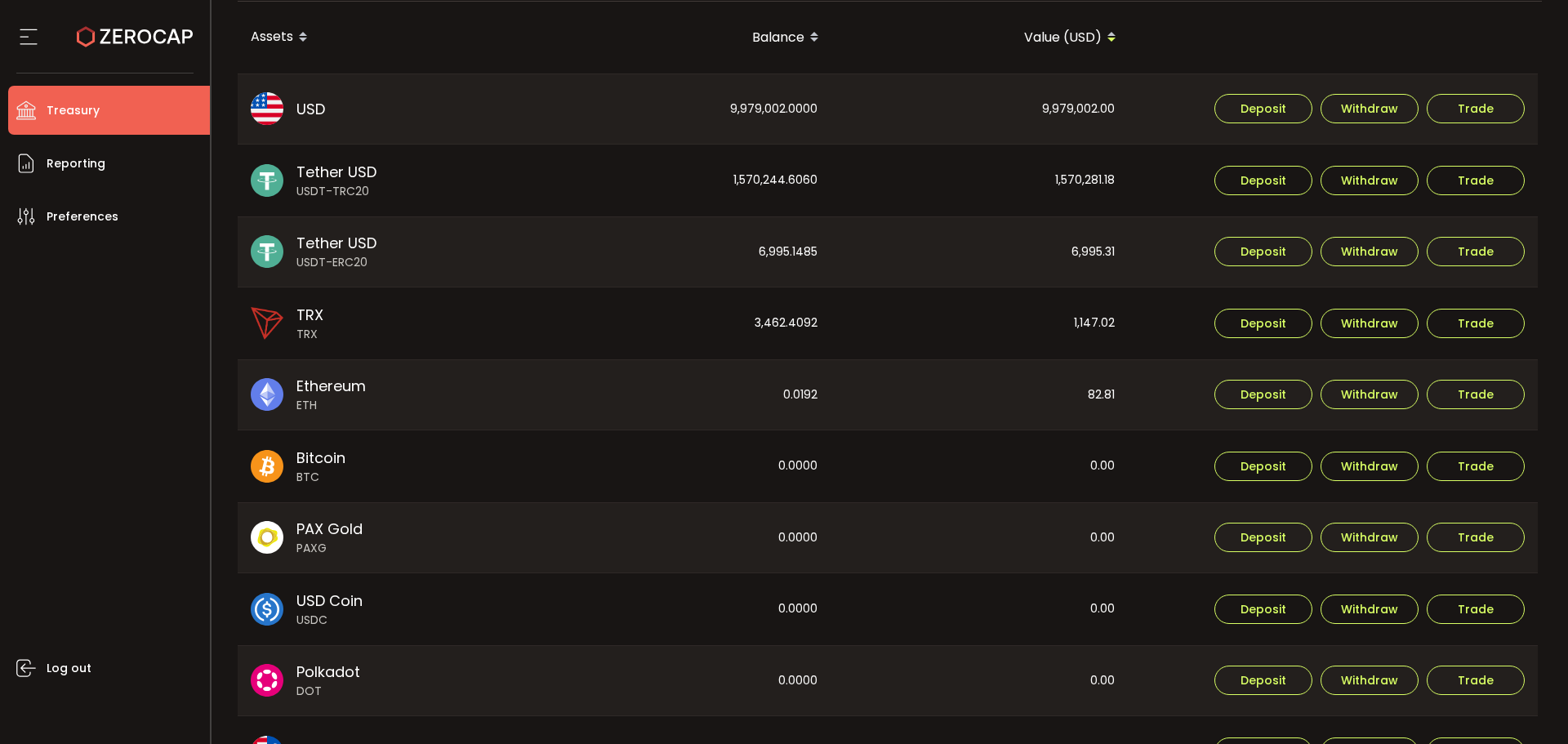
scroll to position [608, 0]
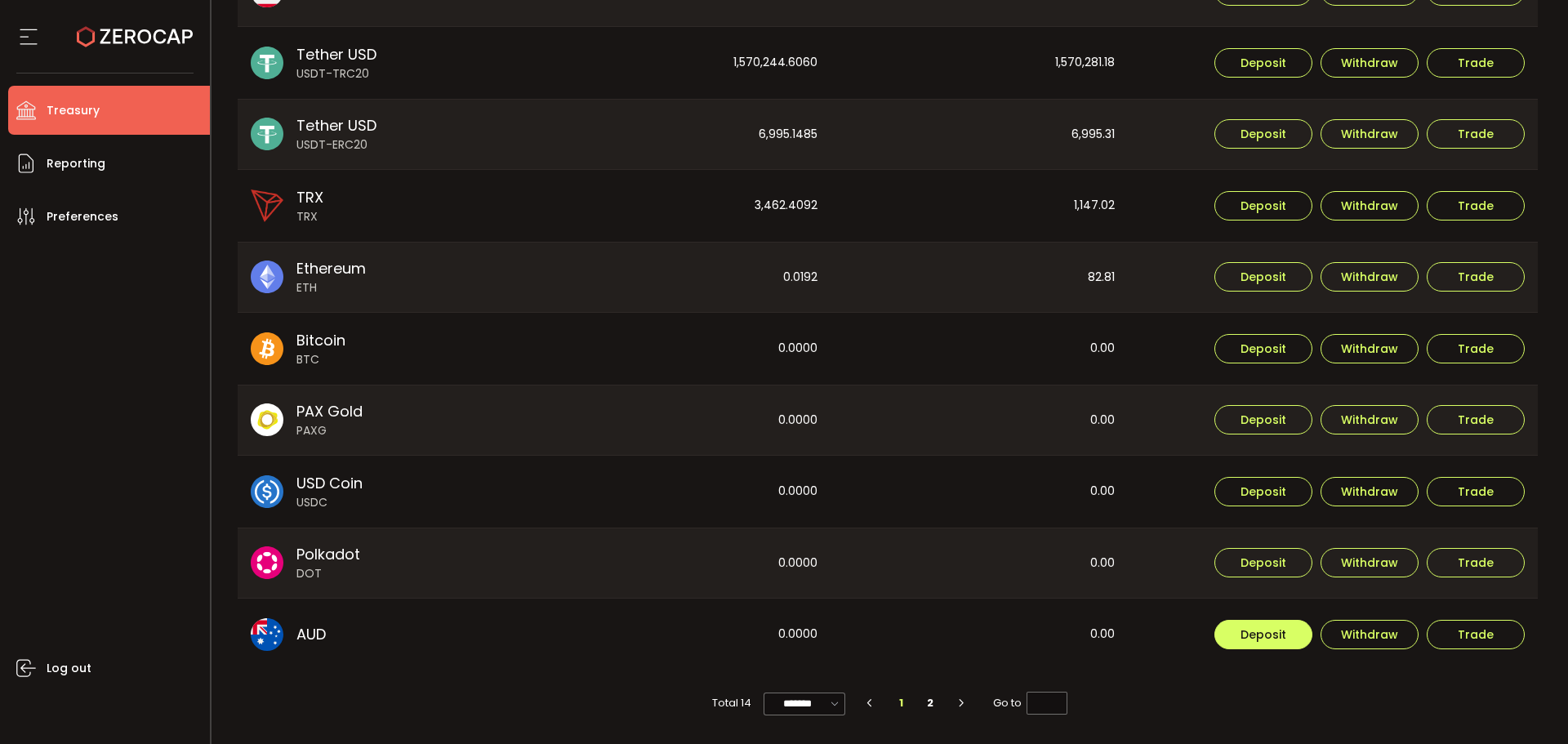
click at [1279, 649] on div "Deposit Withdraw Trade" at bounding box center [1333, 634] width 408 height 72
click at [1269, 644] on button "Deposit" at bounding box center [1263, 635] width 98 height 29
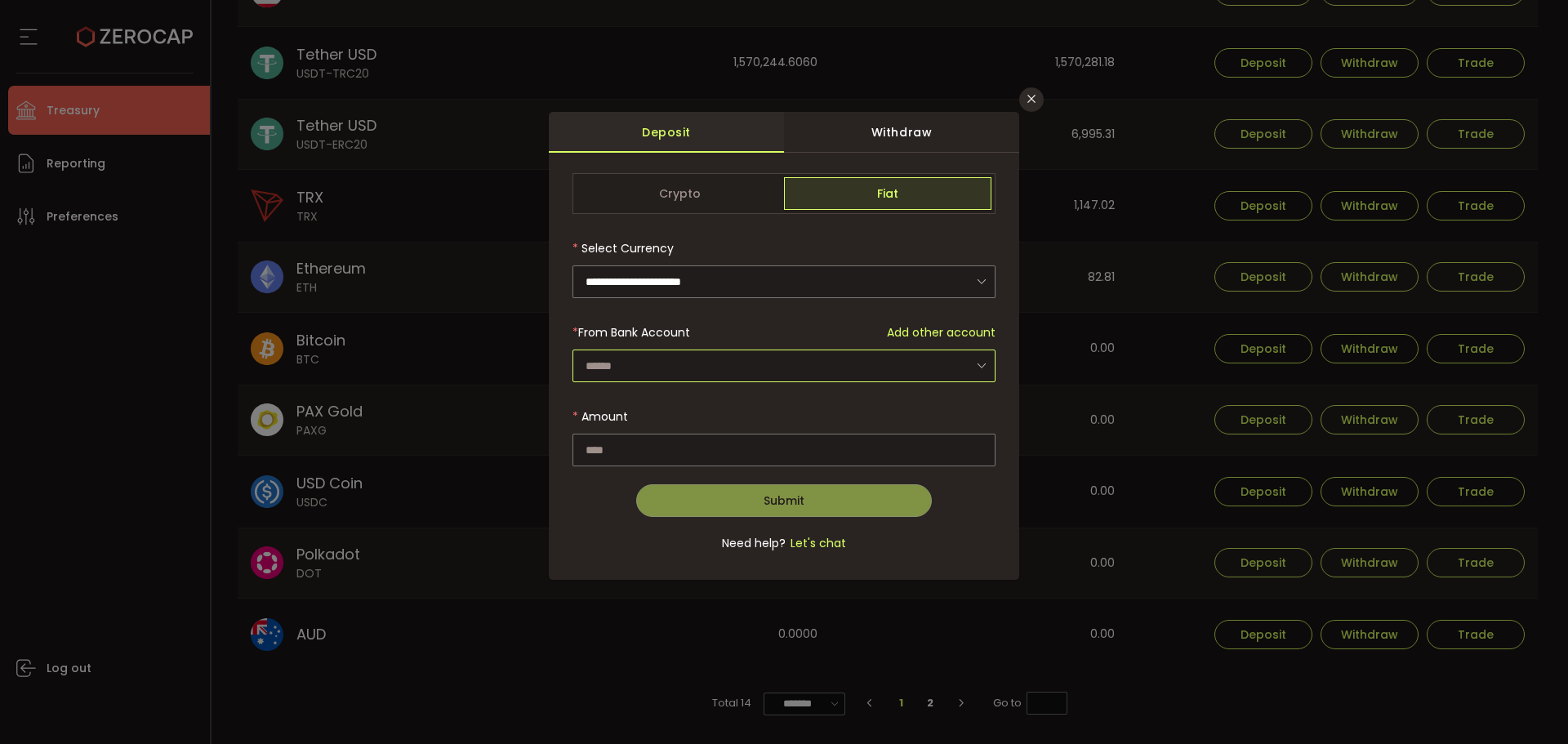
click at [703, 375] on input "dialog" at bounding box center [784, 366] width 423 height 33
click at [819, 334] on div "* From Bank Account Add other account" at bounding box center [784, 333] width 423 height 33
click at [178, 339] on div "**********" at bounding box center [784, 372] width 1568 height 744
click at [1034, 94] on icon "Close" at bounding box center [1031, 98] width 13 height 13
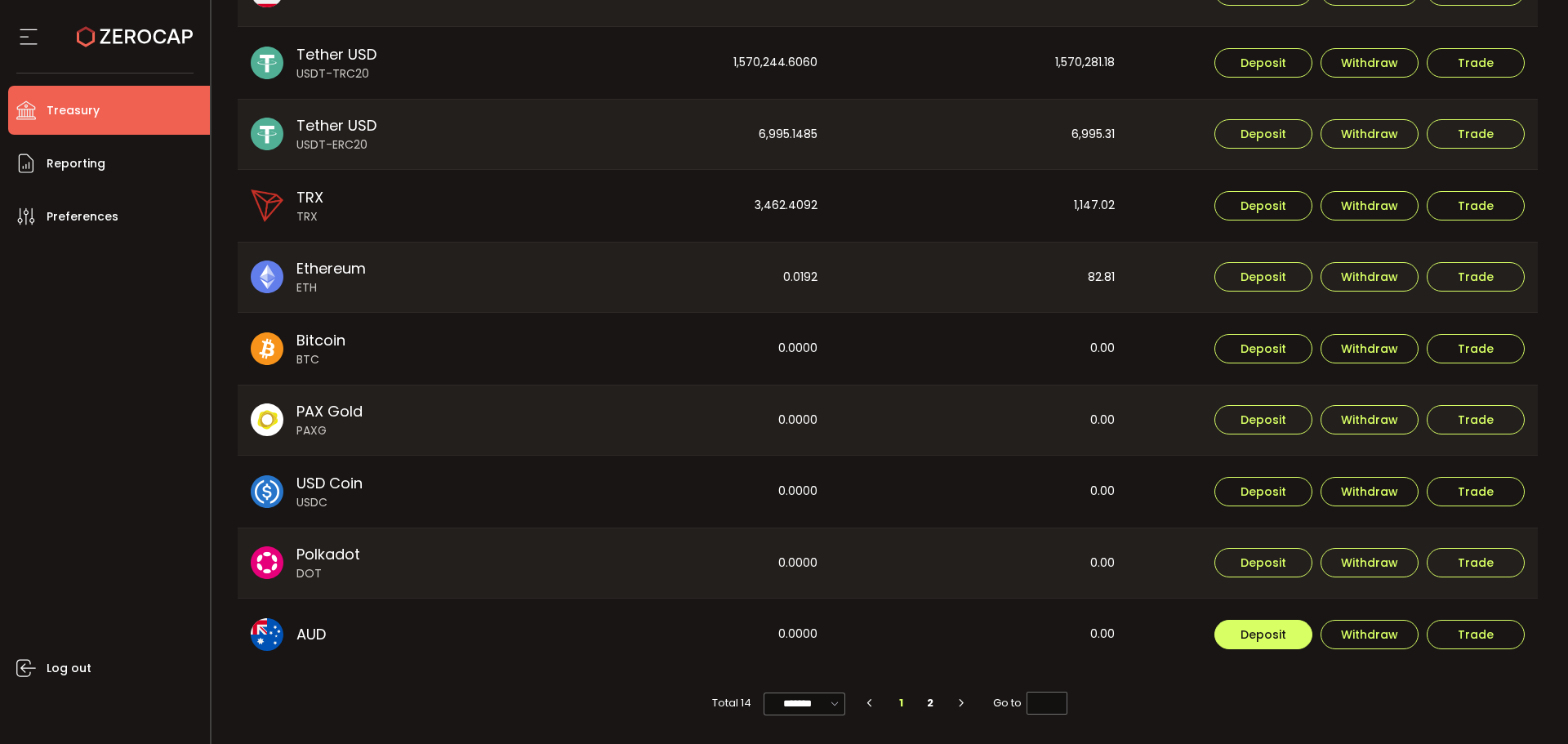
click at [1256, 638] on span "Deposit" at bounding box center [1263, 634] width 45 height 12
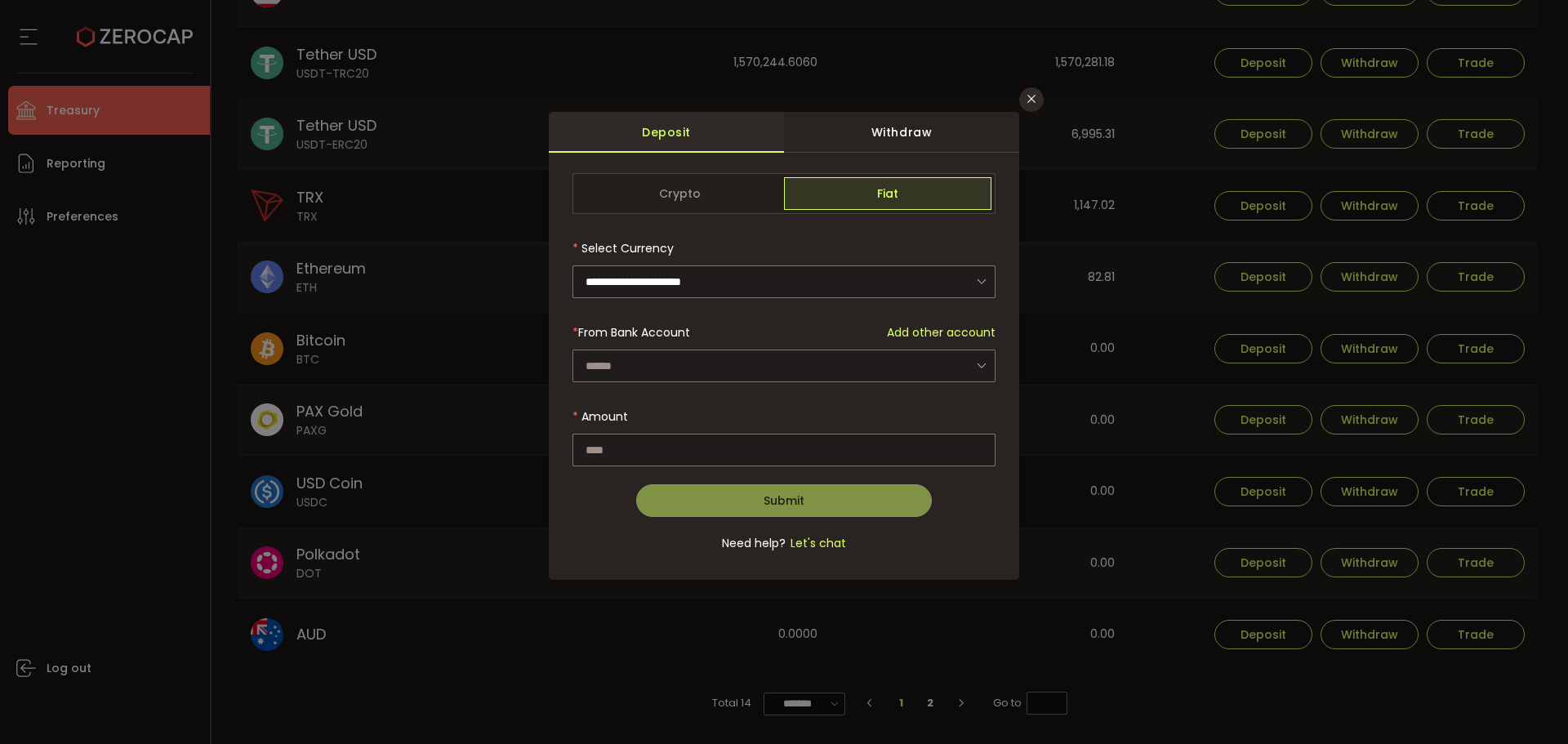
click at [909, 326] on span "Add other account" at bounding box center [940, 333] width 108 height 17
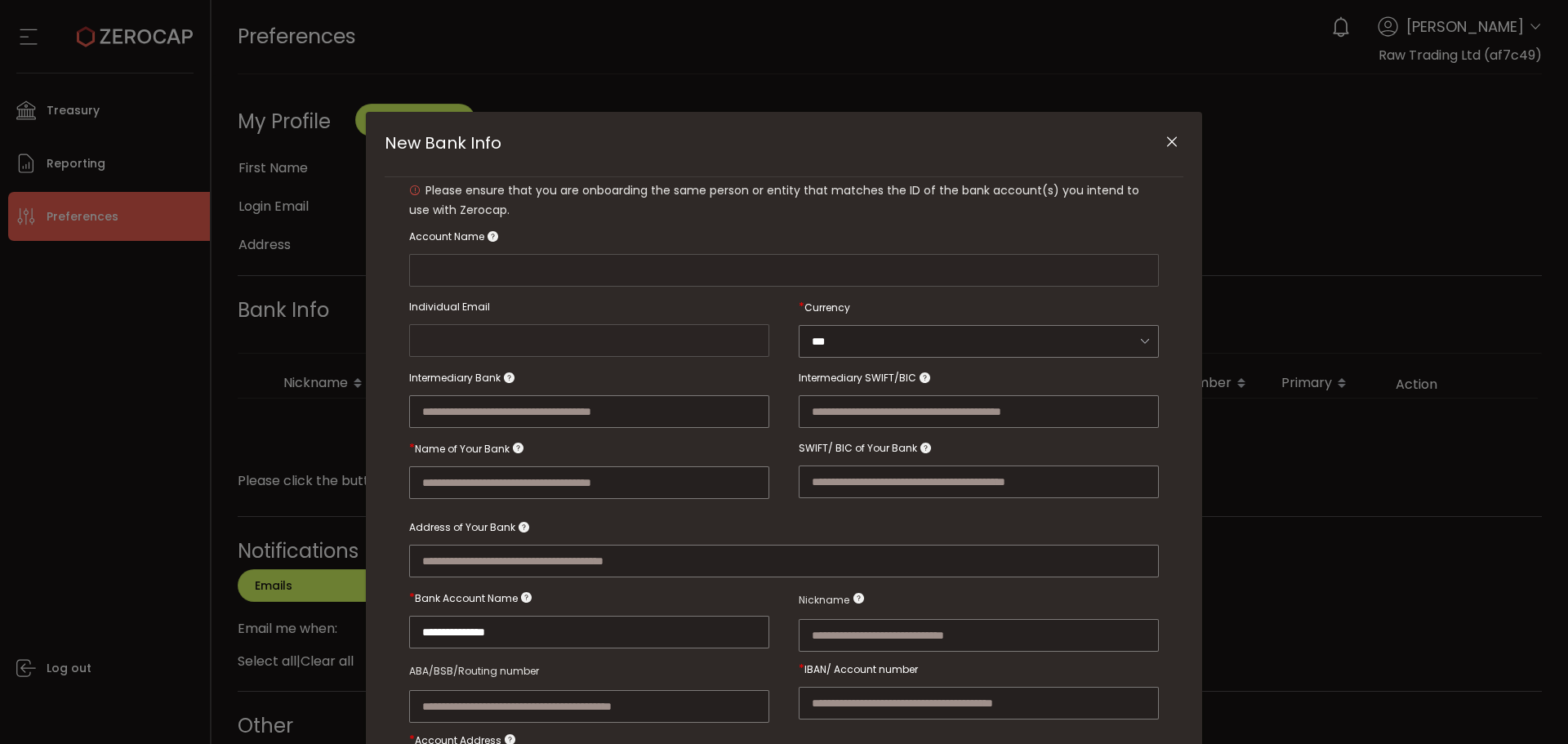
type input "**********"
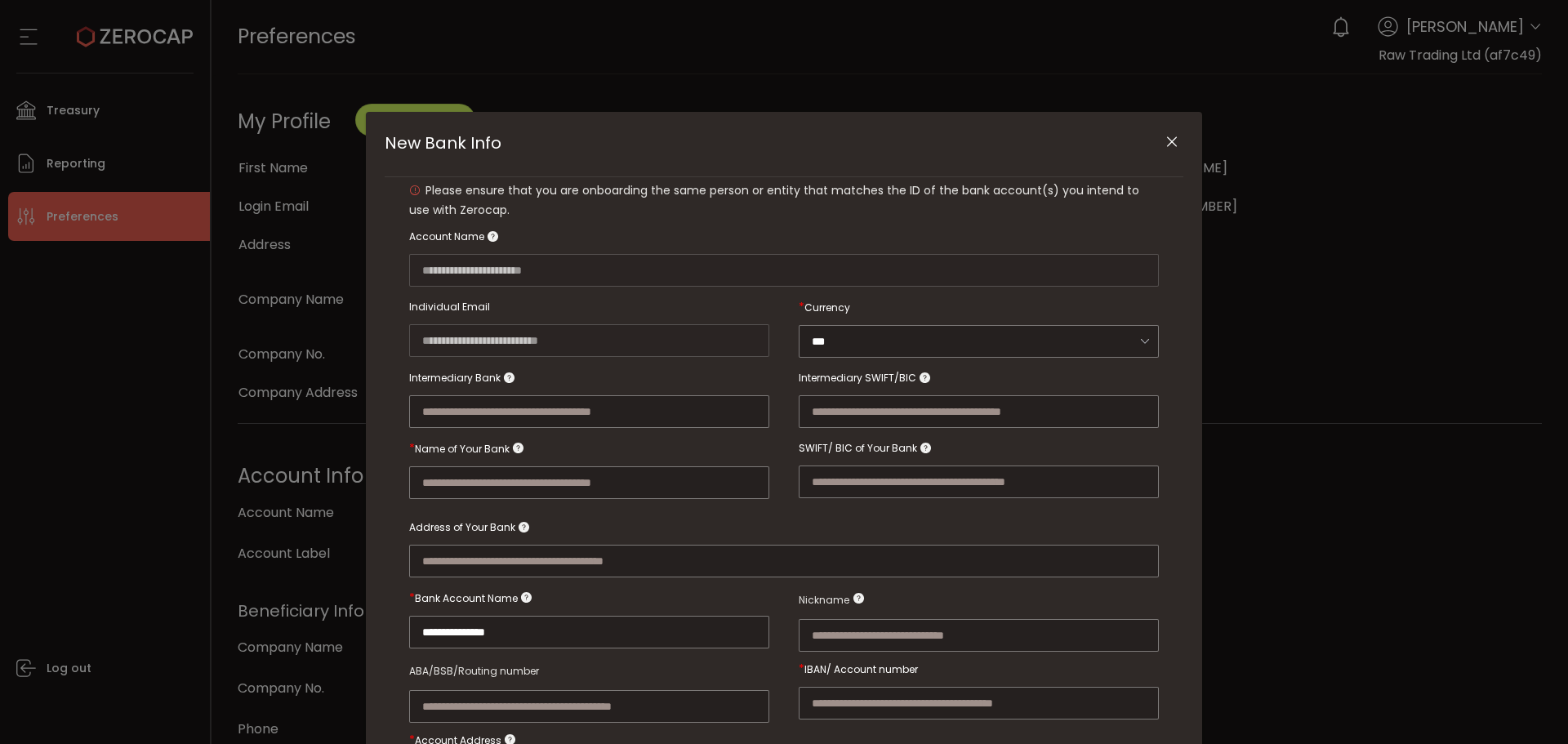
click at [1165, 150] on button "Close" at bounding box center [1171, 142] width 28 height 28
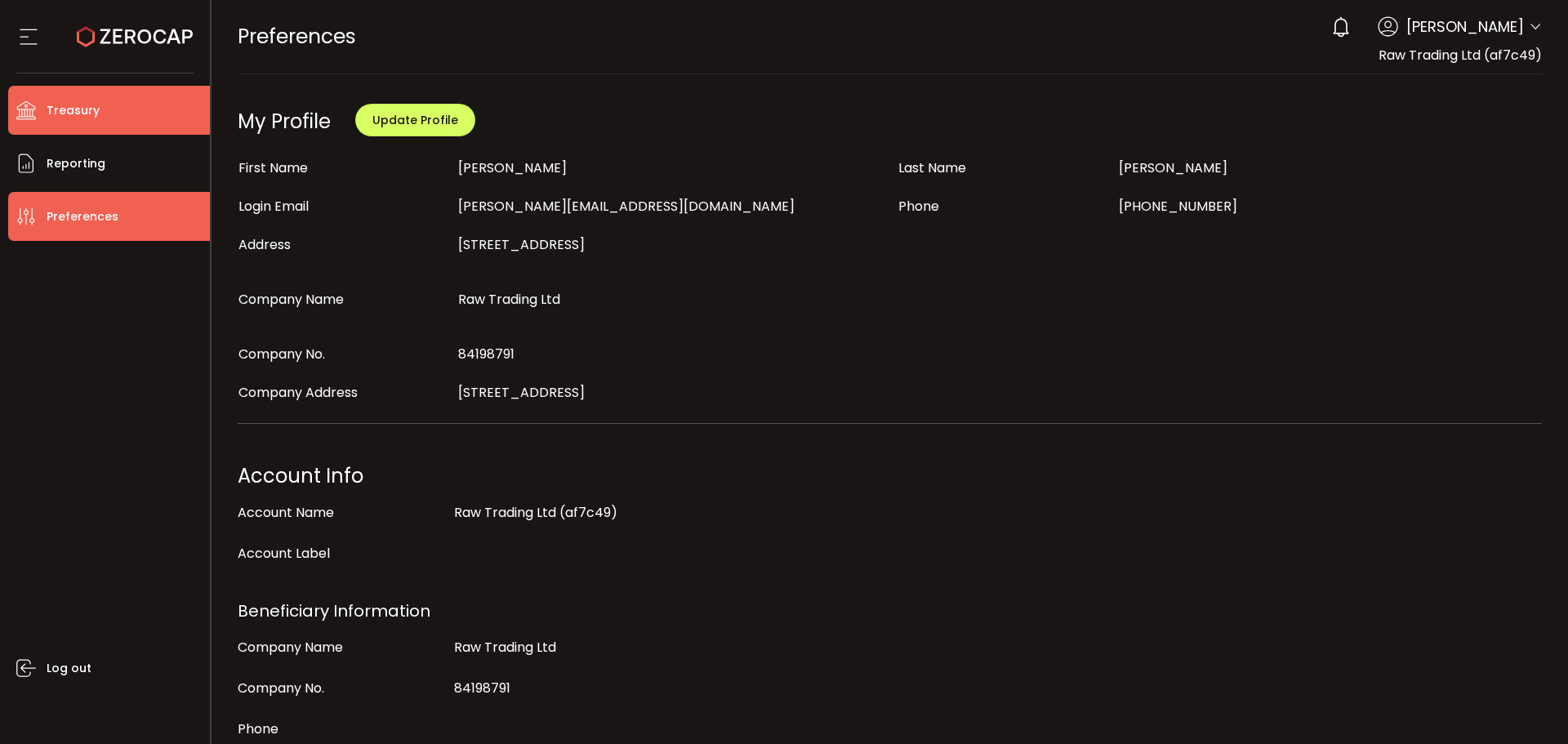
drag, startPoint x: 83, startPoint y: 95, endPoint x: 94, endPoint y: 47, distance: 49.2
click at [80, 91] on li "Treasury" at bounding box center [109, 110] width 202 height 49
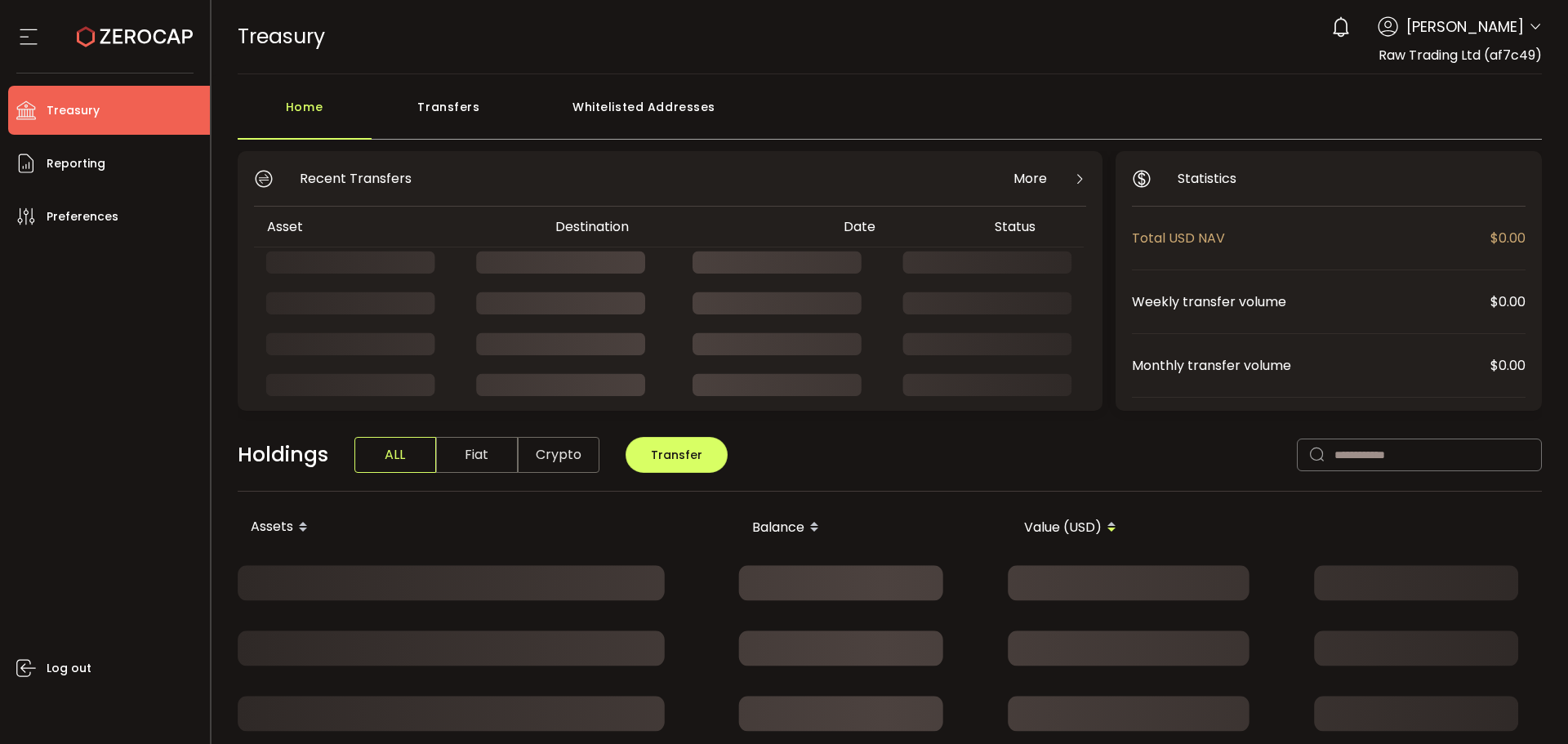
click at [96, 39] on icon at bounding box center [135, 37] width 116 height 116
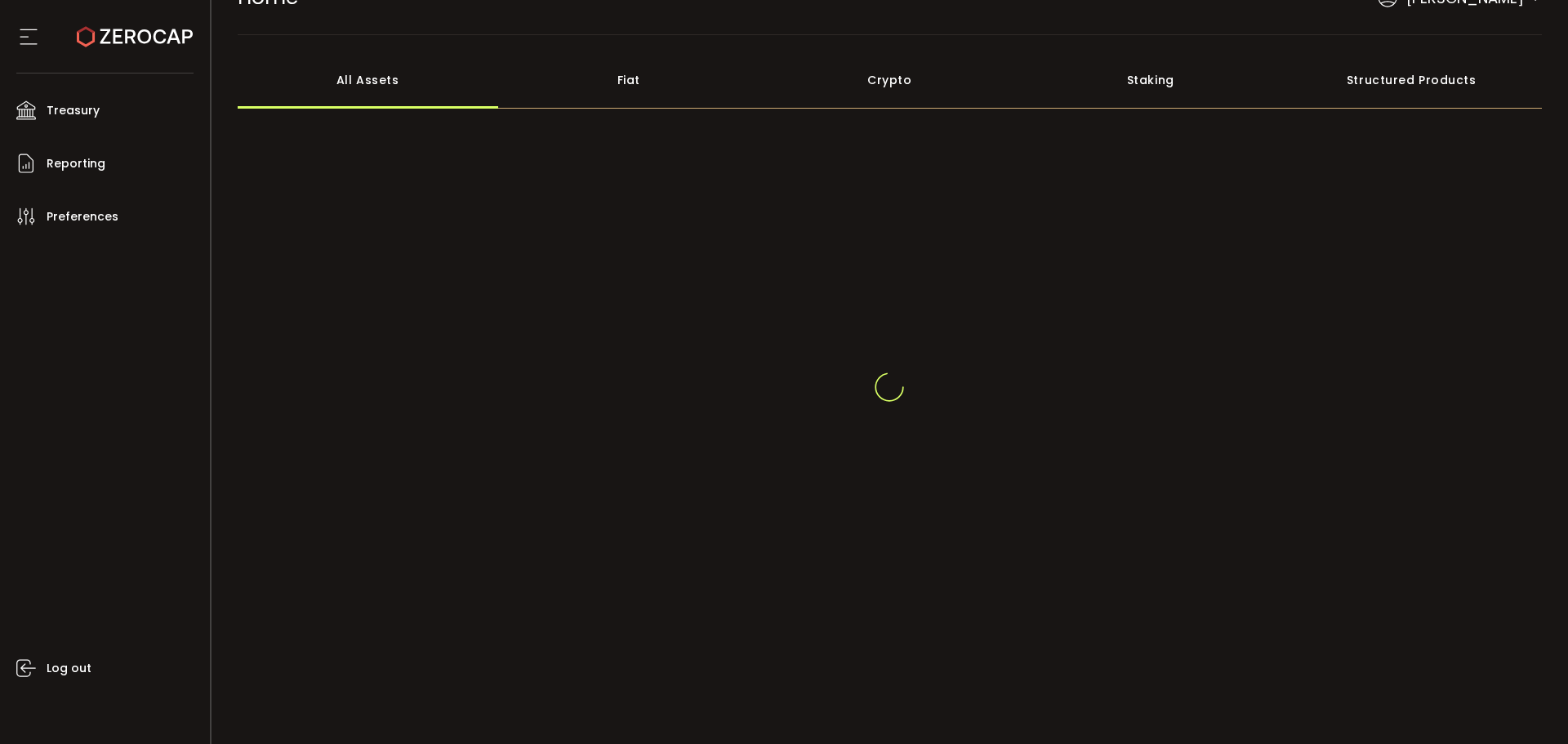
scroll to position [60, 0]
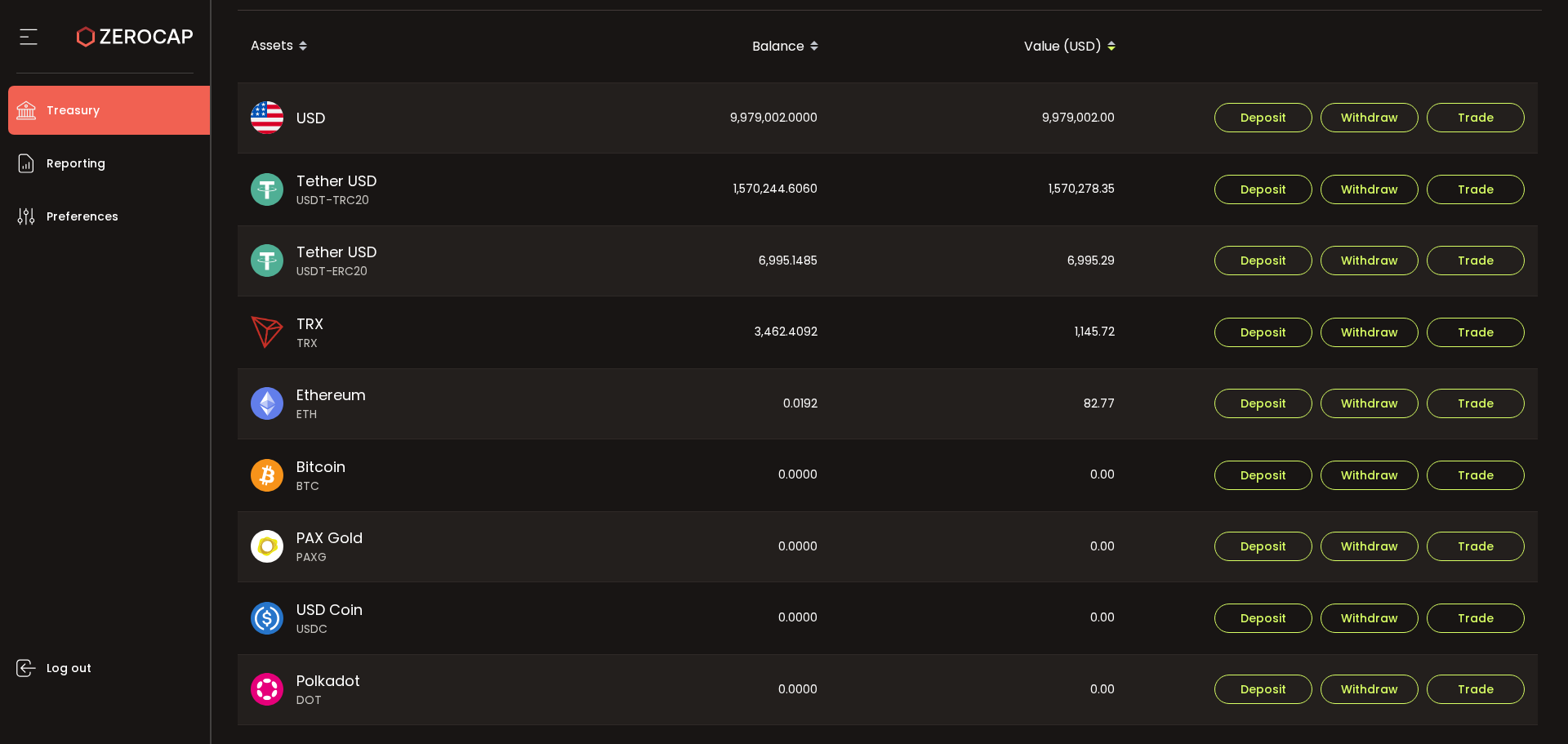
scroll to position [608, 0]
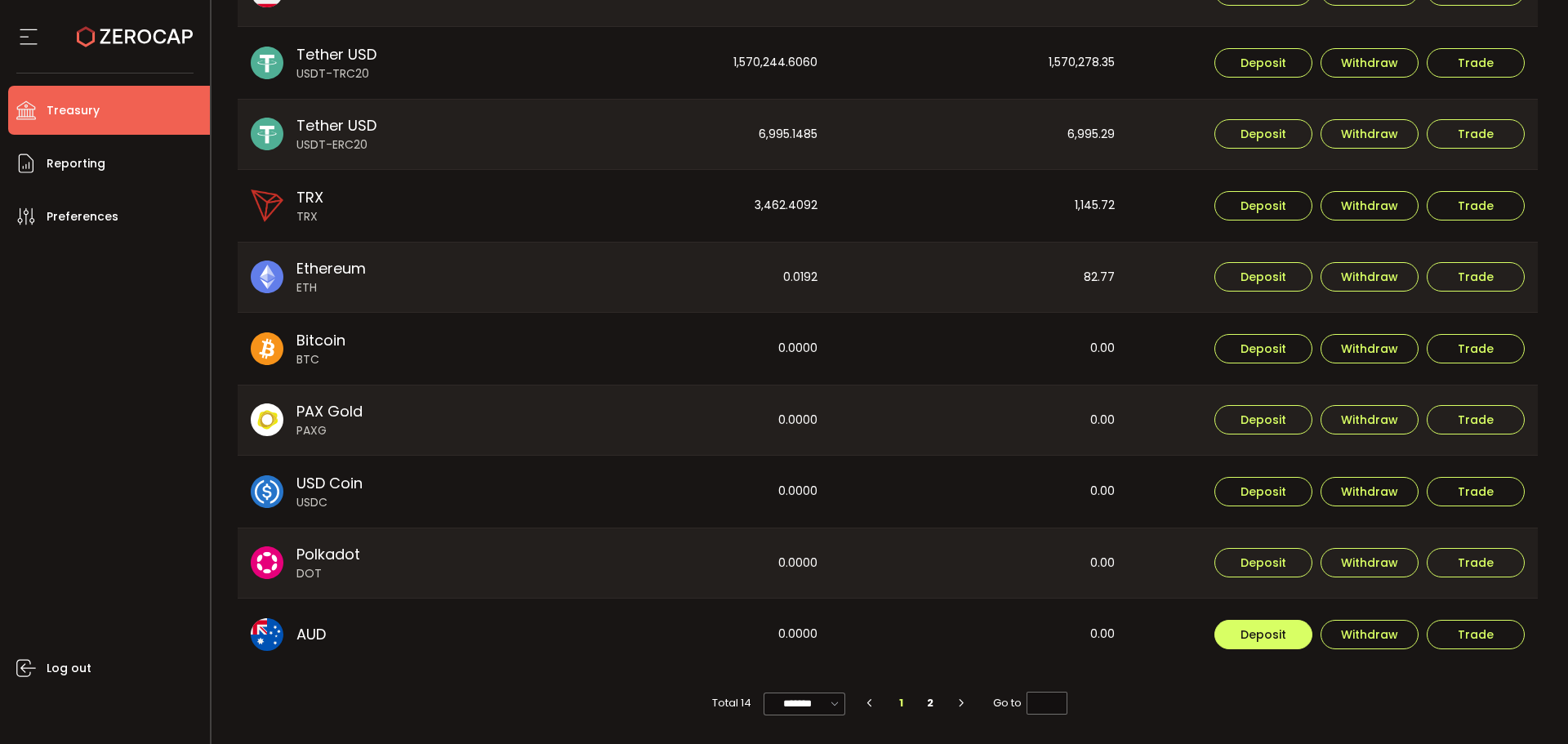
click at [1242, 648] on button "Deposit" at bounding box center [1263, 635] width 98 height 29
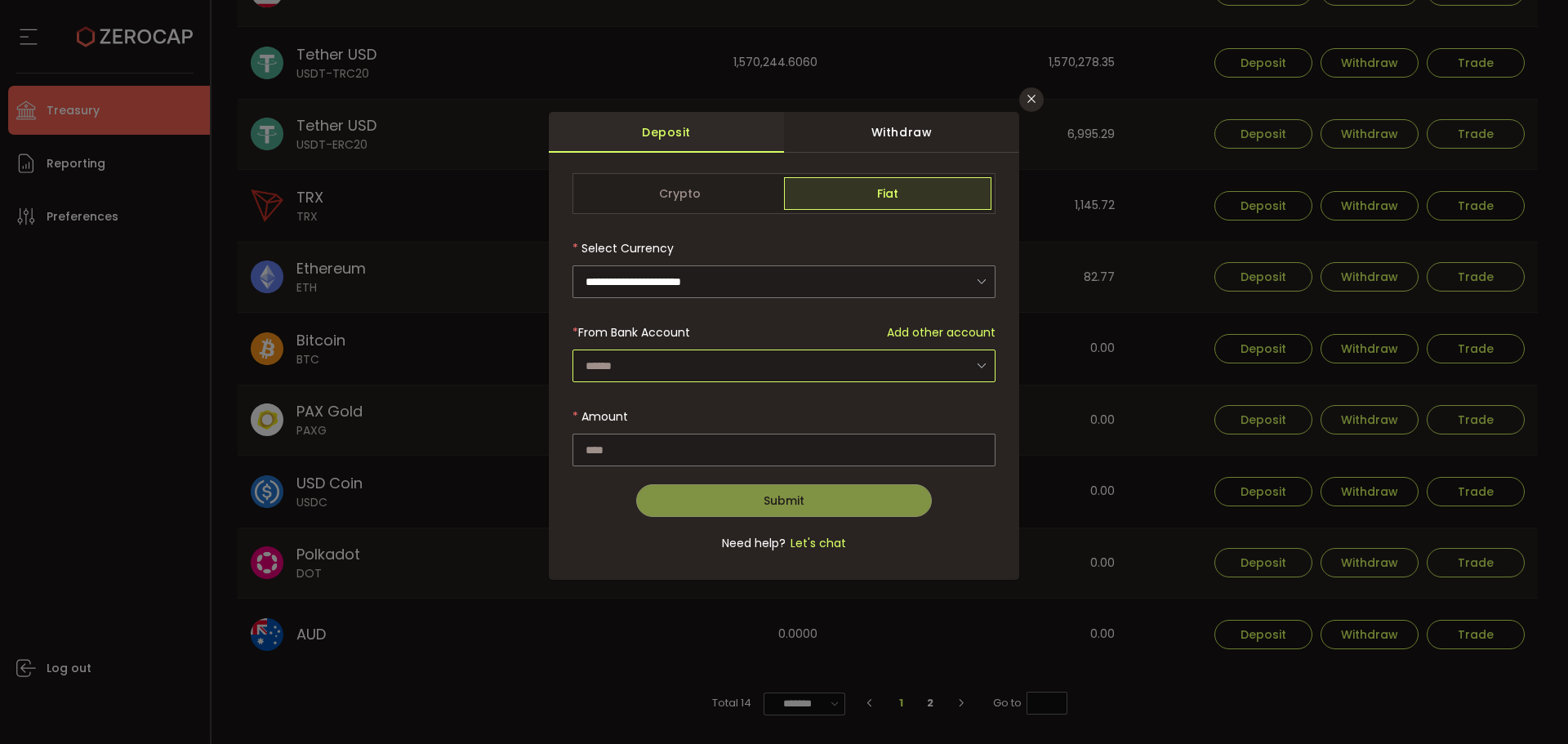
click at [970, 357] on div "dialog" at bounding box center [784, 365] width 423 height 34
click at [1010, 458] on div "**********" at bounding box center [783, 372] width 470 height 416
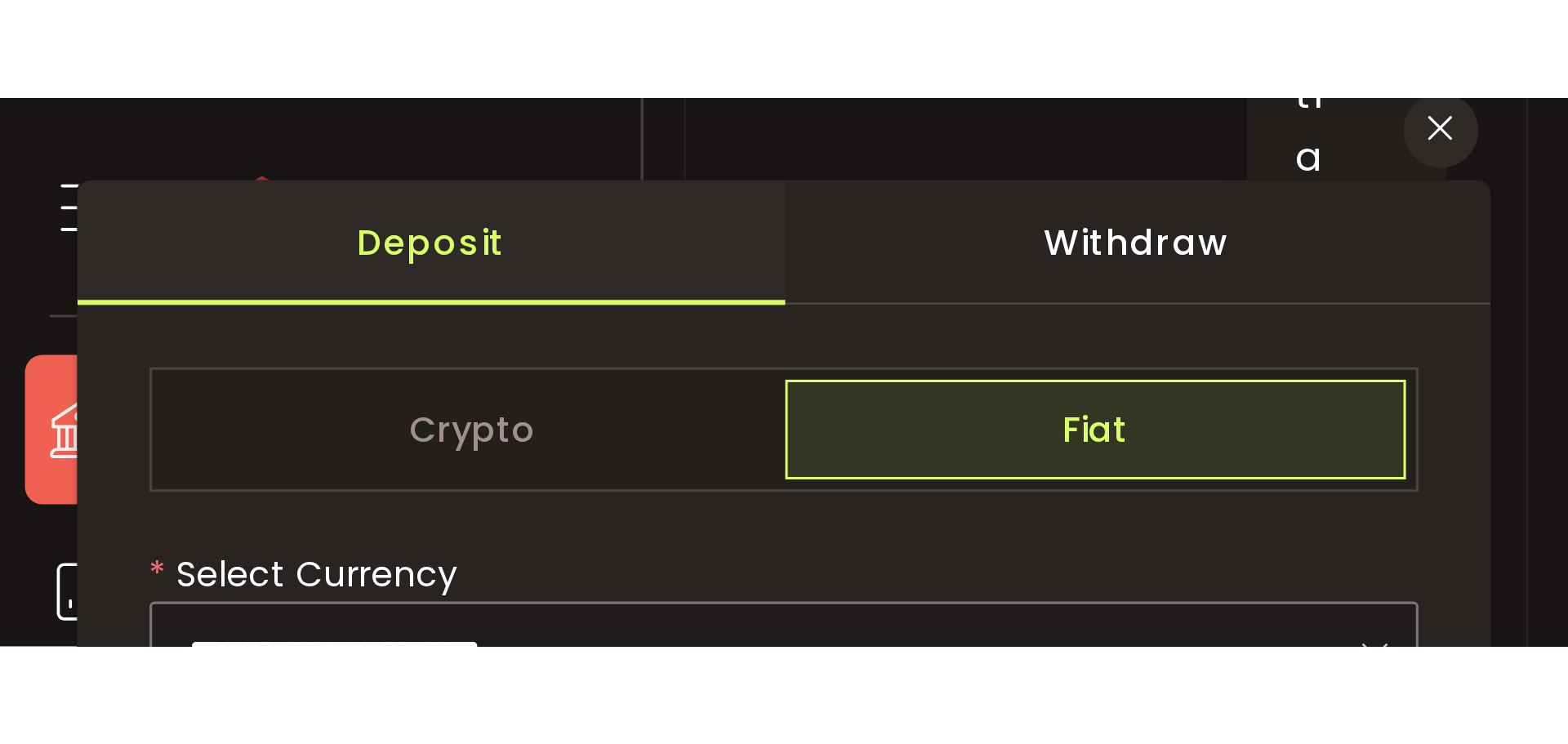
scroll to position [591, 0]
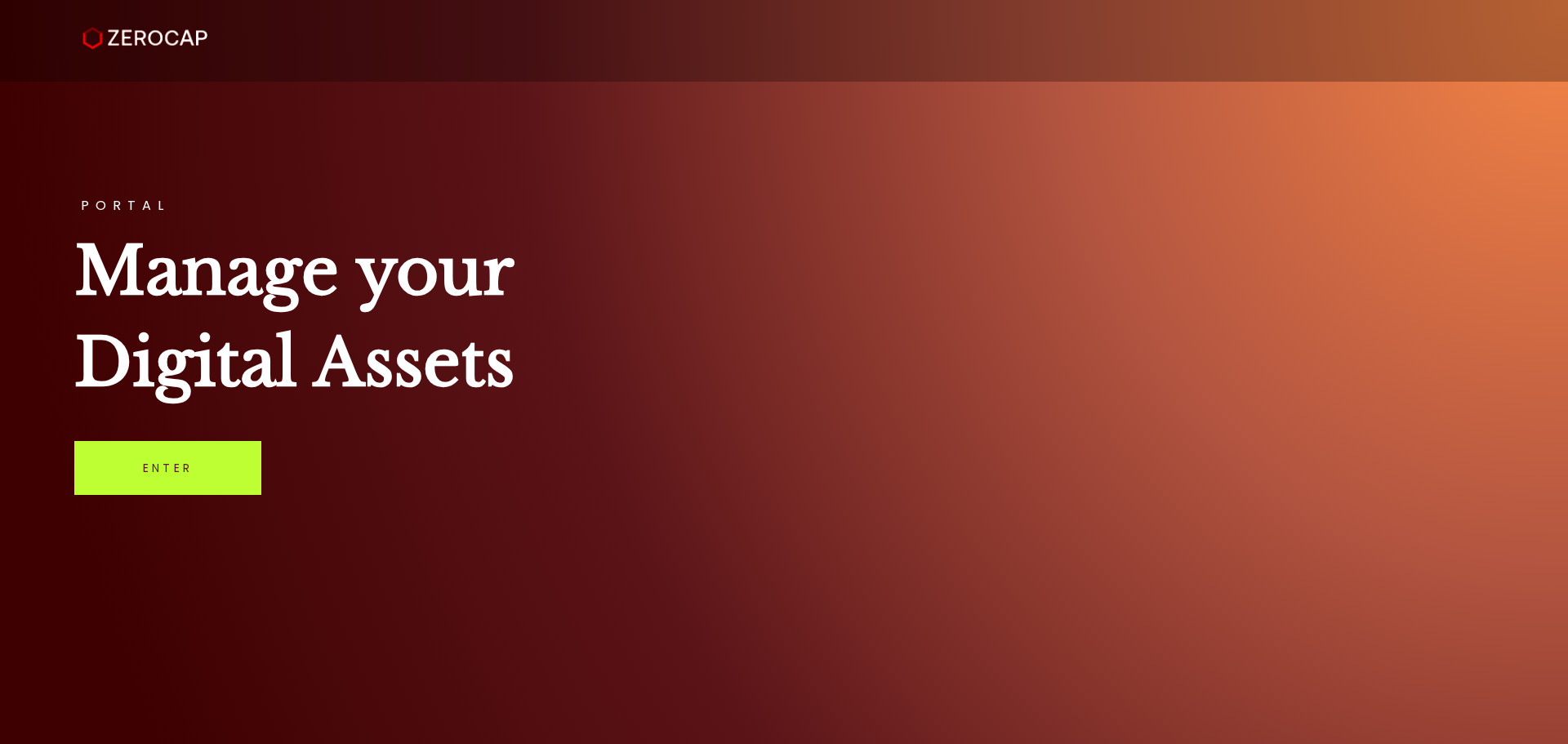
click at [202, 463] on link "Enter" at bounding box center [168, 468] width 187 height 54
